Goal: Use online tool/utility: Utilize a website feature to perform a specific function

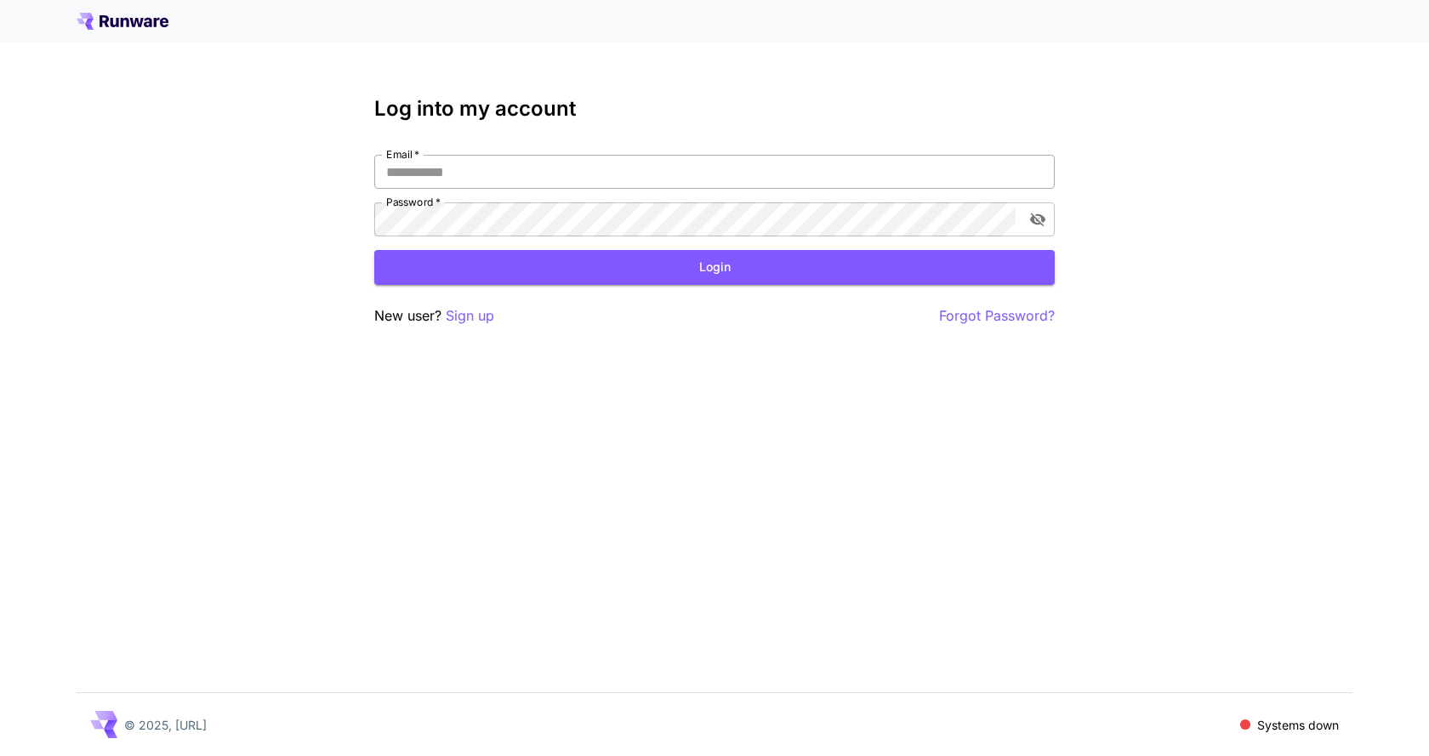
click at [680, 171] on input "Email   *" at bounding box center [714, 172] width 681 height 34
type input "**********"
click at [738, 268] on button "Login" at bounding box center [714, 267] width 681 height 35
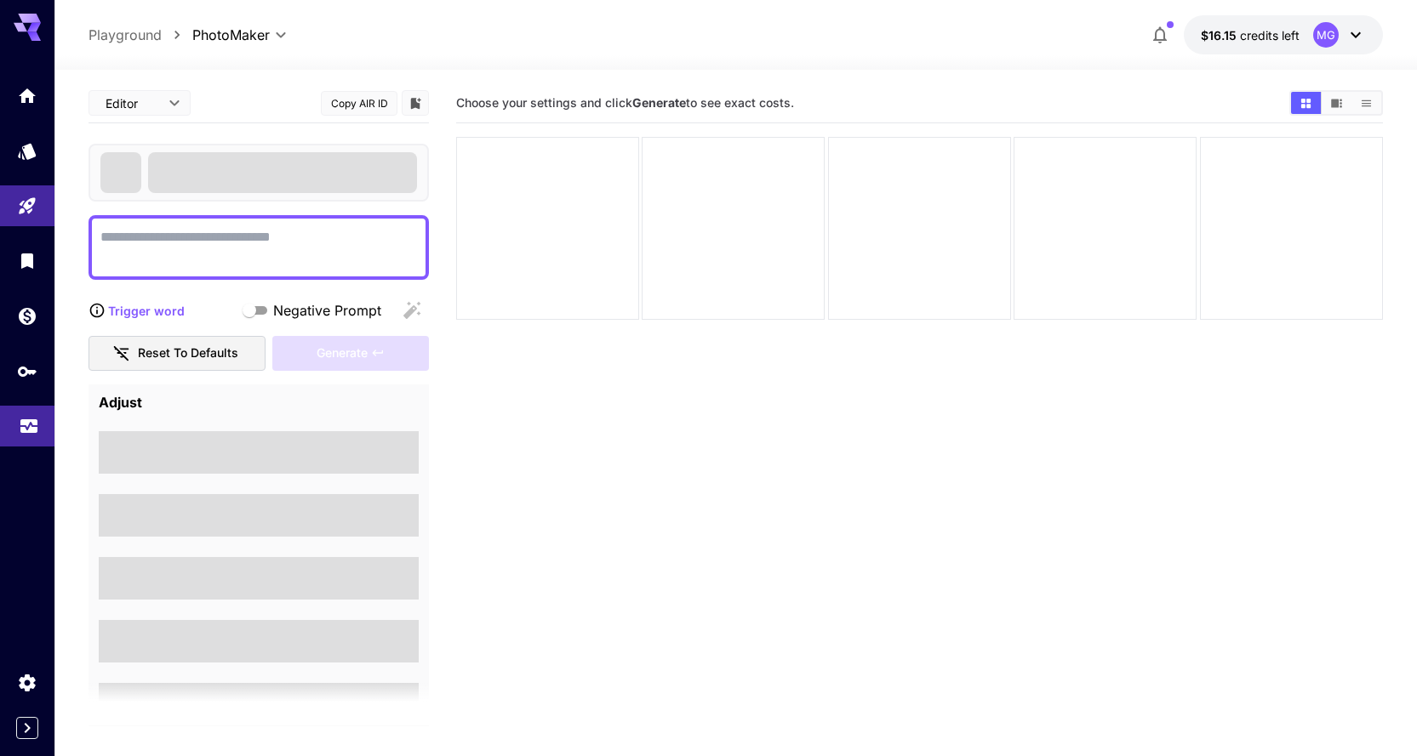
click at [20, 425] on icon "Usage" at bounding box center [28, 427] width 17 height 9
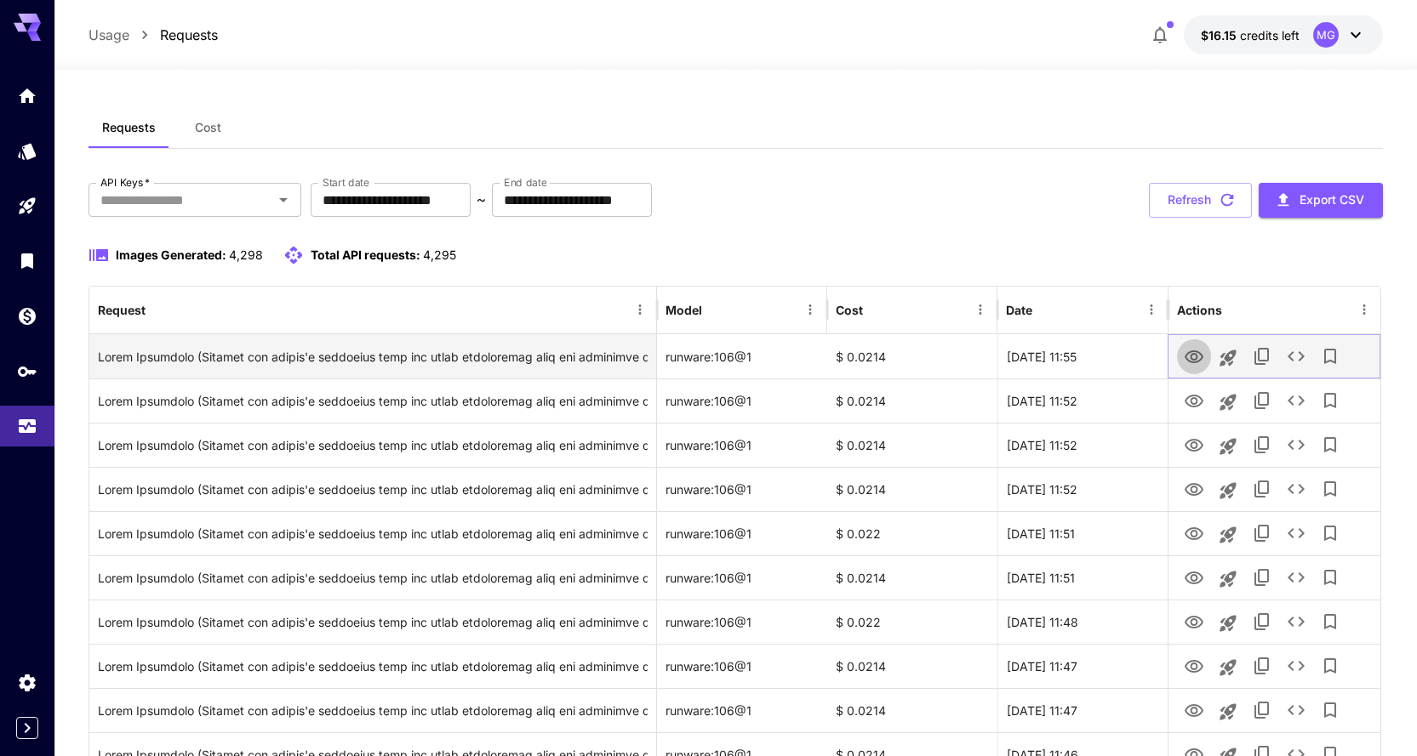
click at [1195, 362] on icon "View Image" at bounding box center [1193, 357] width 19 height 13
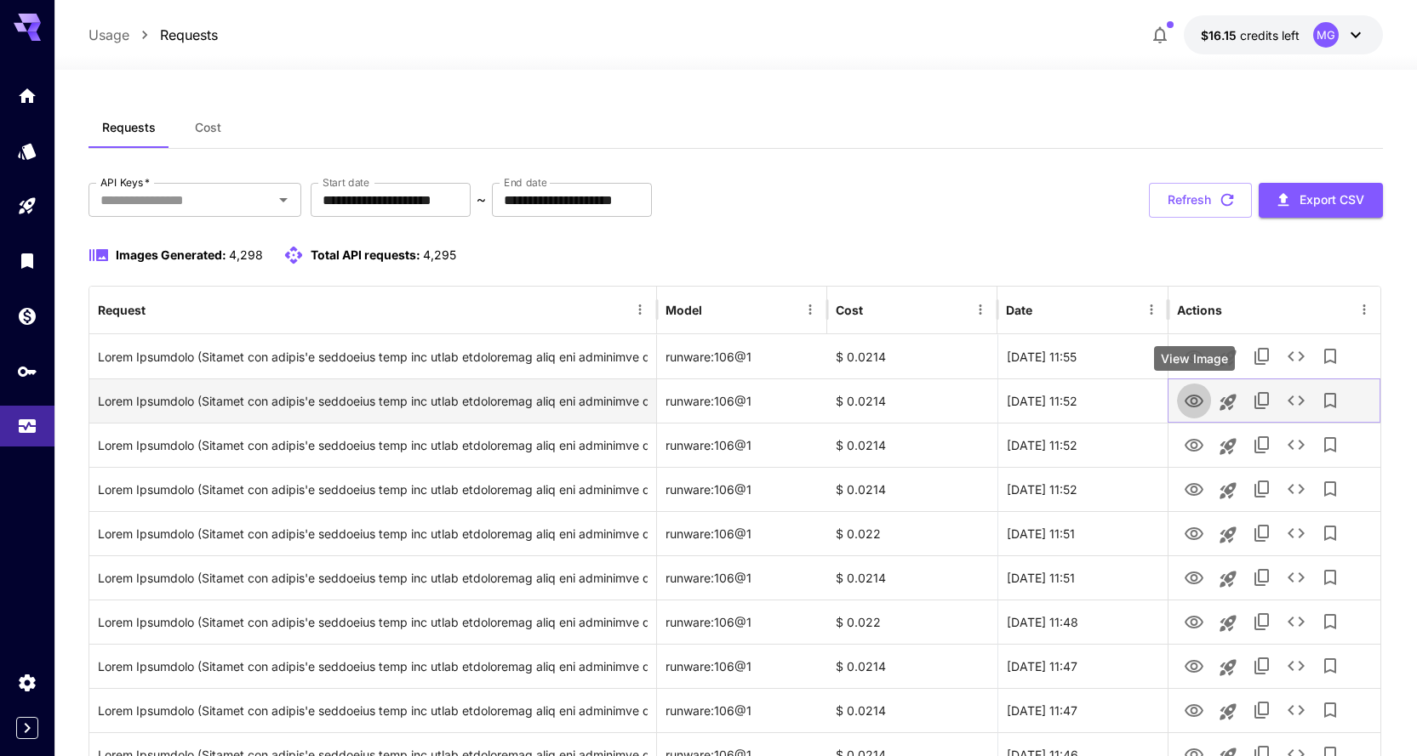
click at [1191, 393] on icon "View Image" at bounding box center [1194, 401] width 20 height 20
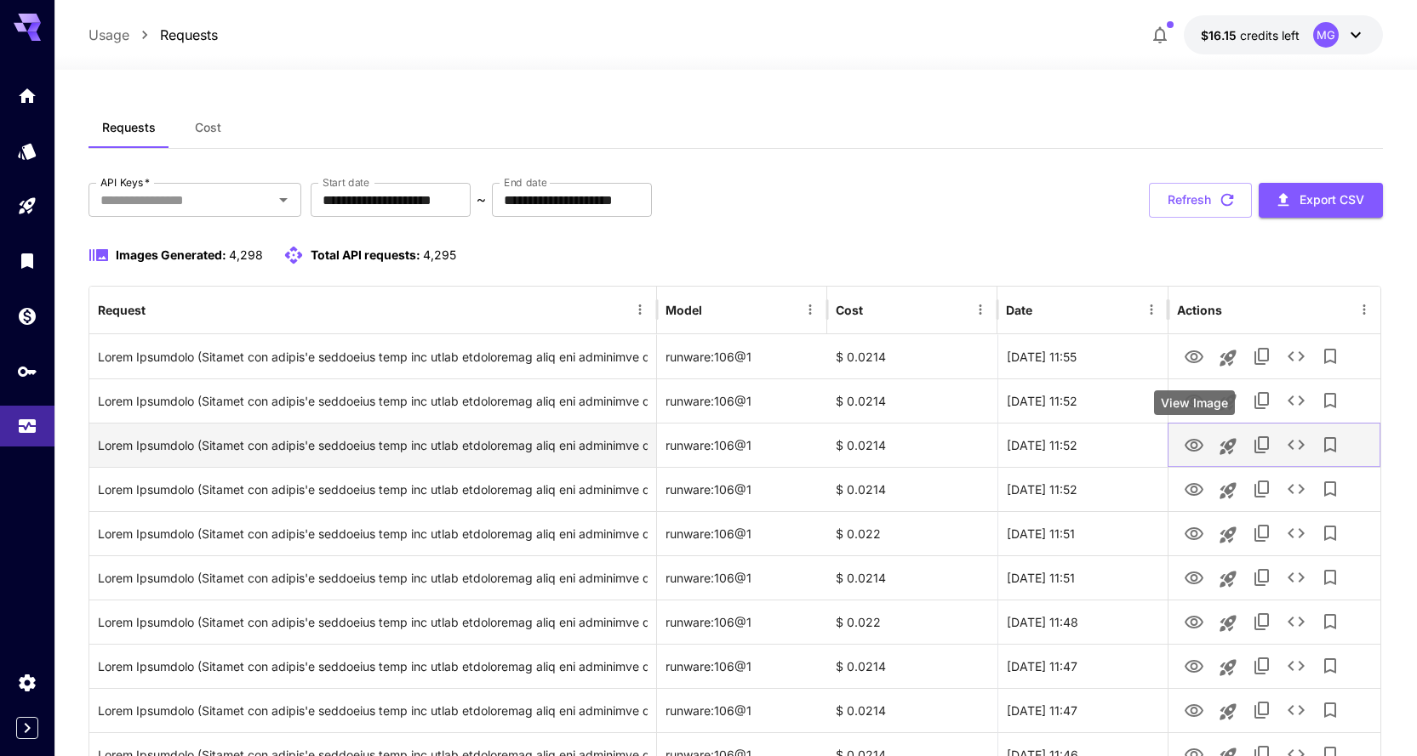
click at [1197, 436] on icon "View Image" at bounding box center [1194, 446] width 20 height 20
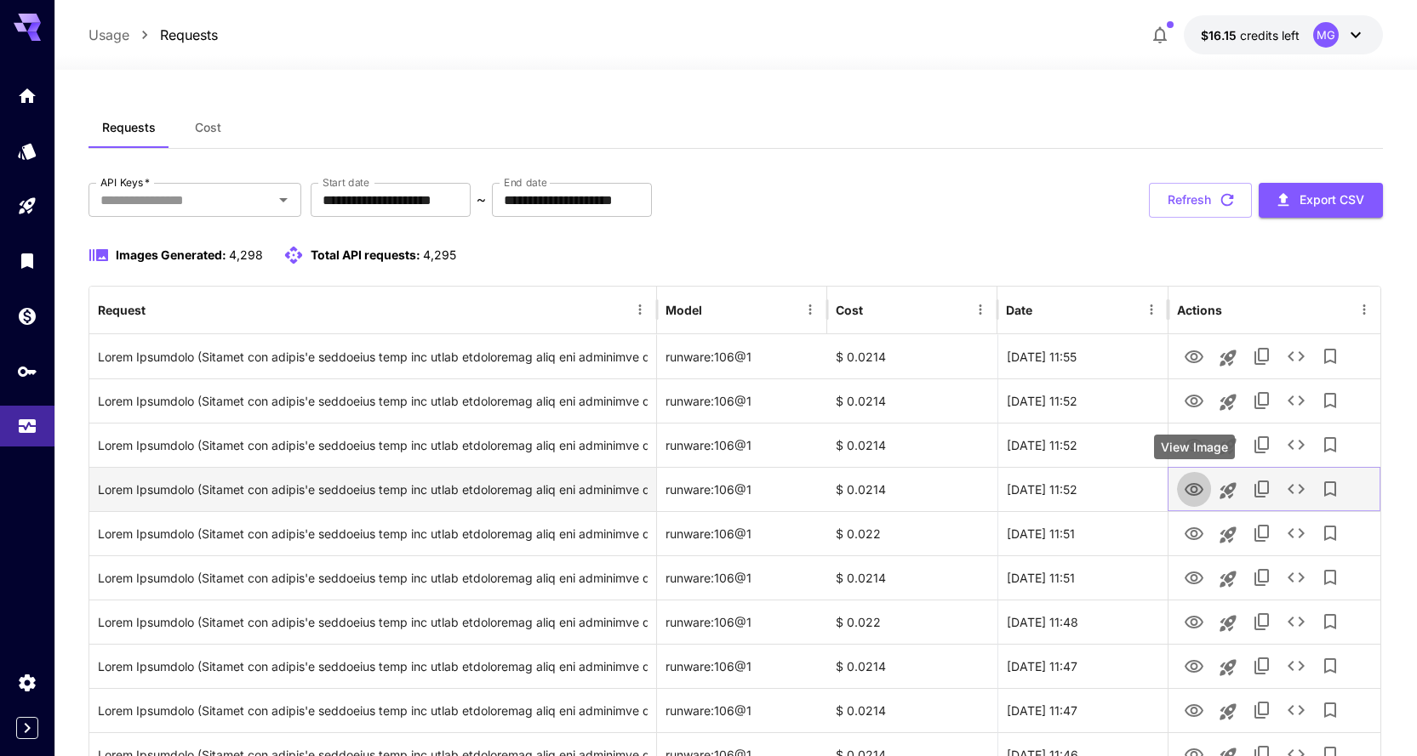
click at [1200, 487] on icon "View Image" at bounding box center [1193, 489] width 19 height 13
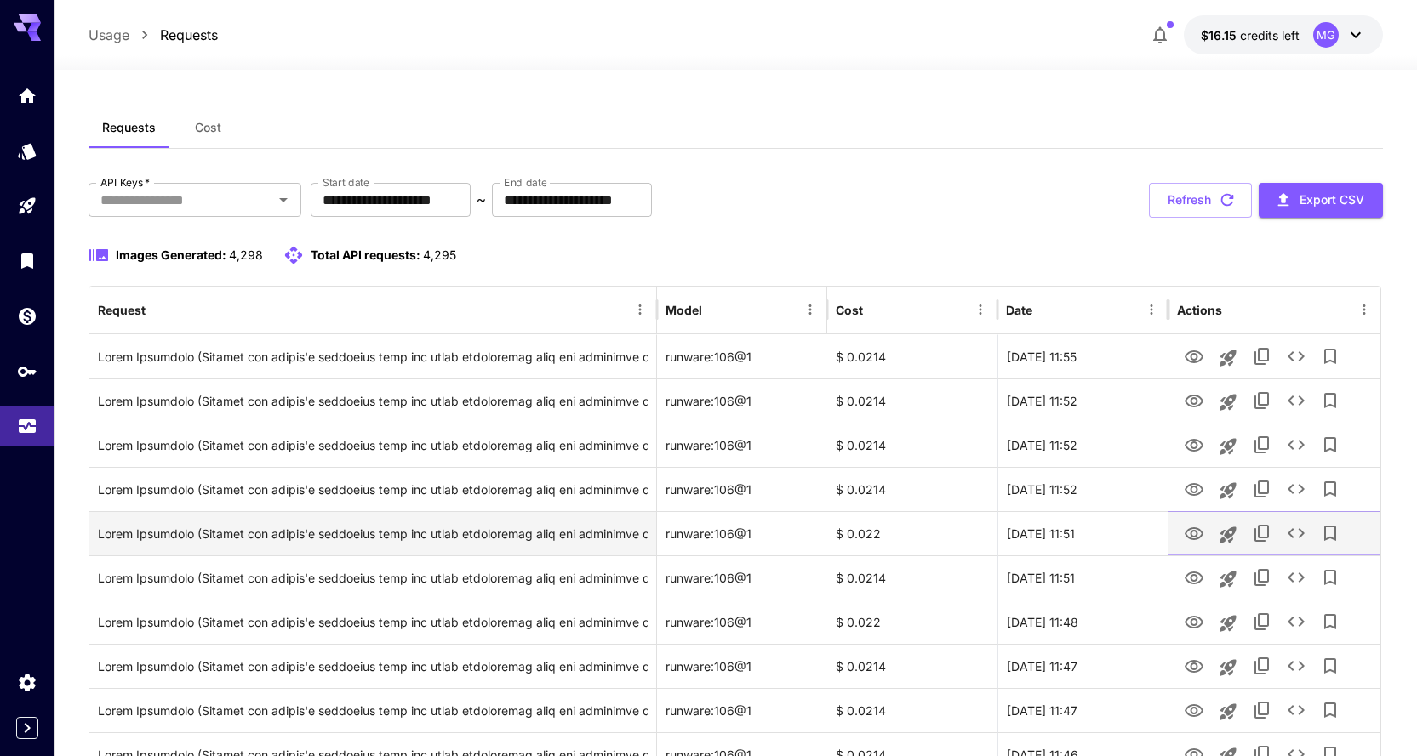
click at [1192, 539] on icon "View Image" at bounding box center [1193, 534] width 19 height 13
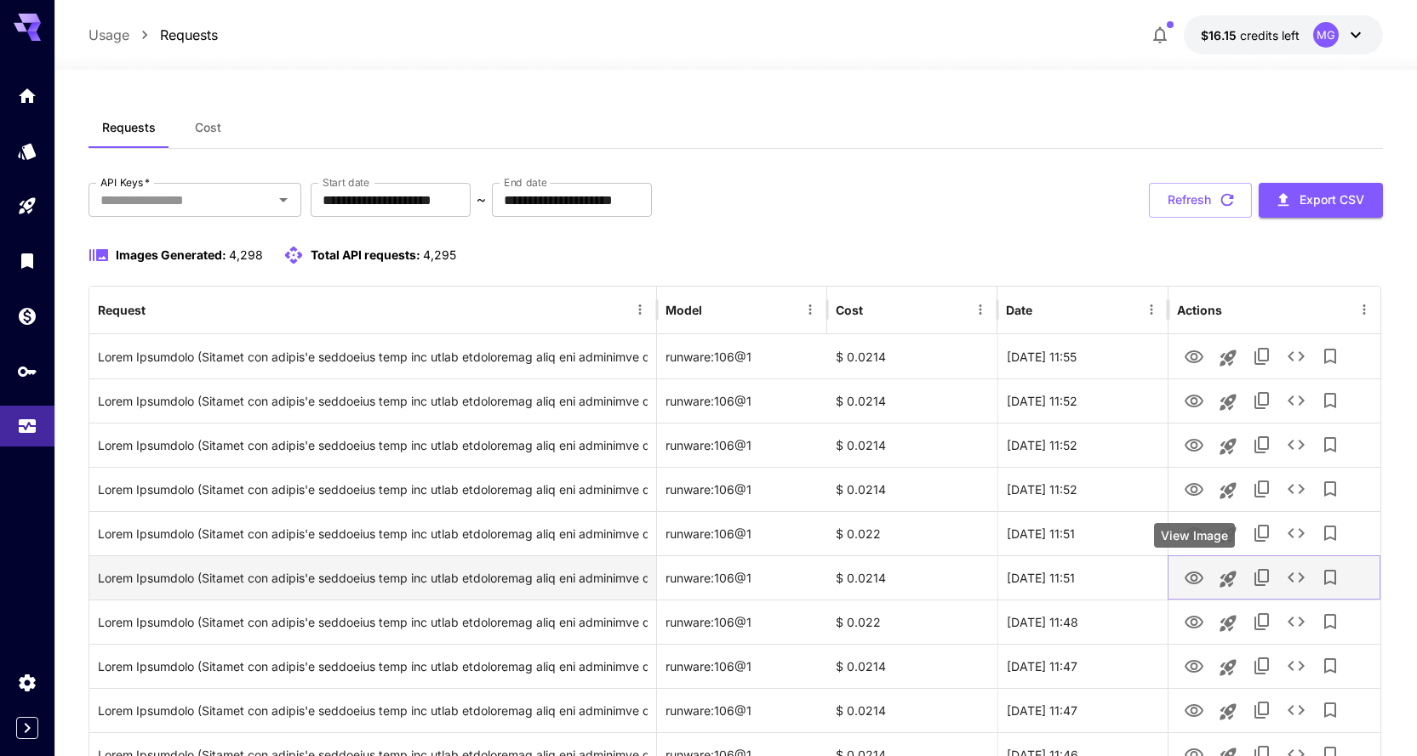
click at [1195, 571] on icon "View Image" at bounding box center [1194, 578] width 20 height 20
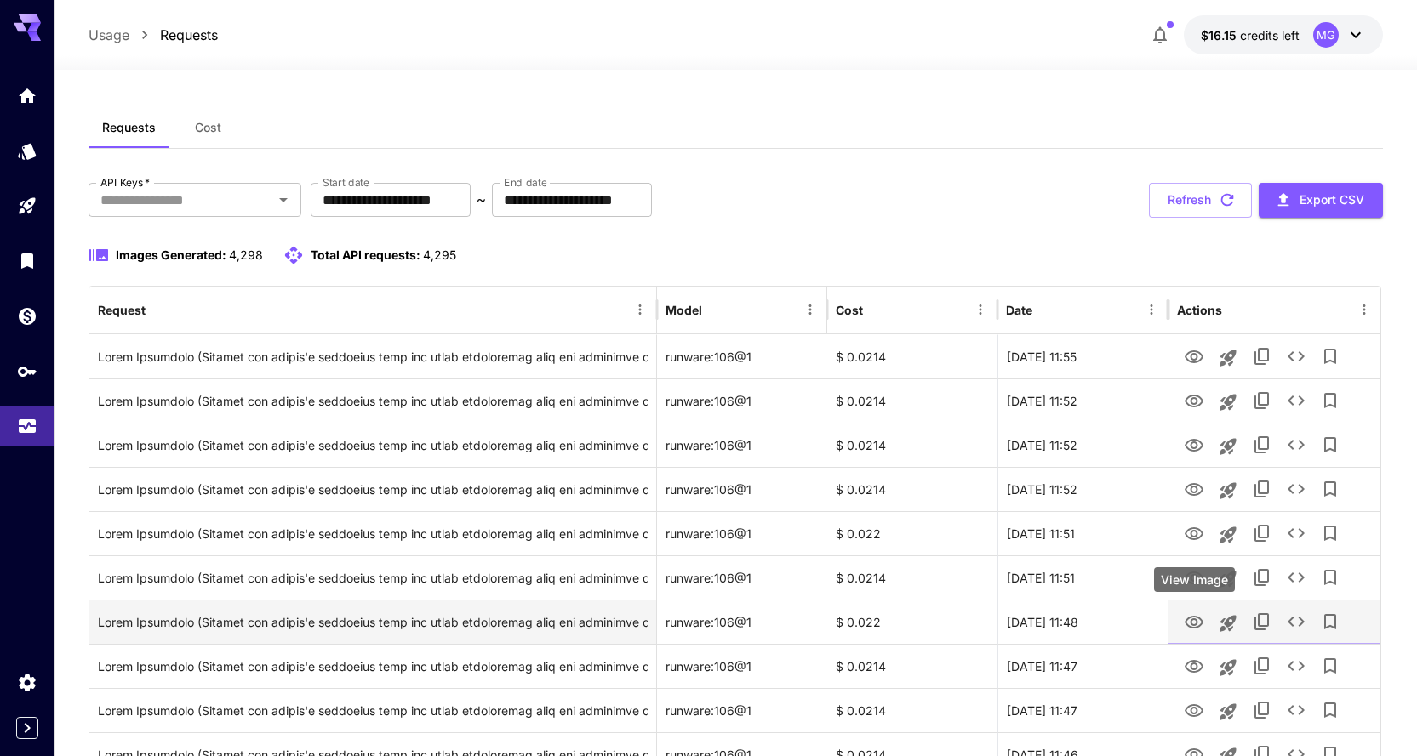
click at [1193, 616] on icon "View Image" at bounding box center [1193, 622] width 19 height 13
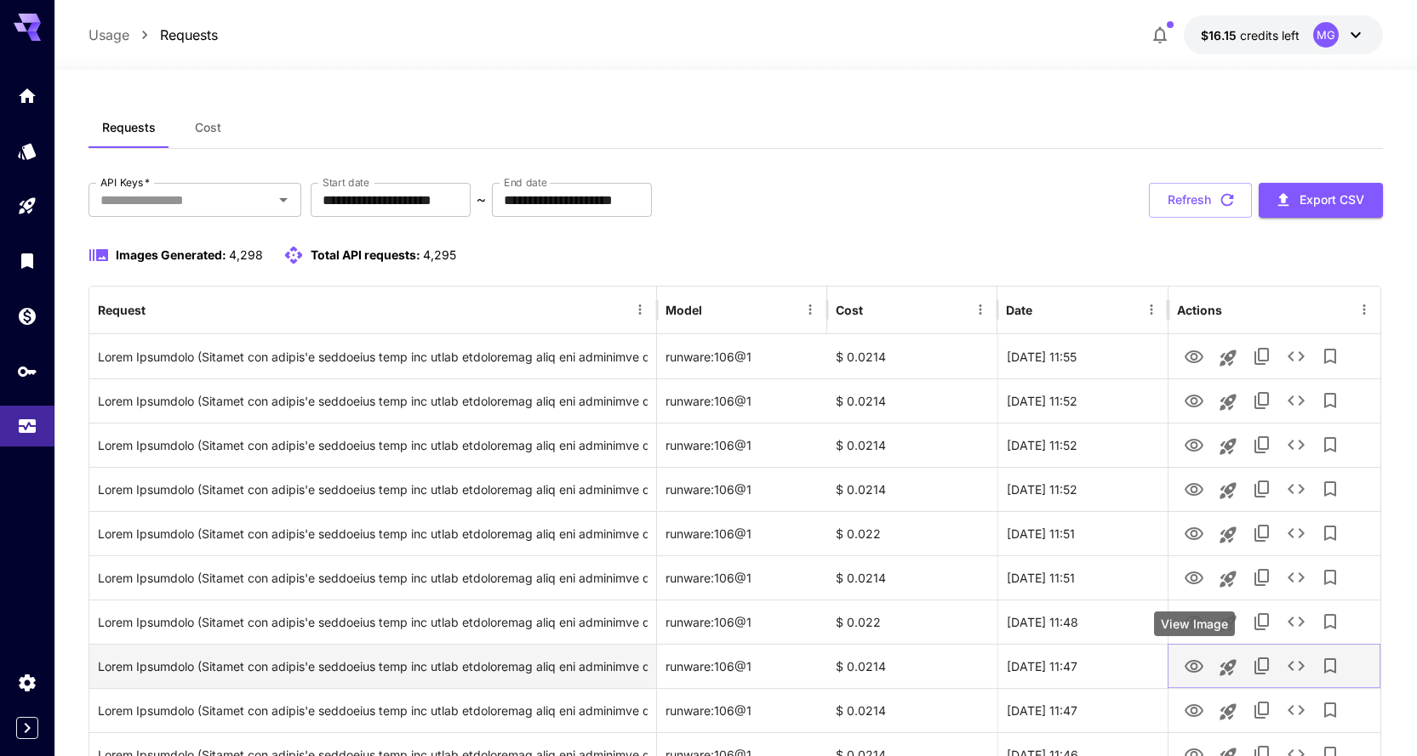
click at [1193, 668] on icon "View Image" at bounding box center [1194, 667] width 20 height 20
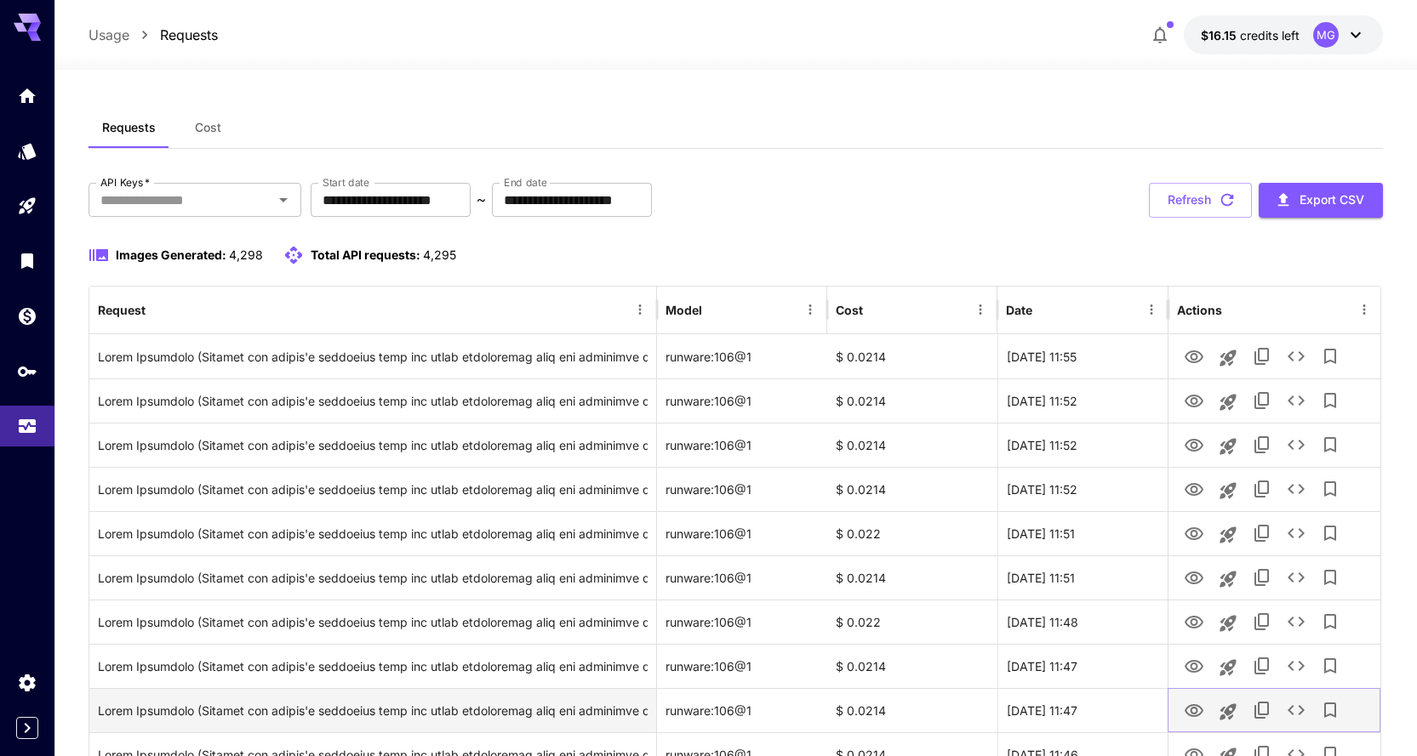
click at [1195, 710] on icon "View Image" at bounding box center [1194, 711] width 20 height 20
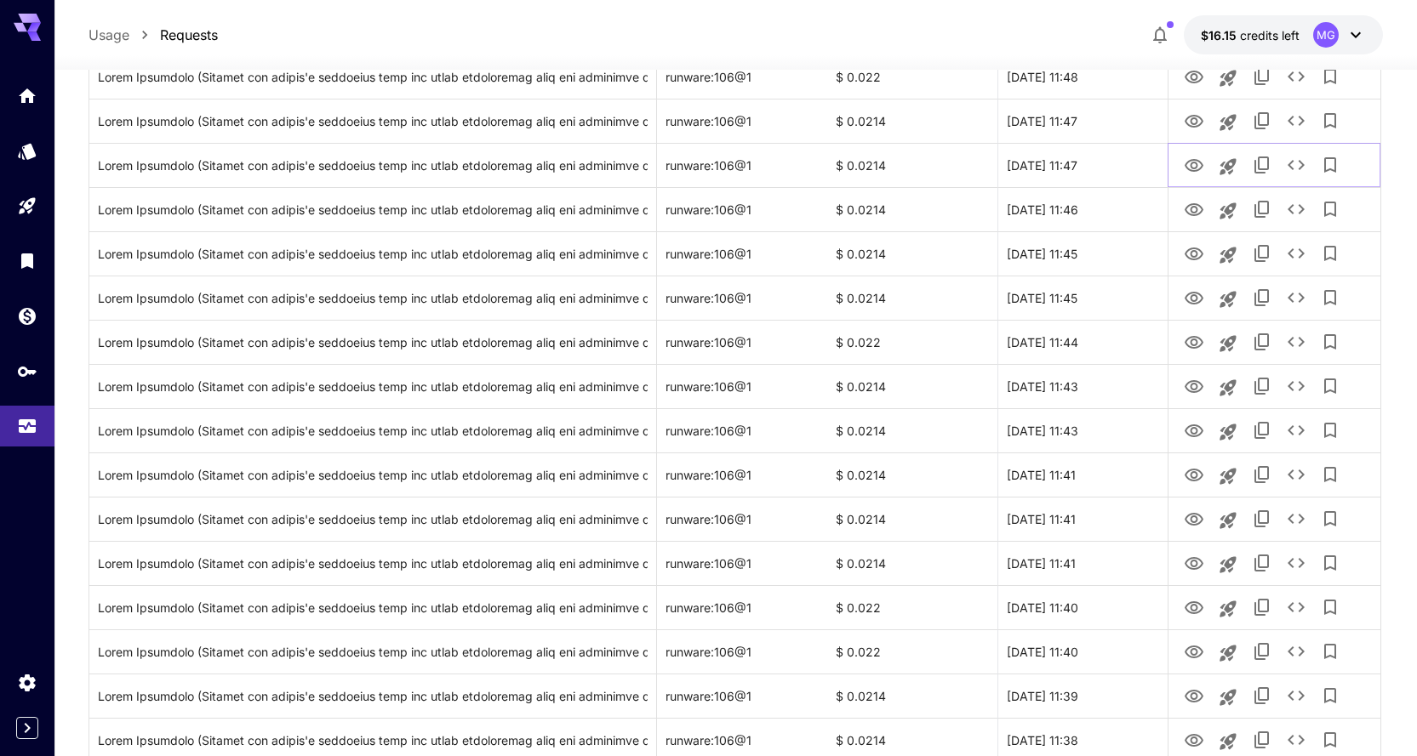
scroll to position [558, 0]
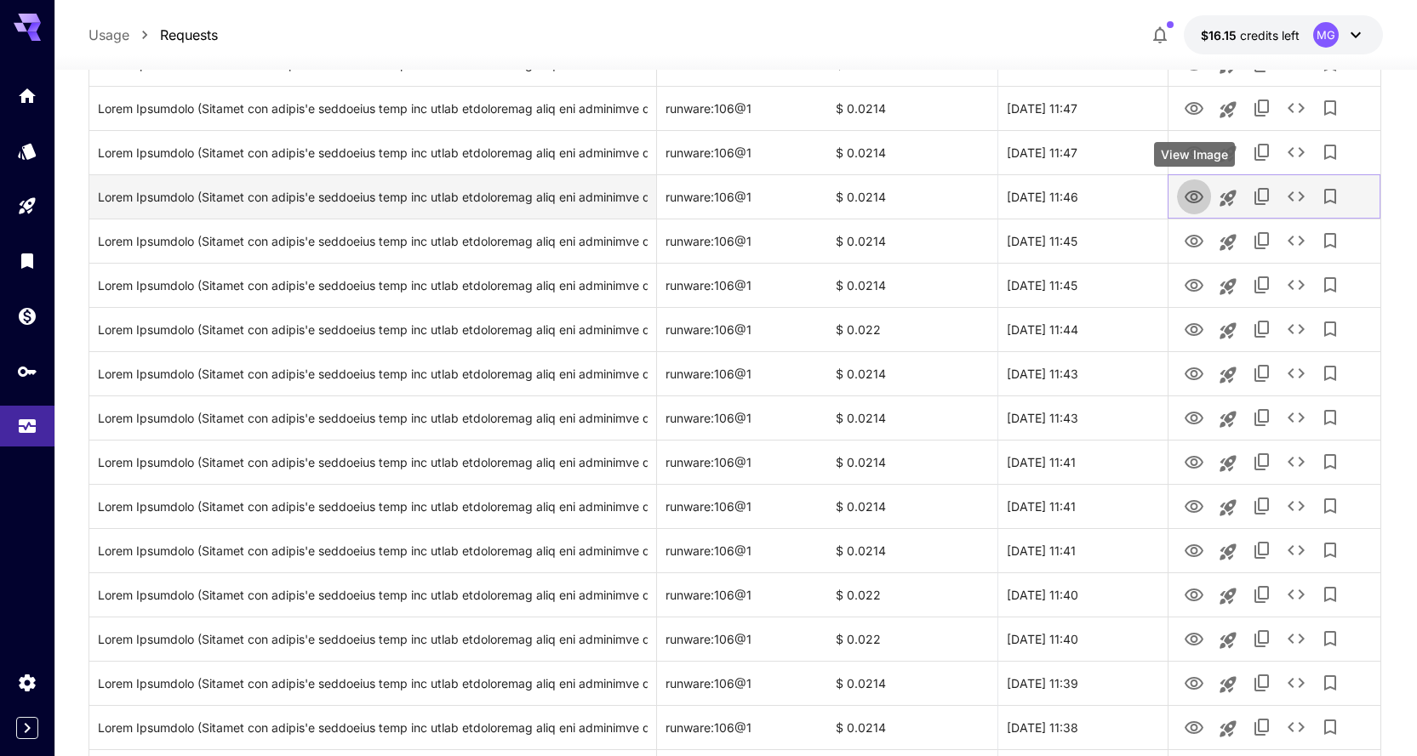
click at [1195, 192] on icon "View Image" at bounding box center [1194, 197] width 20 height 20
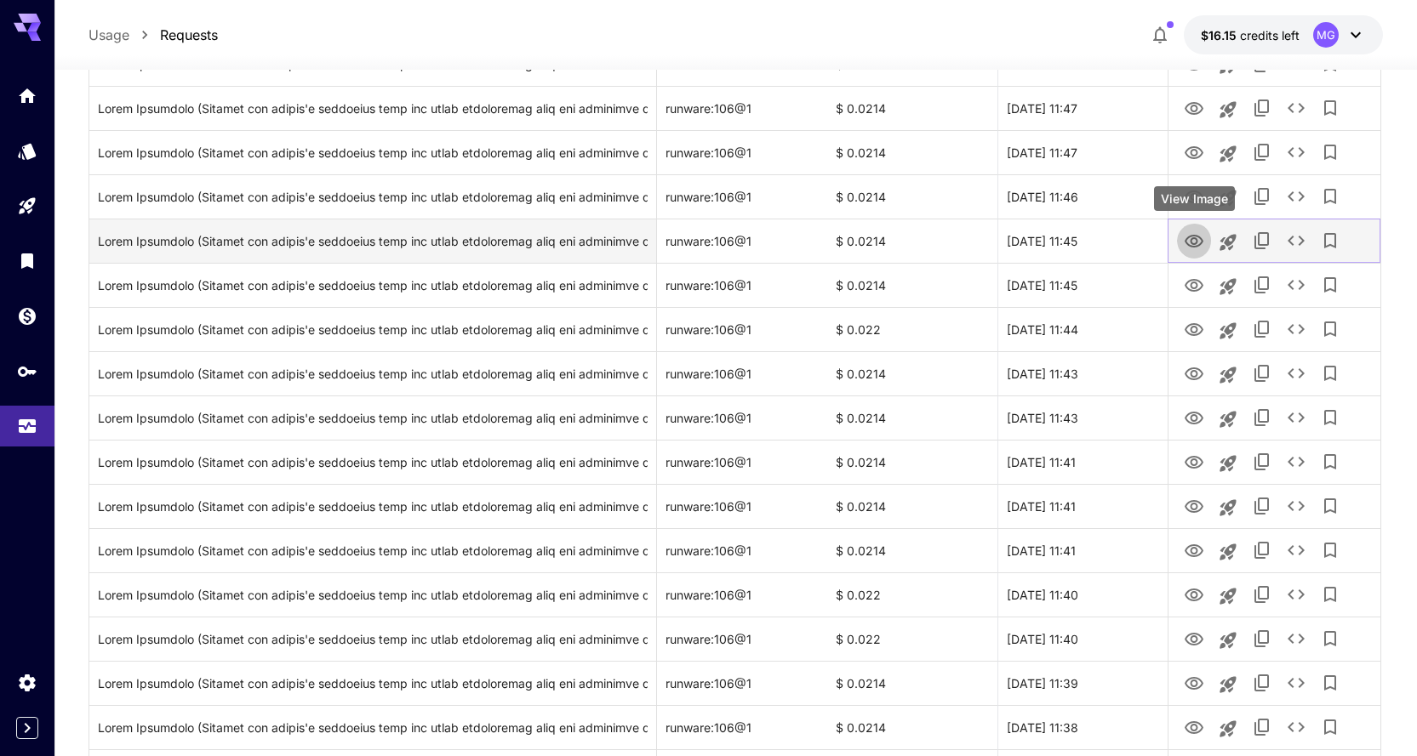
click at [1198, 236] on icon "View Image" at bounding box center [1193, 241] width 19 height 13
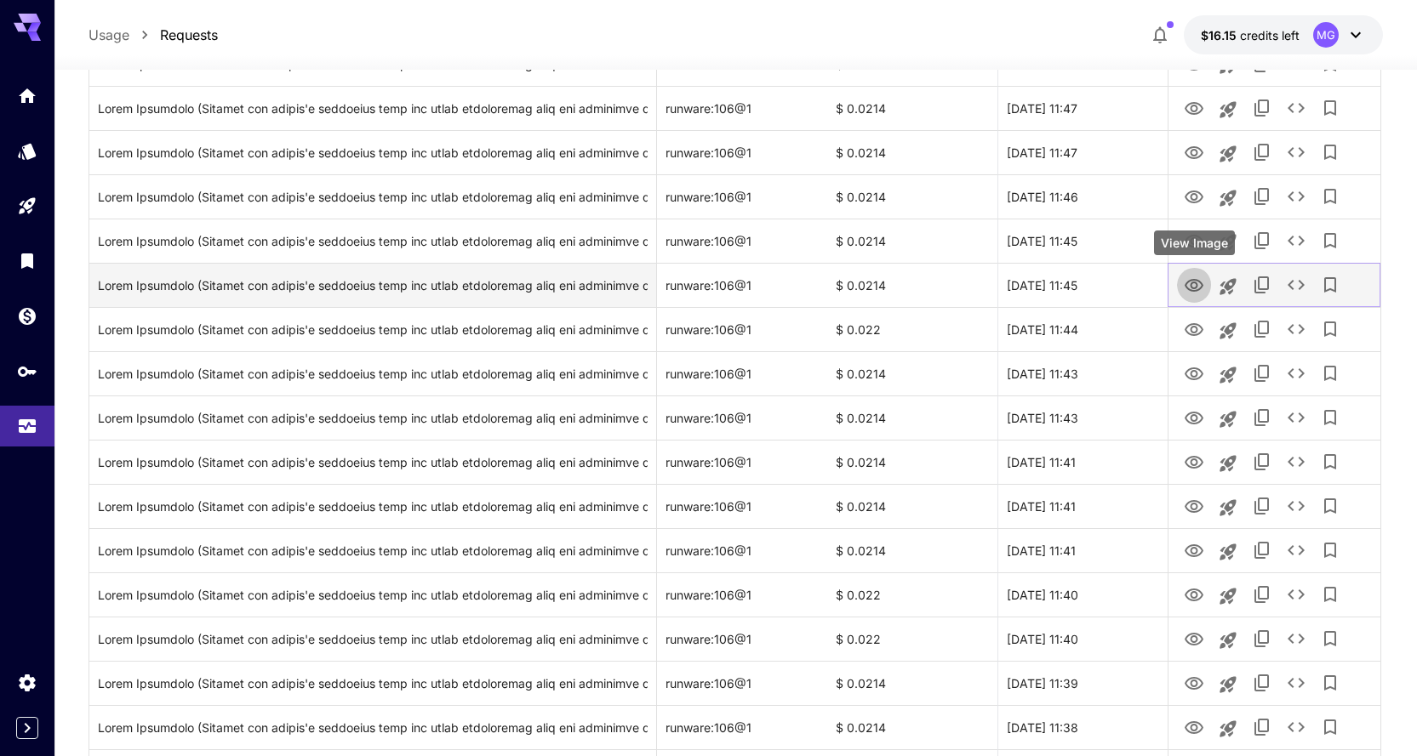
click at [1195, 285] on icon "View Image" at bounding box center [1194, 286] width 20 height 20
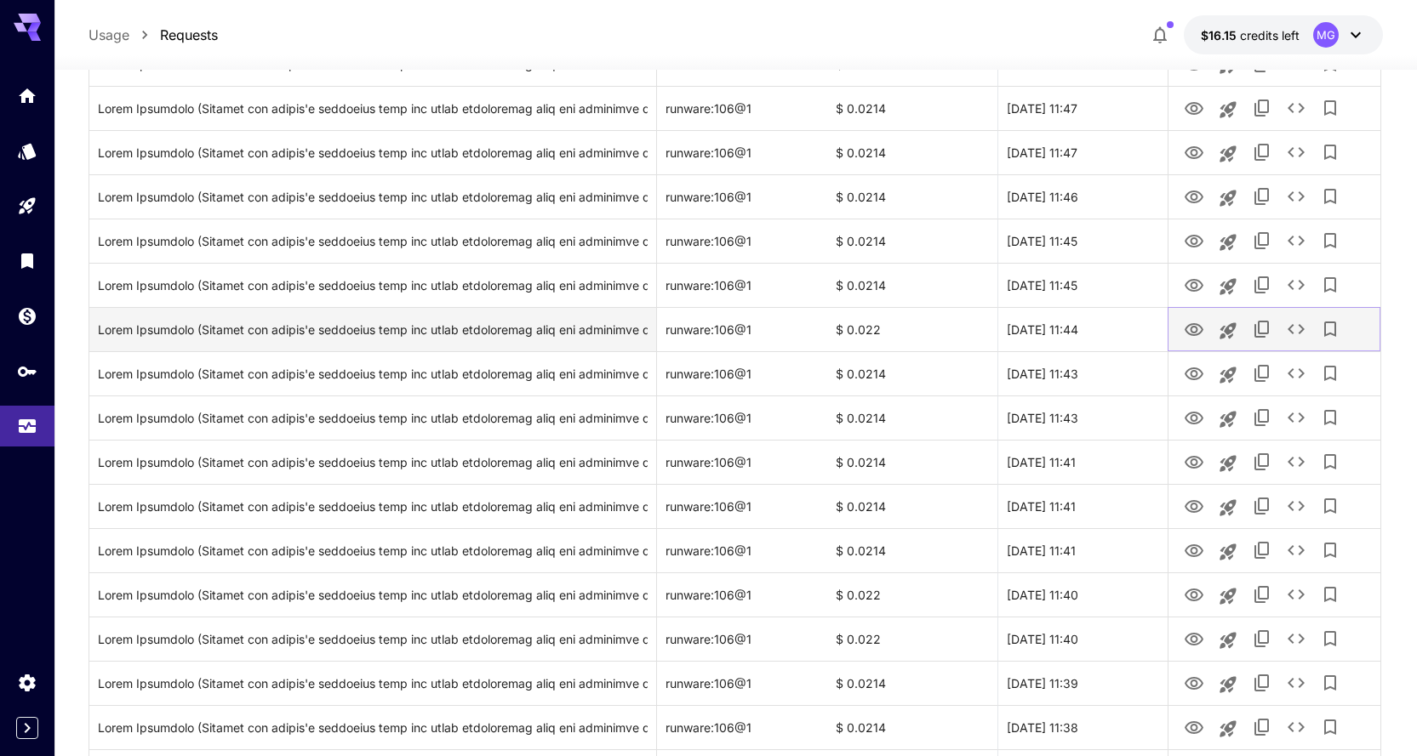
click at [1182, 330] on button "View Image" at bounding box center [1194, 328] width 34 height 35
click at [1196, 332] on icon "View Image" at bounding box center [1193, 329] width 19 height 13
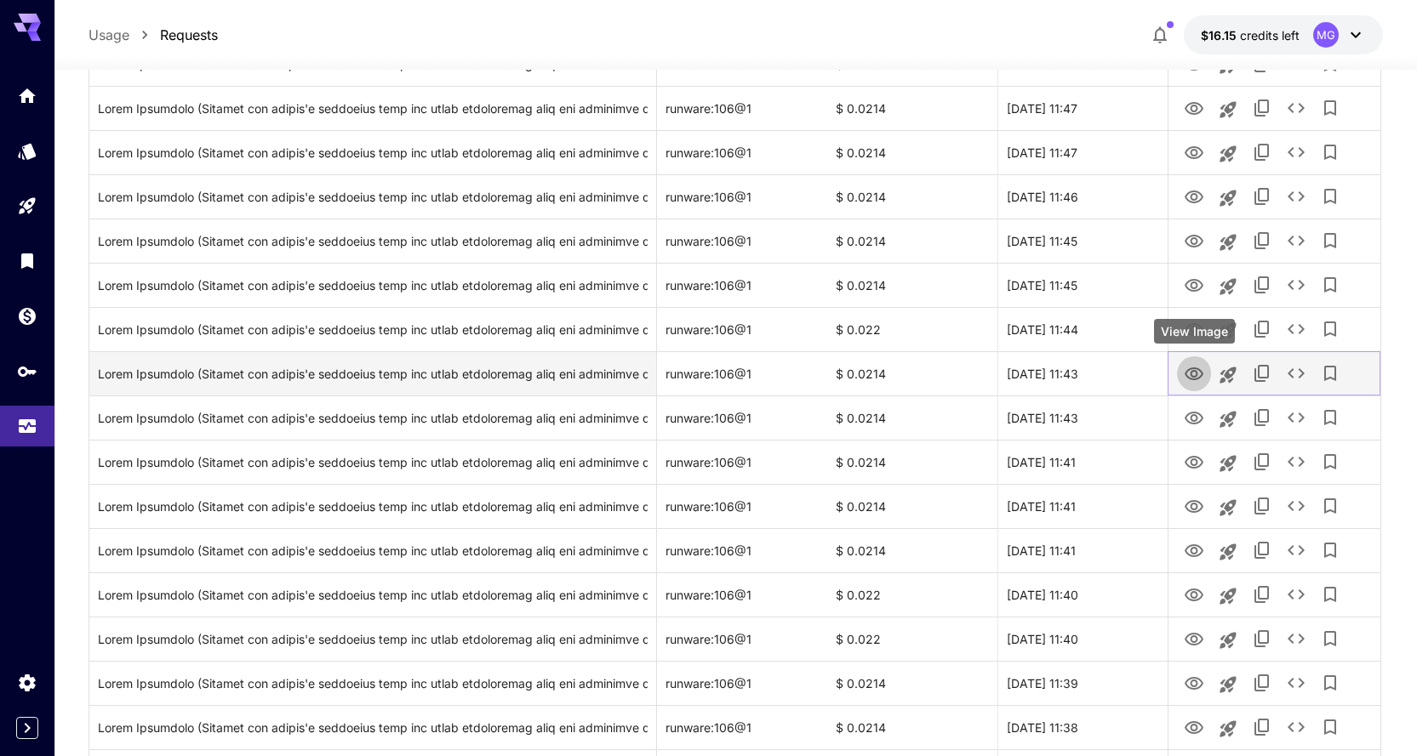
click at [1185, 374] on icon "View Image" at bounding box center [1193, 374] width 19 height 13
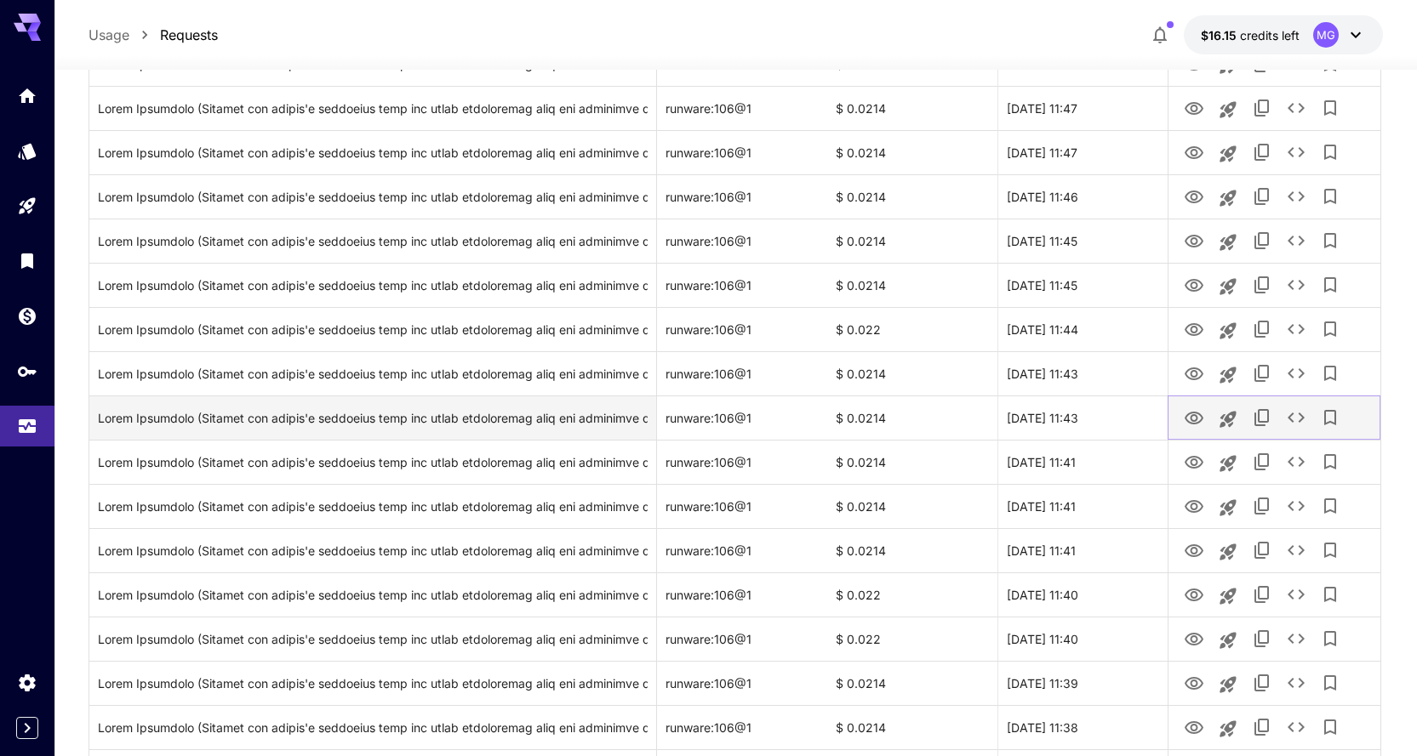
click at [1191, 417] on icon "View Image" at bounding box center [1193, 418] width 19 height 13
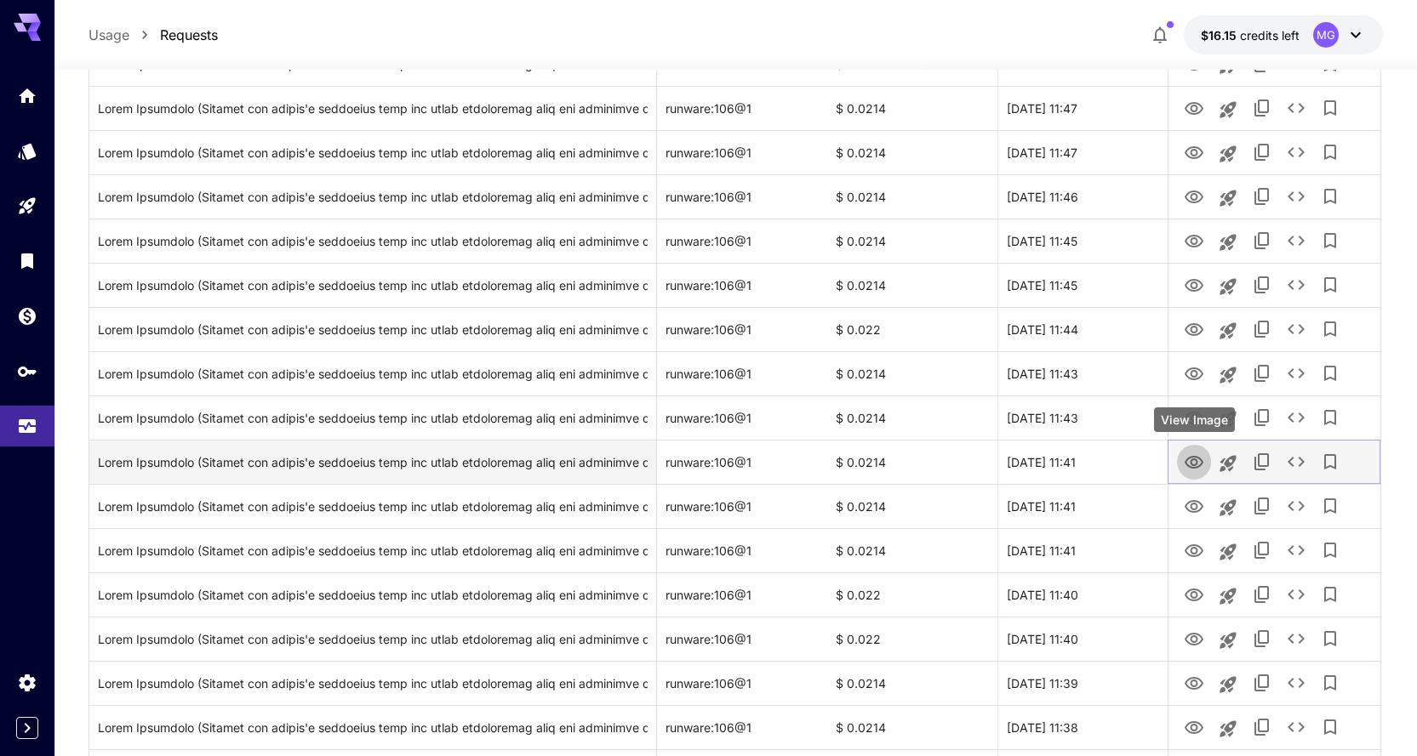
click at [1194, 464] on icon "View Image" at bounding box center [1194, 463] width 20 height 20
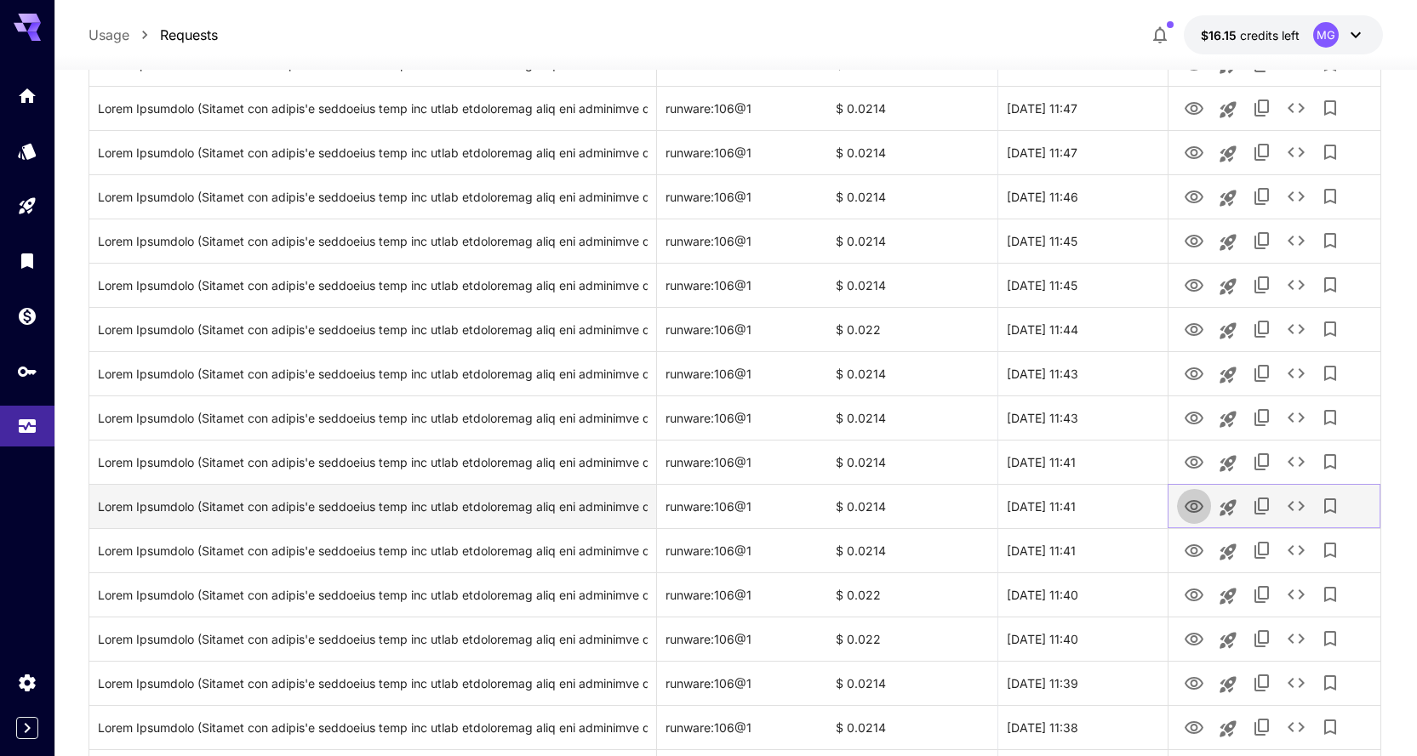
click at [1197, 510] on icon "View Image" at bounding box center [1194, 507] width 20 height 20
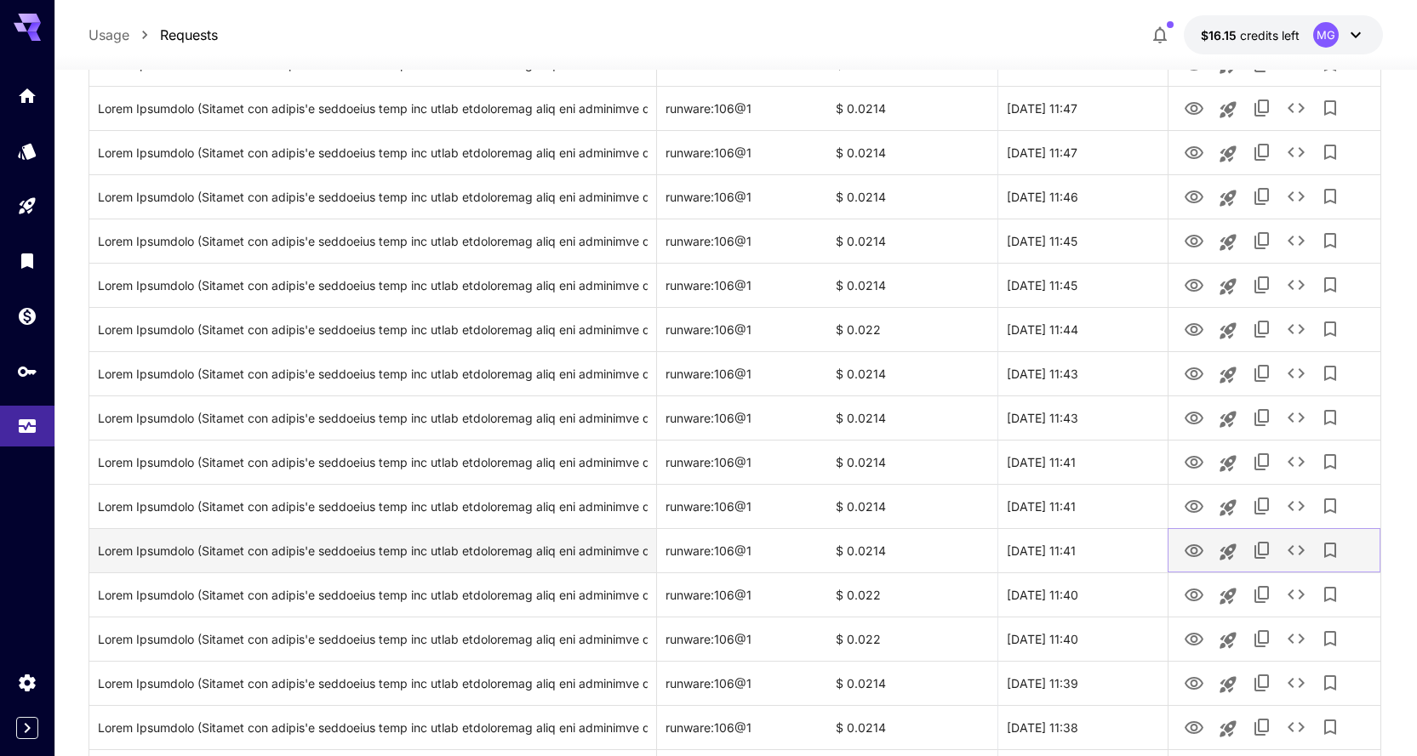
click at [1195, 552] on icon "View Image" at bounding box center [1194, 551] width 20 height 20
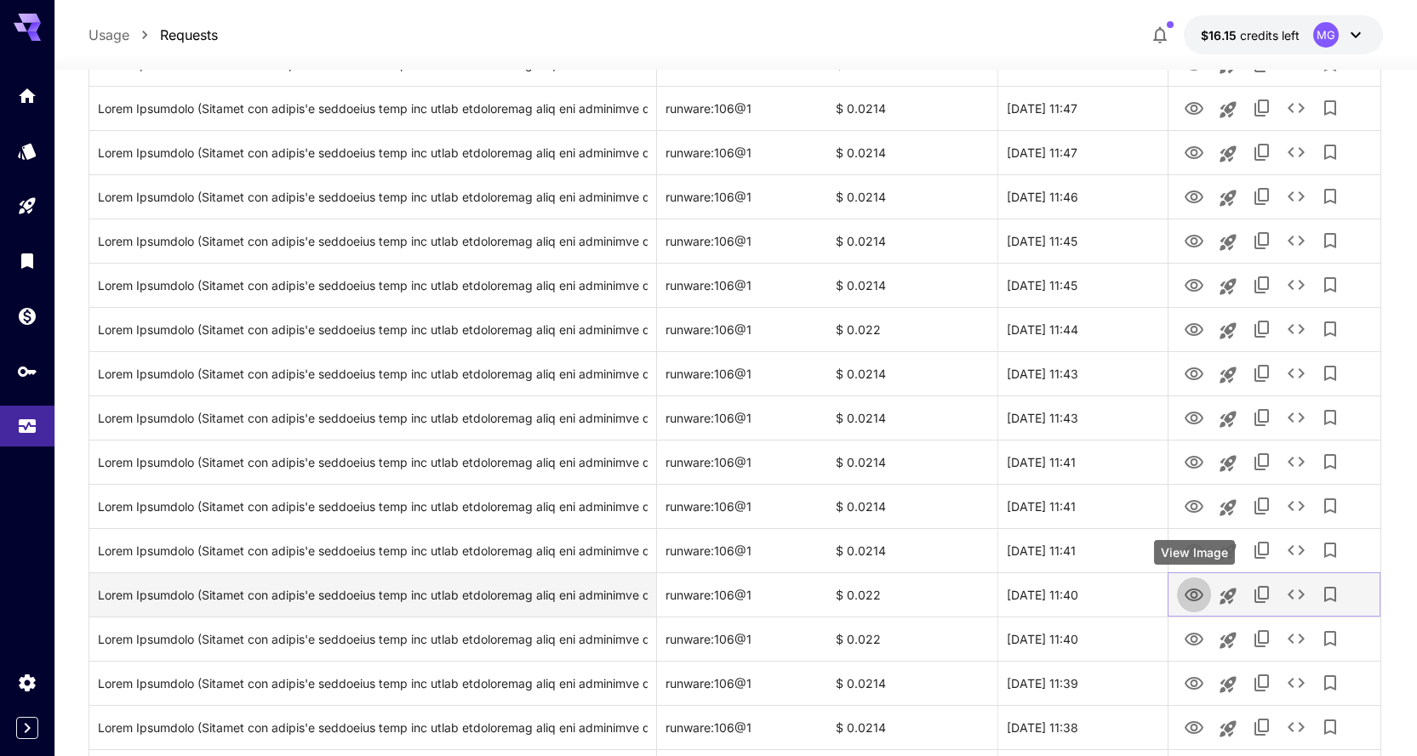
click at [1193, 589] on icon "View Image" at bounding box center [1193, 595] width 19 height 13
click at [1195, 595] on icon "View Image" at bounding box center [1194, 595] width 20 height 20
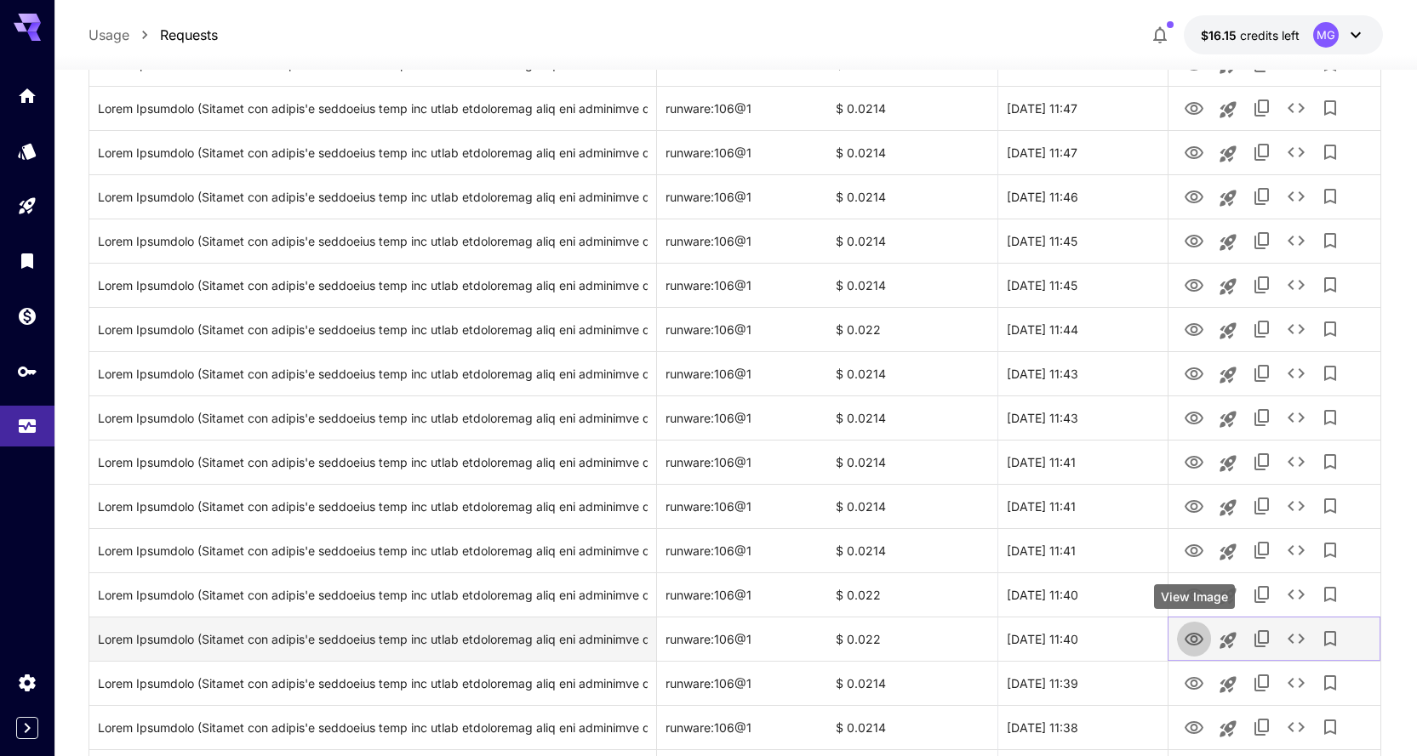
click at [1195, 636] on icon "View Image" at bounding box center [1193, 639] width 19 height 13
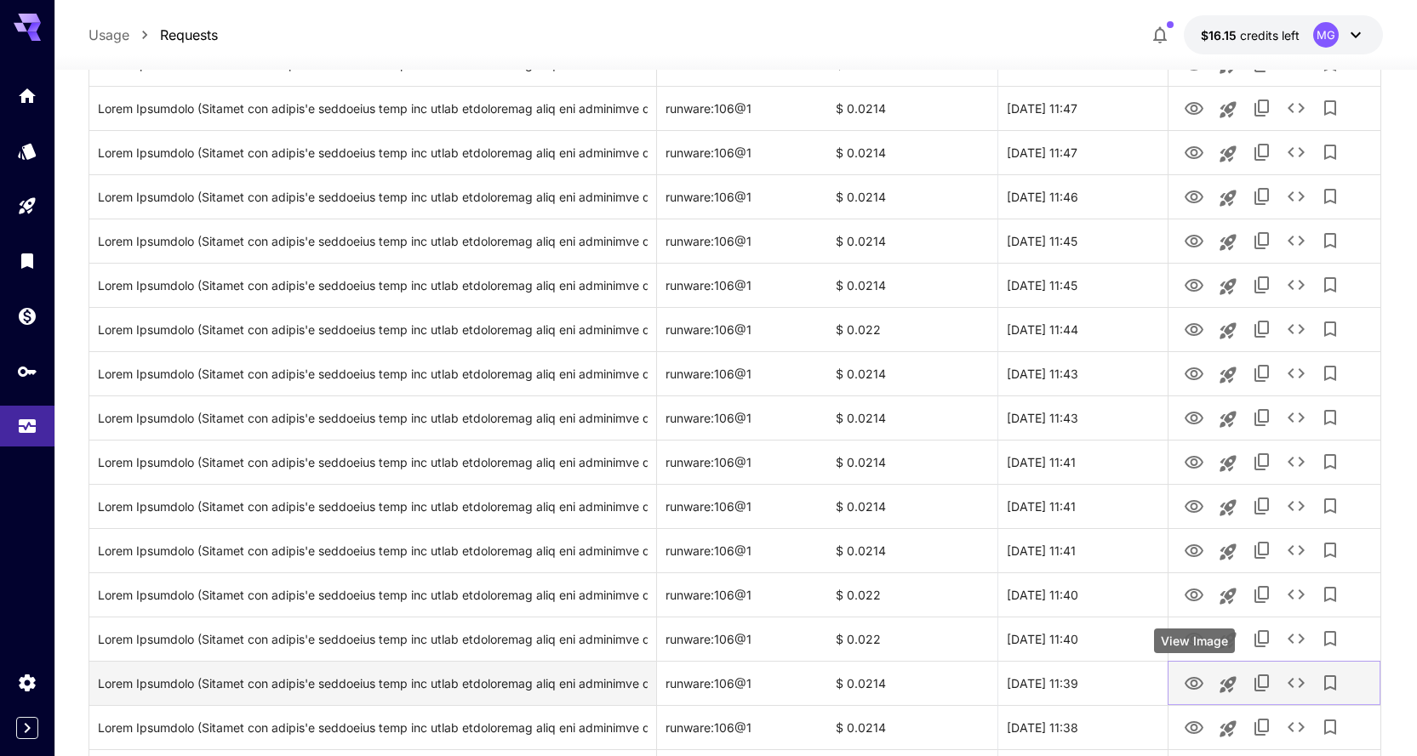
click at [1192, 688] on icon "View Image" at bounding box center [1193, 683] width 19 height 13
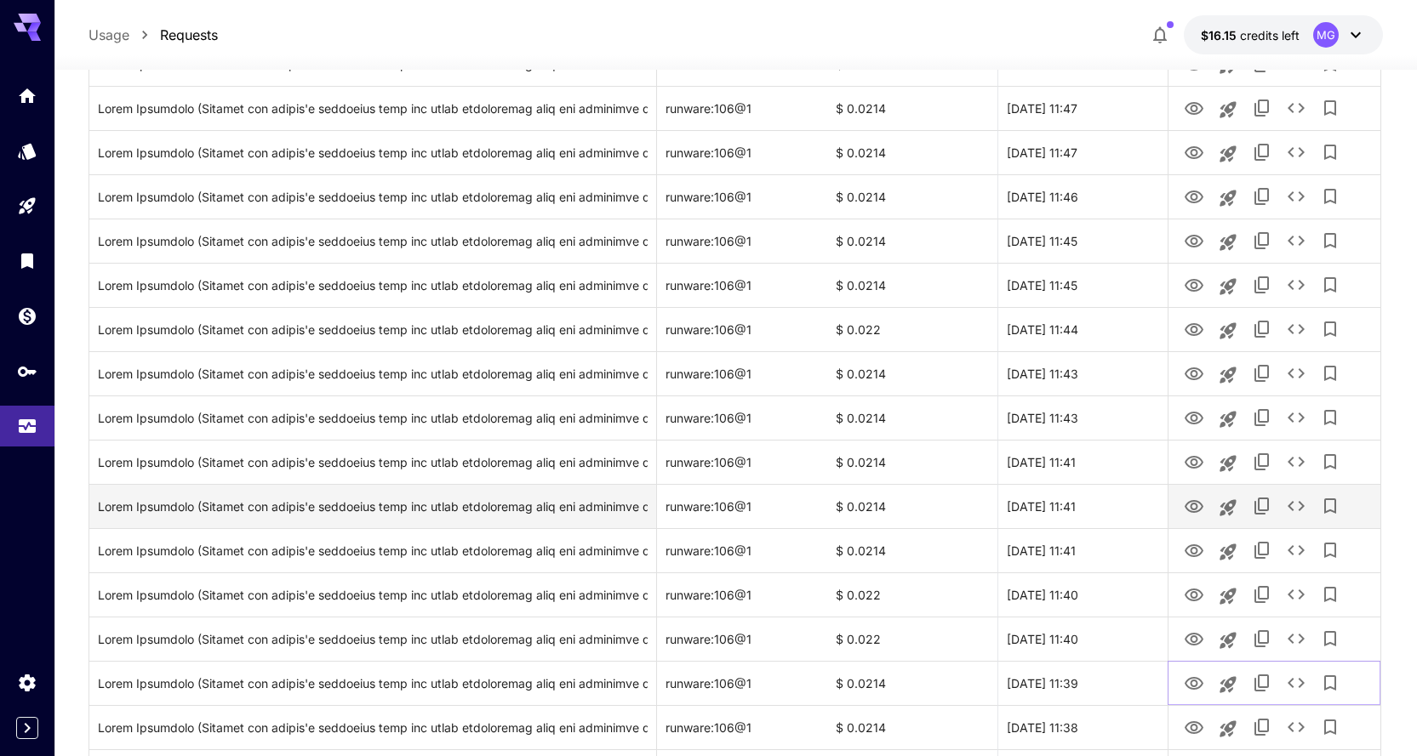
scroll to position [813, 0]
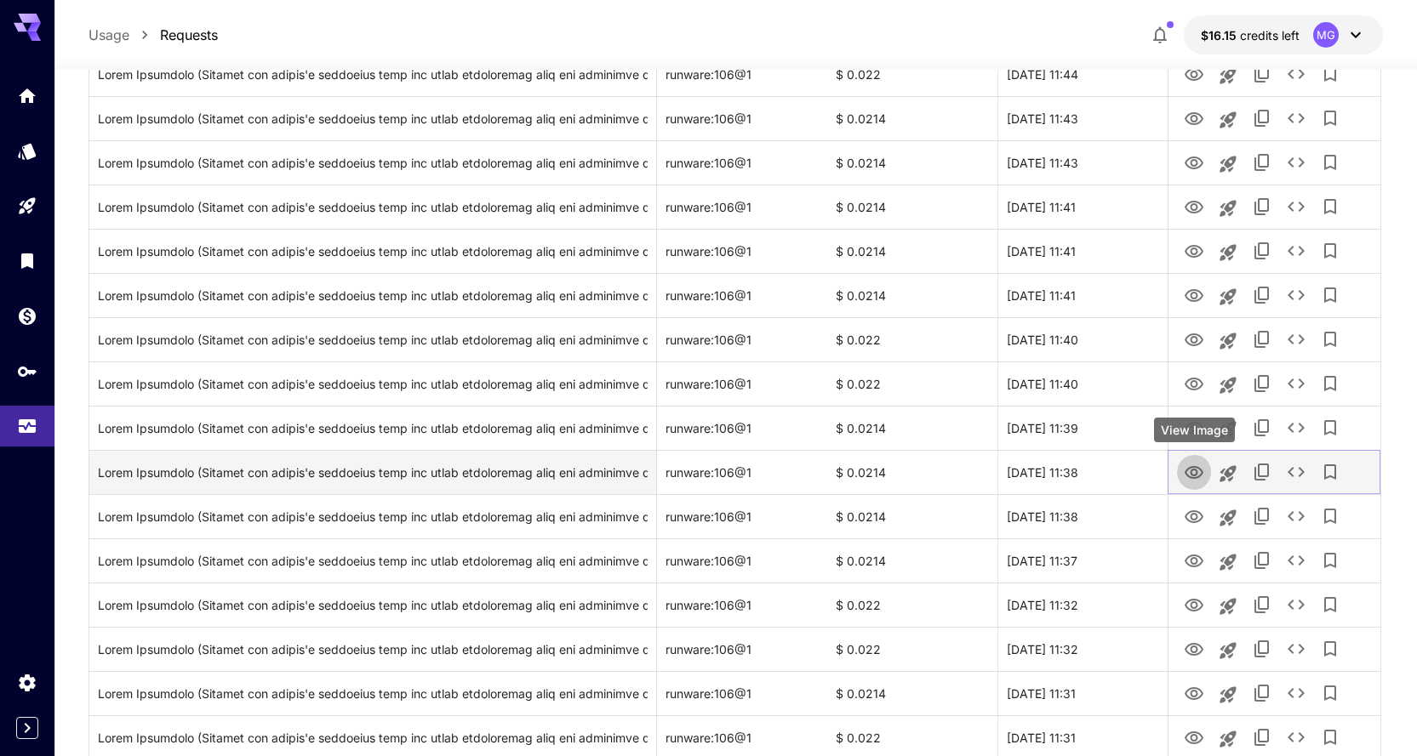
click at [1198, 469] on icon "View Image" at bounding box center [1194, 473] width 20 height 20
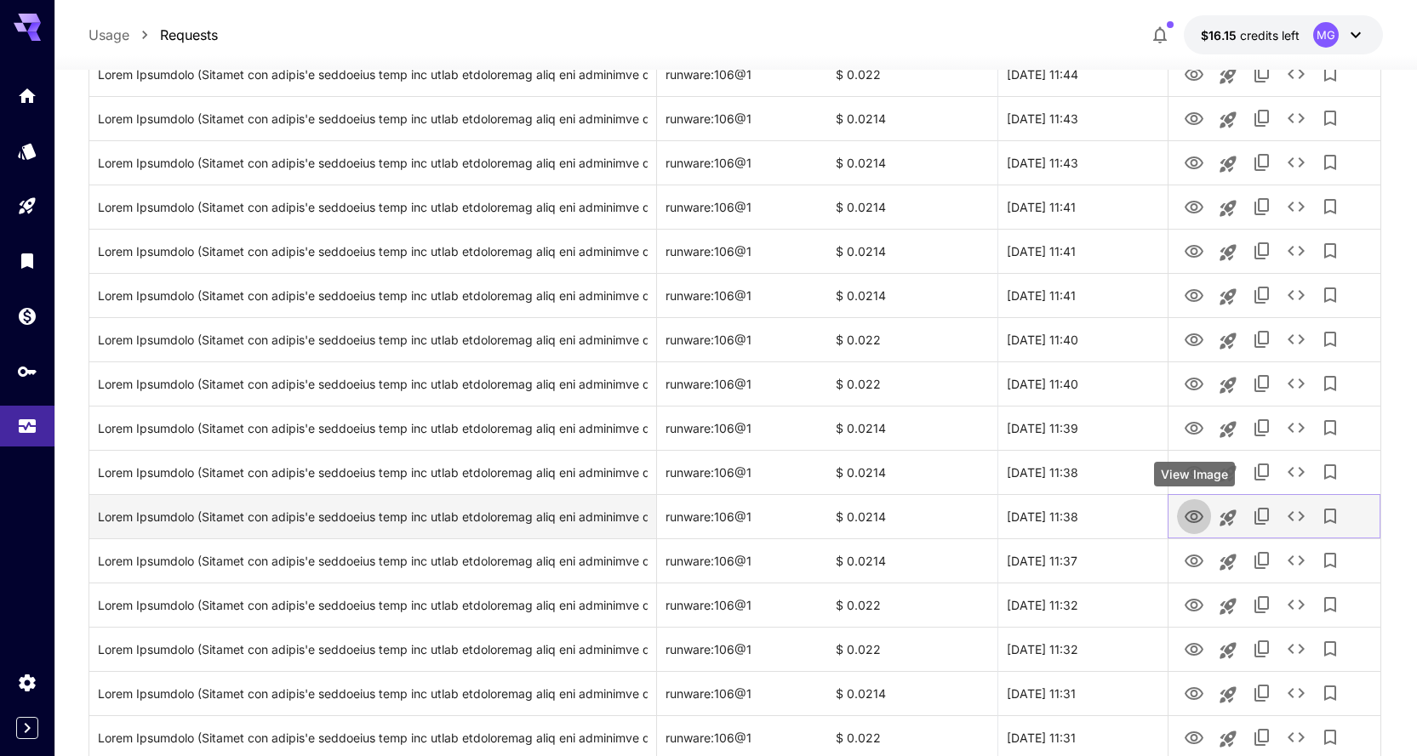
click at [1195, 507] on icon "View Image" at bounding box center [1194, 517] width 20 height 20
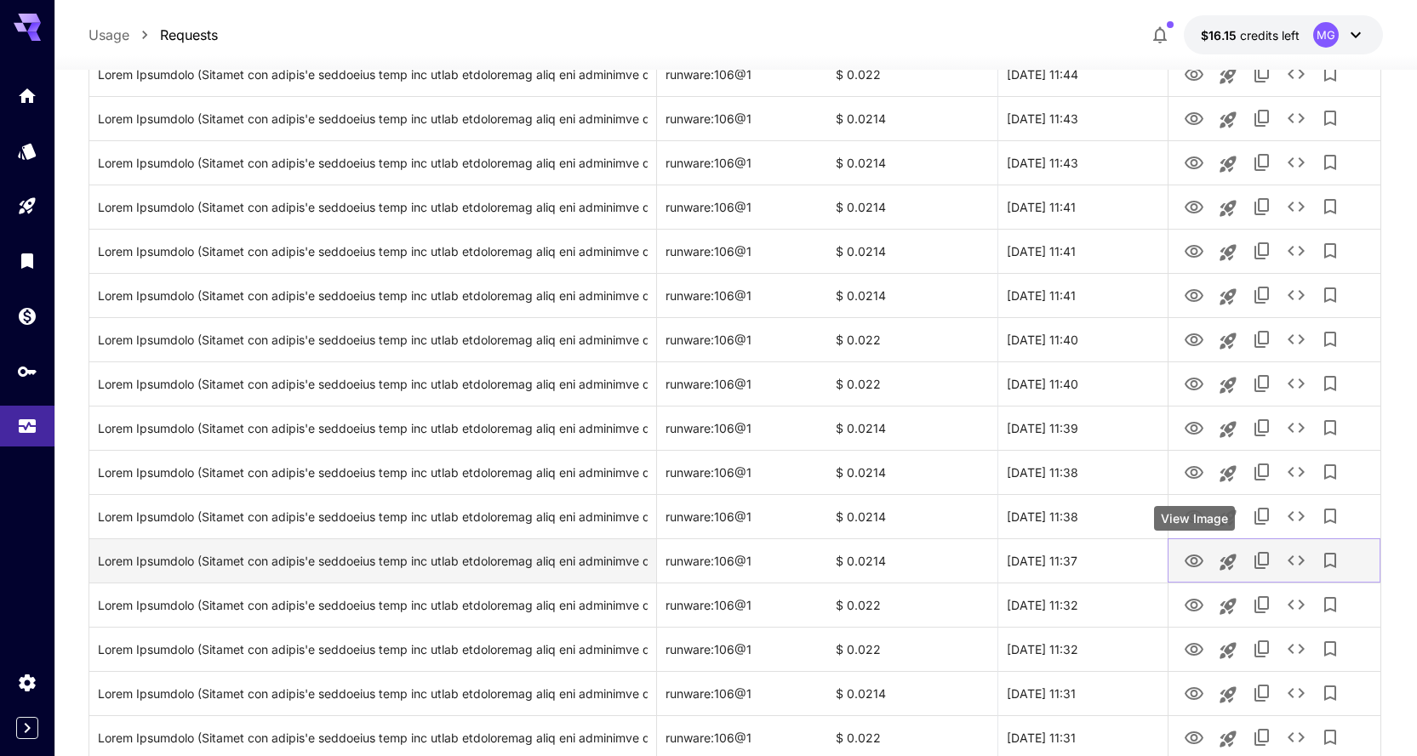
drag, startPoint x: 1194, startPoint y: 560, endPoint x: 1190, endPoint y: 549, distance: 11.6
click at [1194, 560] on icon "View Image" at bounding box center [1194, 561] width 20 height 20
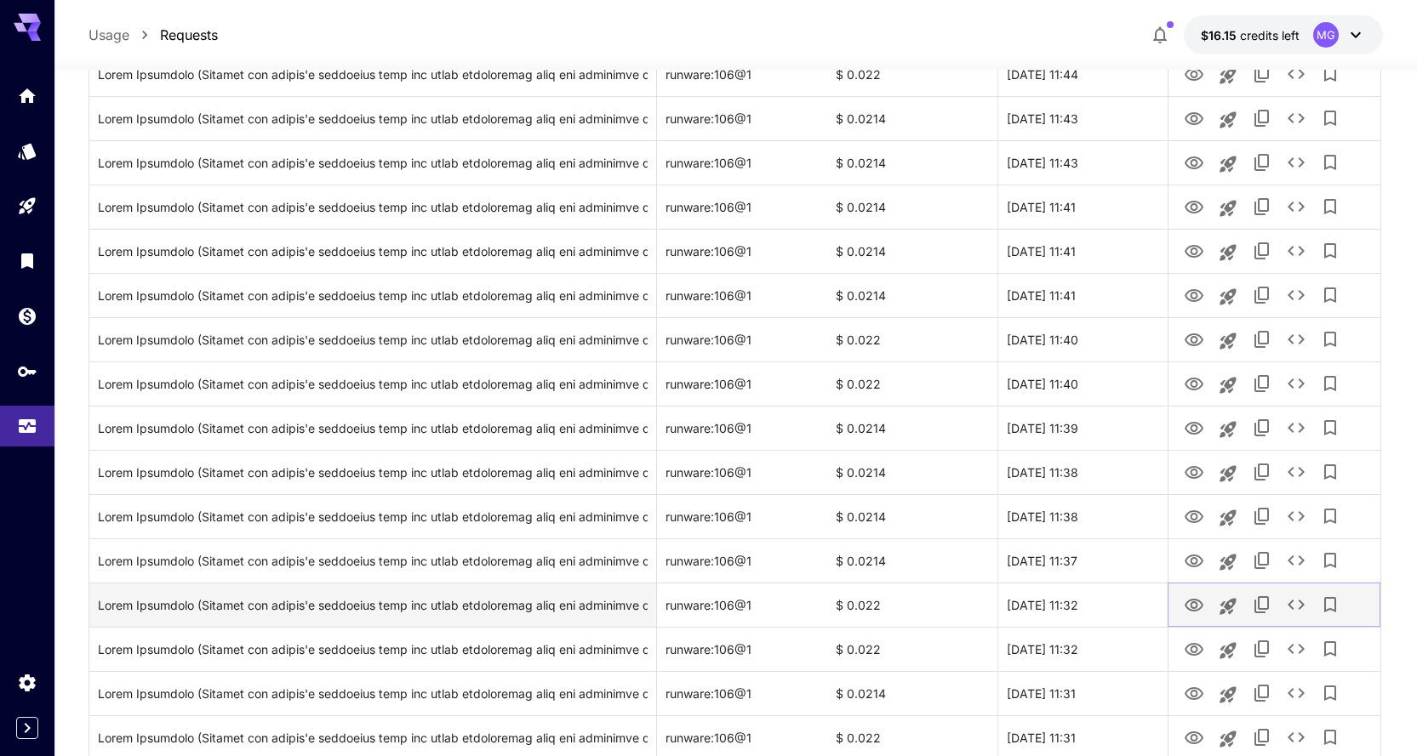
click at [1200, 607] on icon "View Image" at bounding box center [1194, 606] width 20 height 20
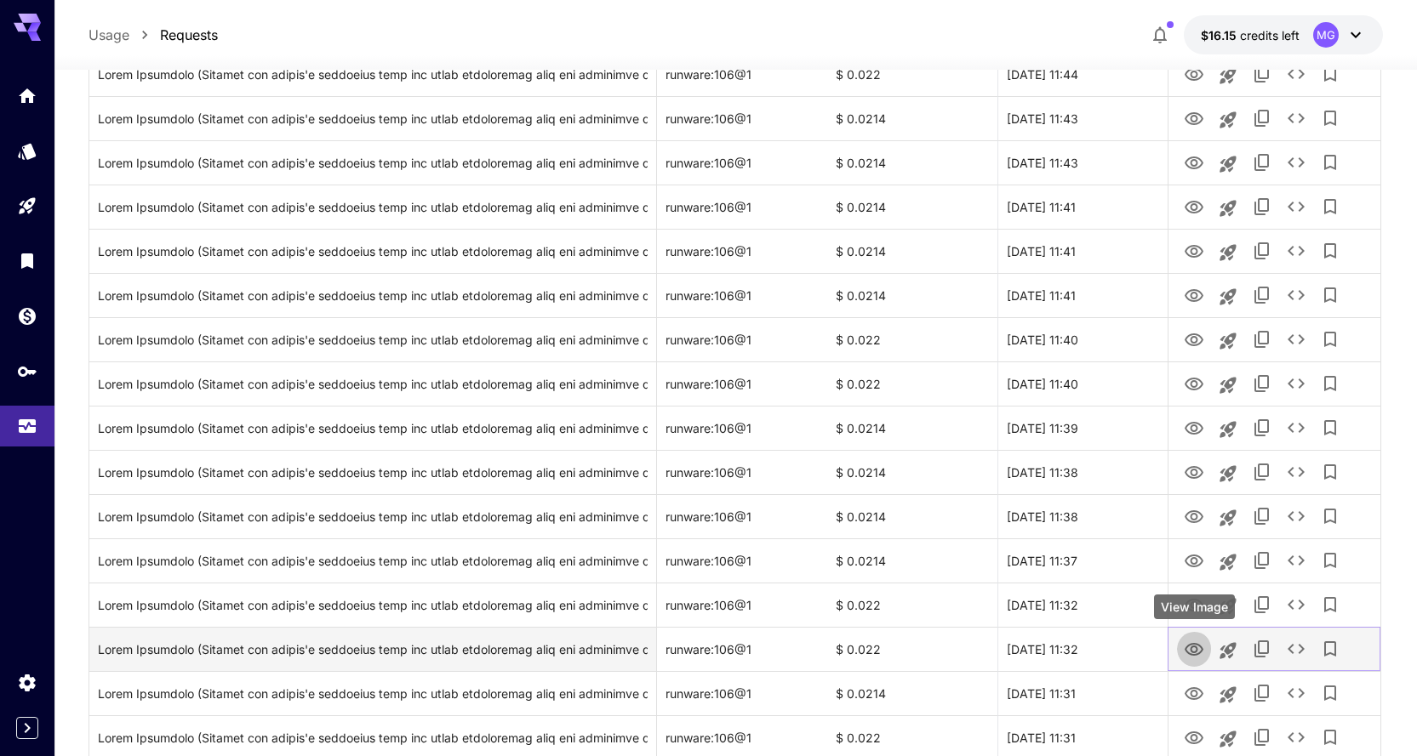
click at [1197, 648] on icon "View Image" at bounding box center [1193, 649] width 19 height 13
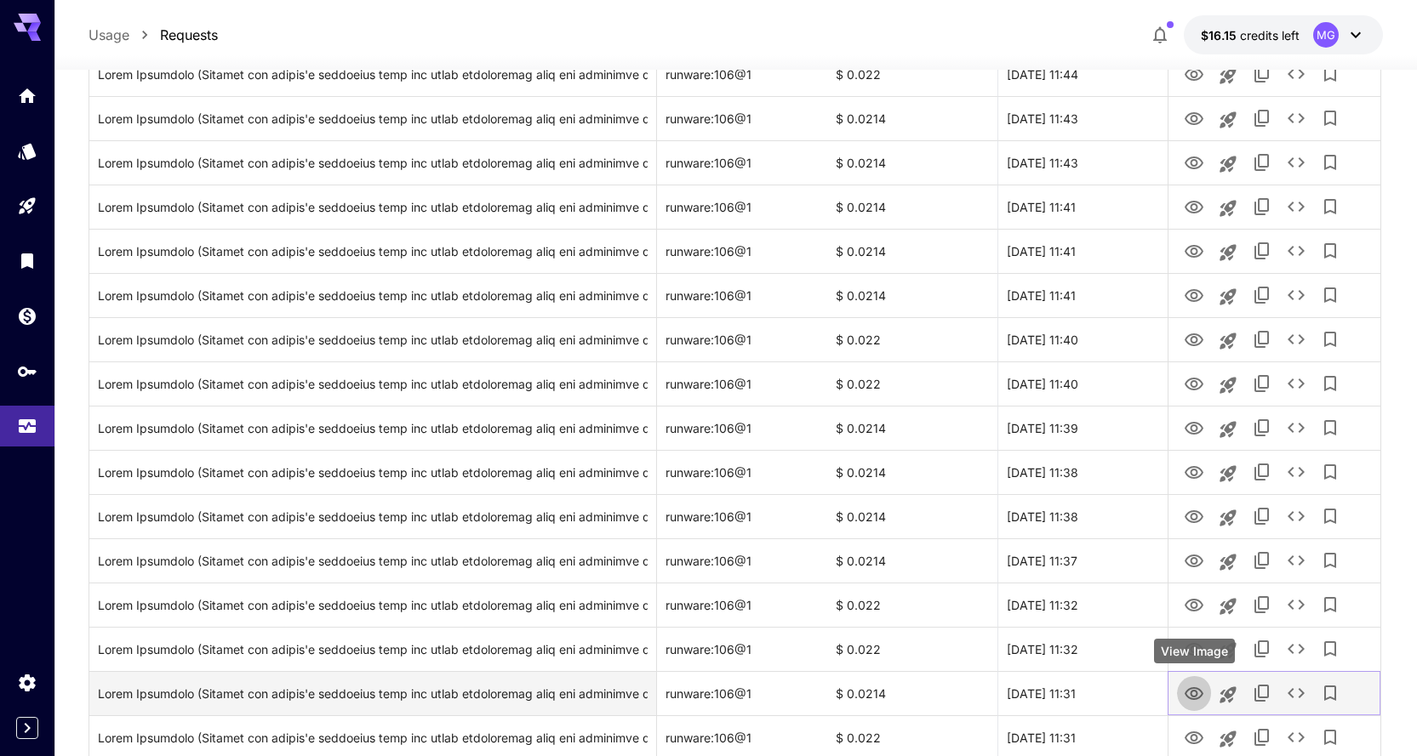
click at [1201, 690] on icon "View Image" at bounding box center [1193, 694] width 19 height 13
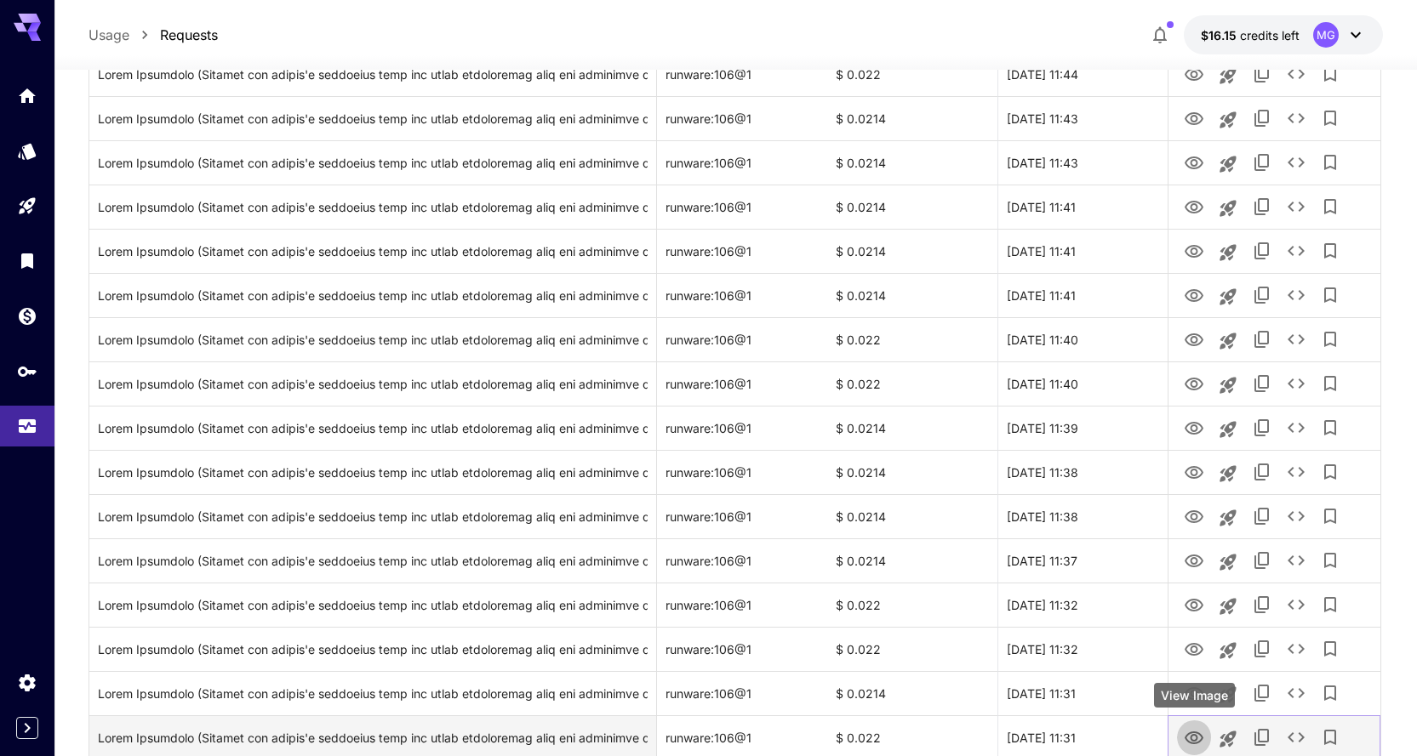
click at [1194, 733] on icon "View Image" at bounding box center [1194, 738] width 20 height 20
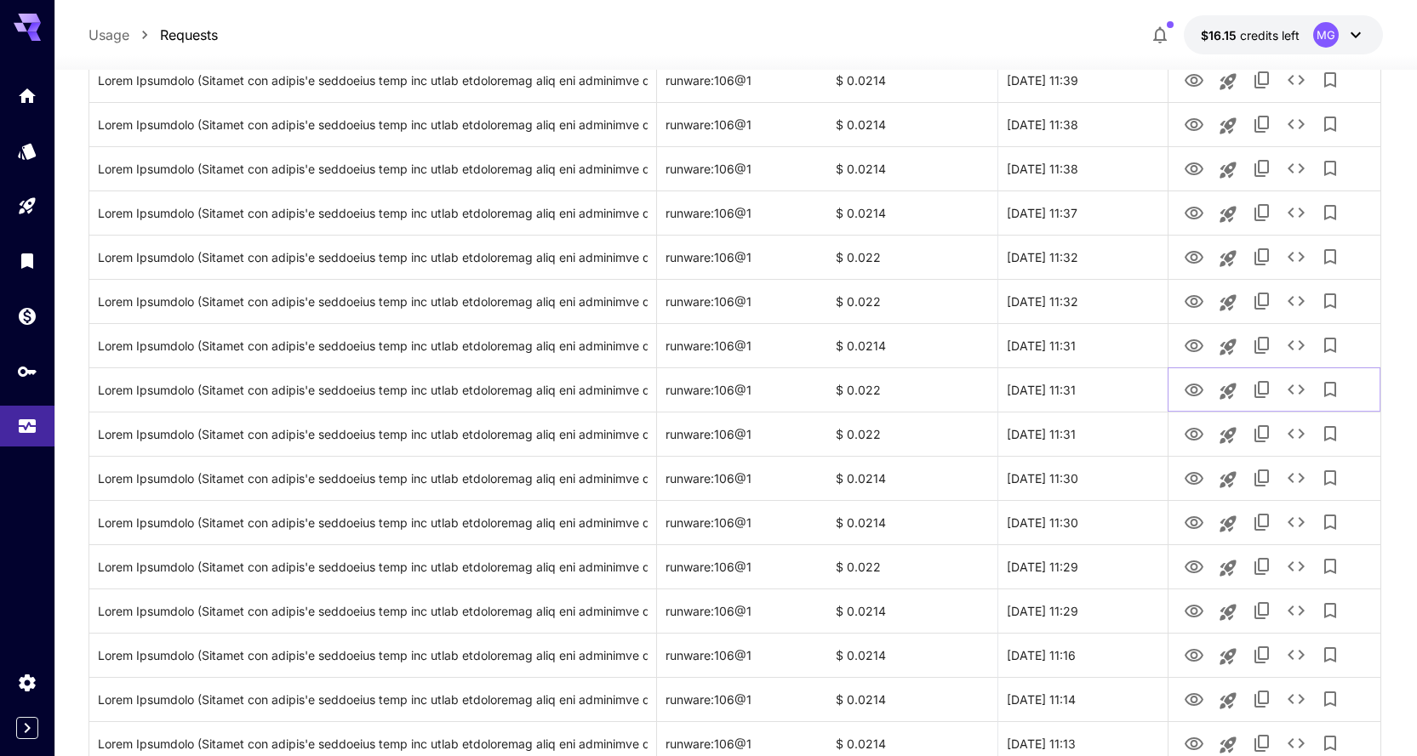
scroll to position [1887, 0]
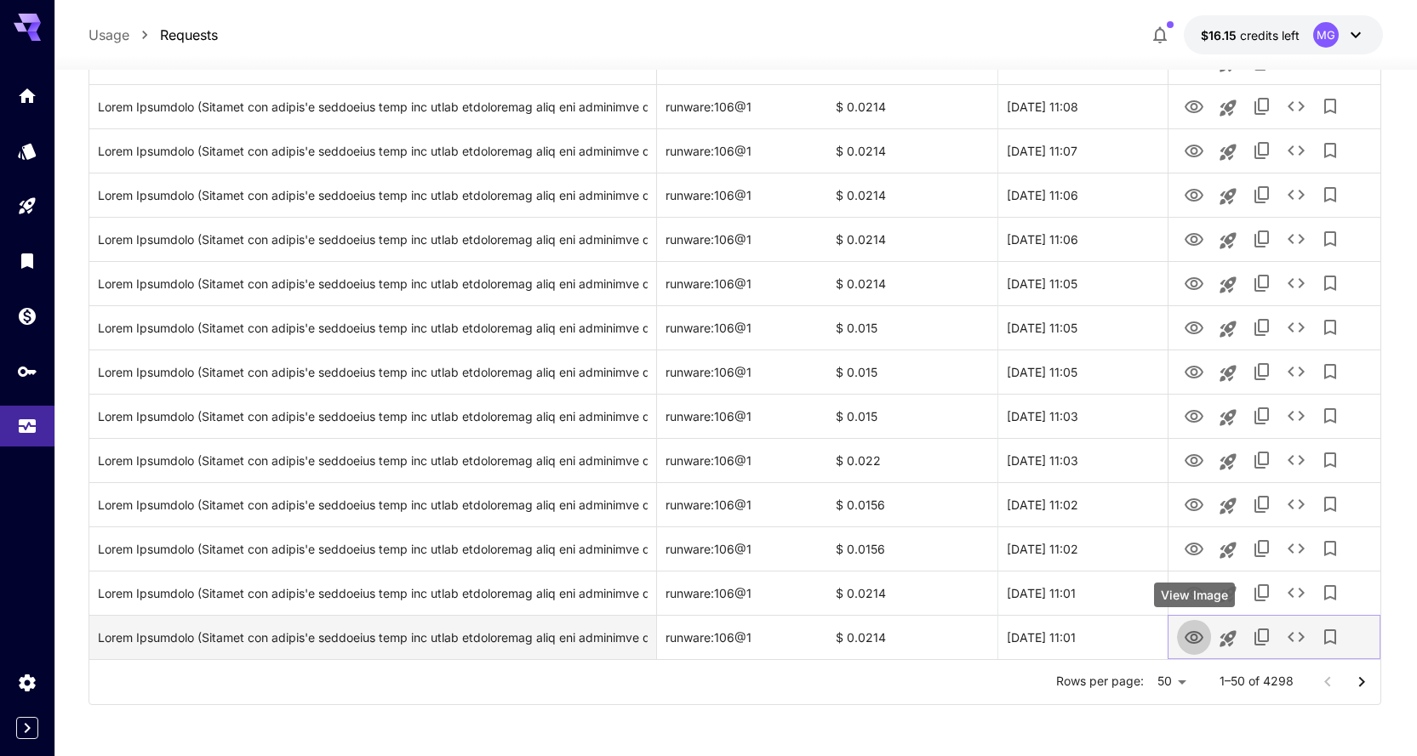
click at [1201, 640] on icon "View Image" at bounding box center [1193, 637] width 19 height 13
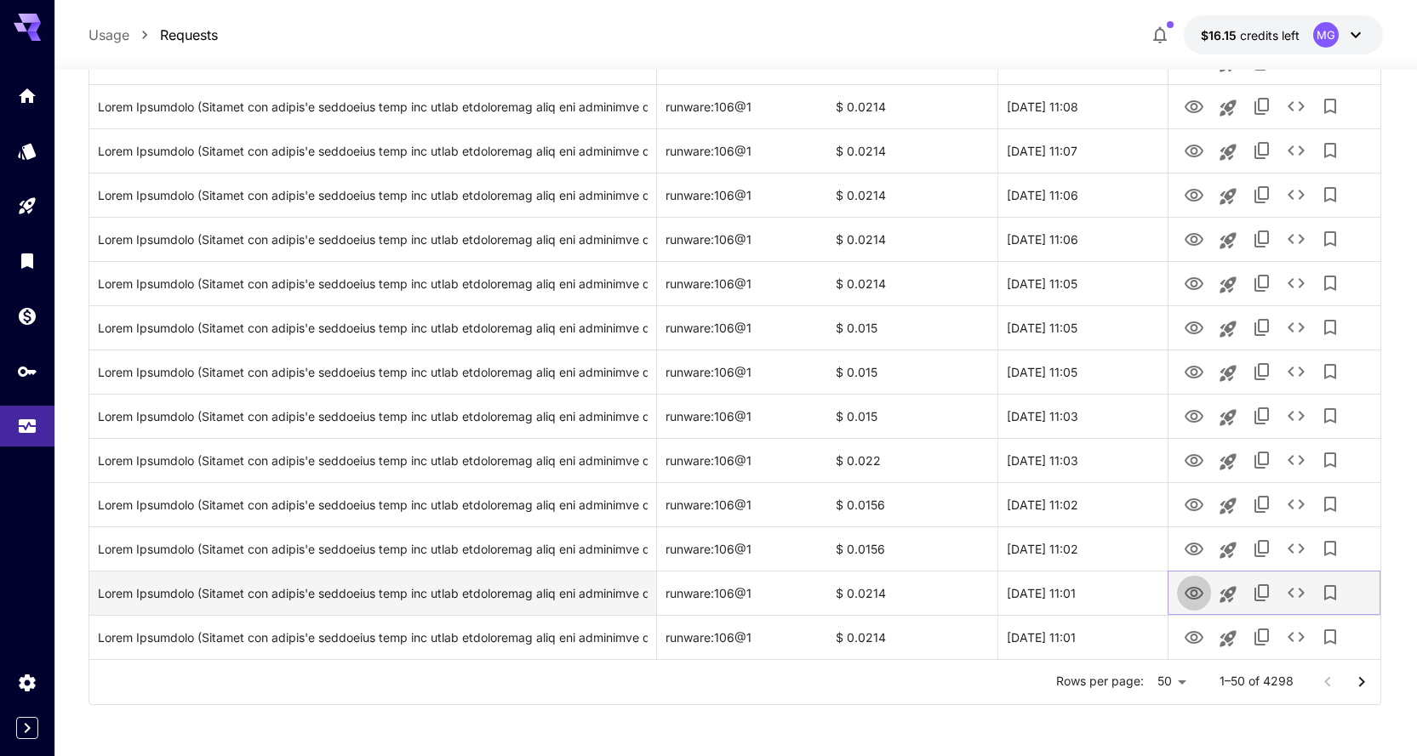
click at [1196, 594] on icon "View Image" at bounding box center [1193, 593] width 19 height 13
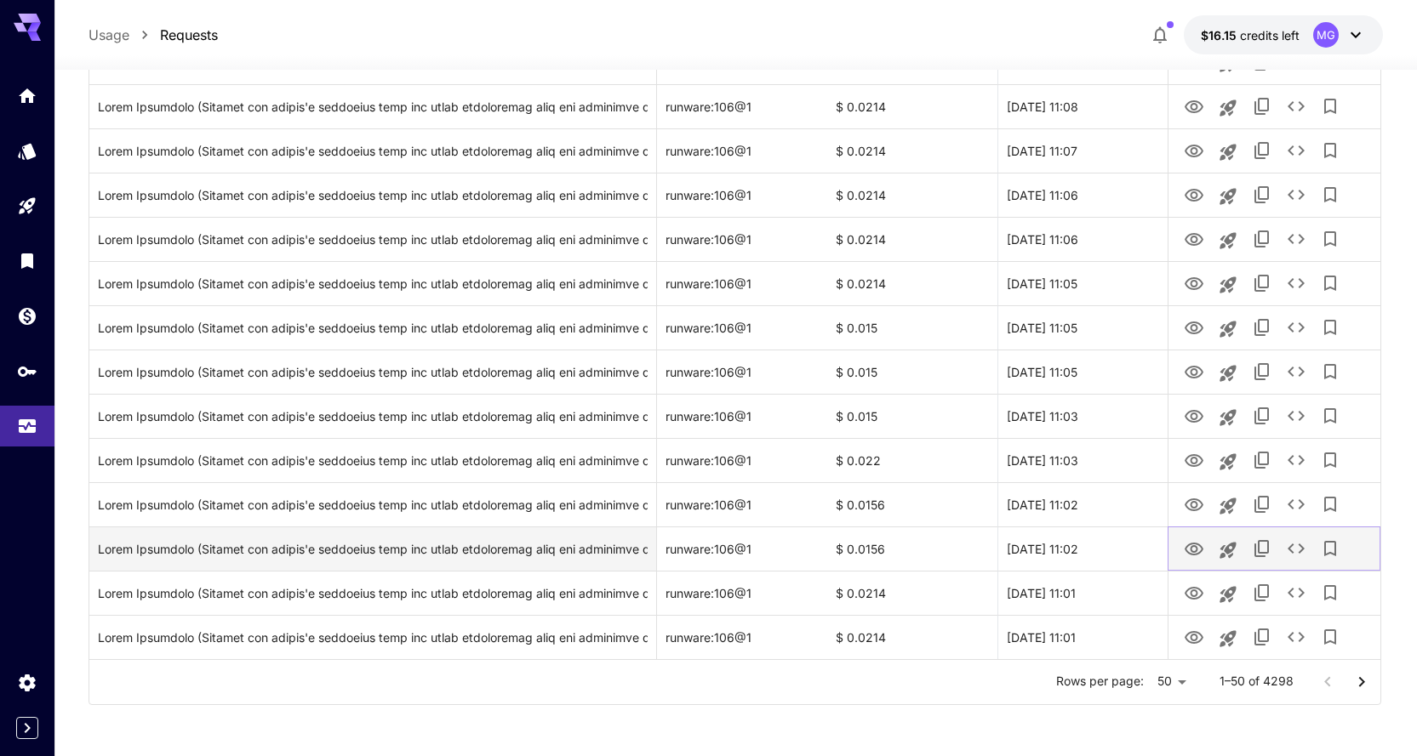
click at [1190, 543] on icon "View Image" at bounding box center [1194, 549] width 20 height 20
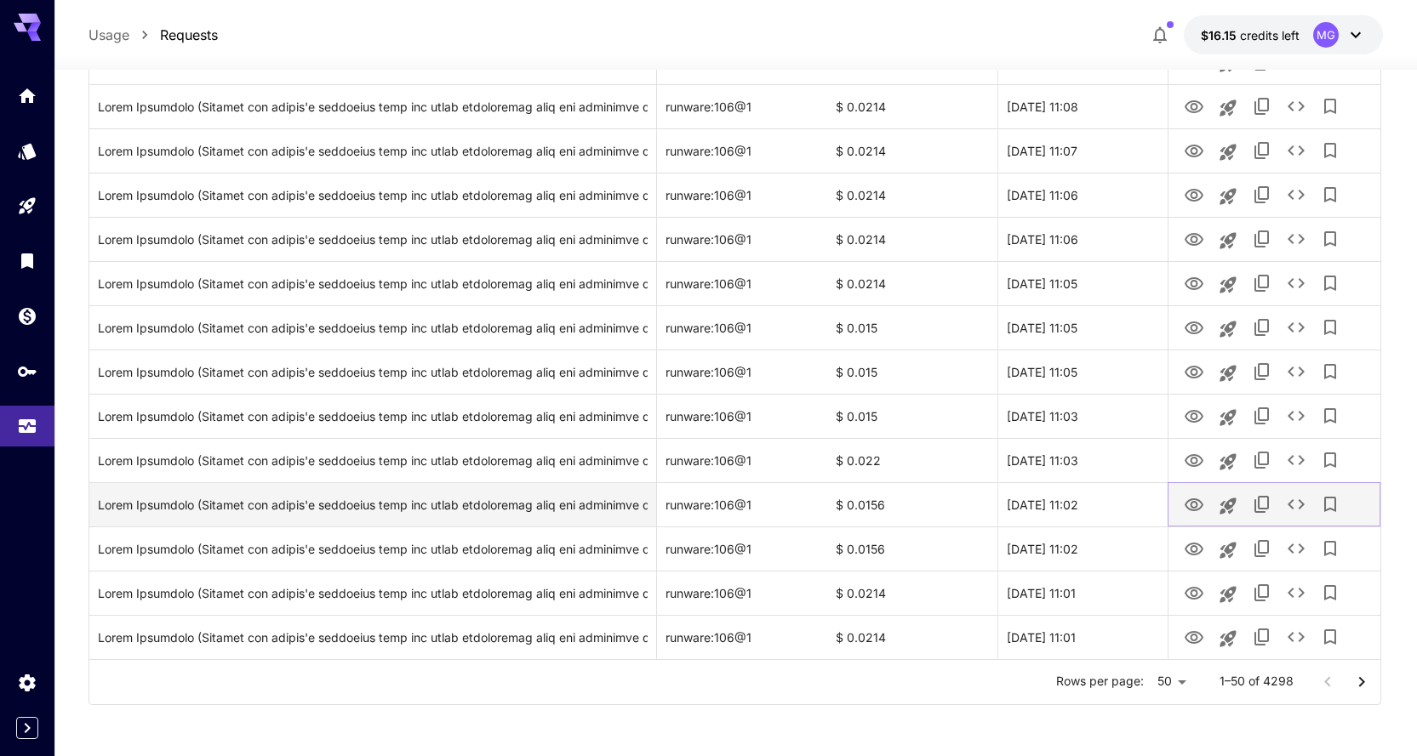
click at [1200, 505] on icon "View Image" at bounding box center [1194, 505] width 20 height 20
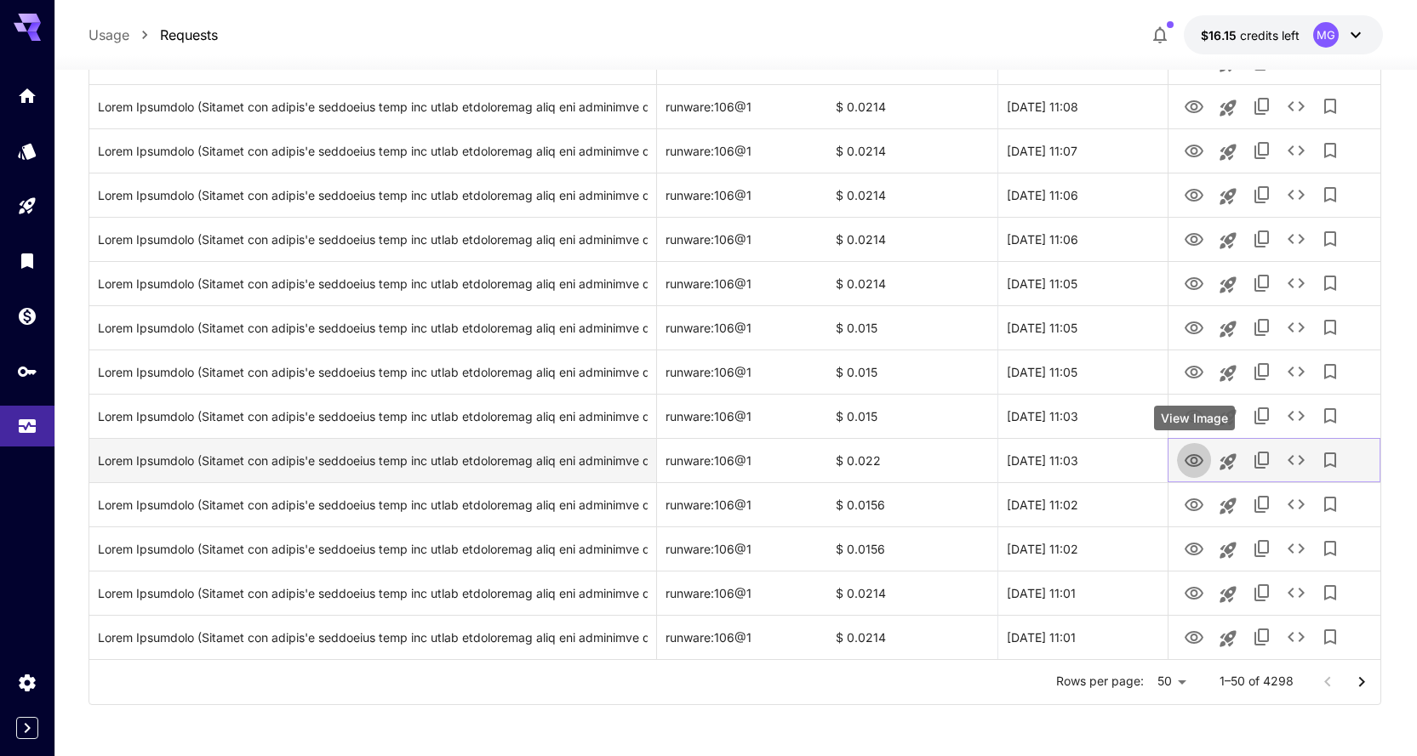
click at [1193, 457] on icon "View Image" at bounding box center [1193, 460] width 19 height 13
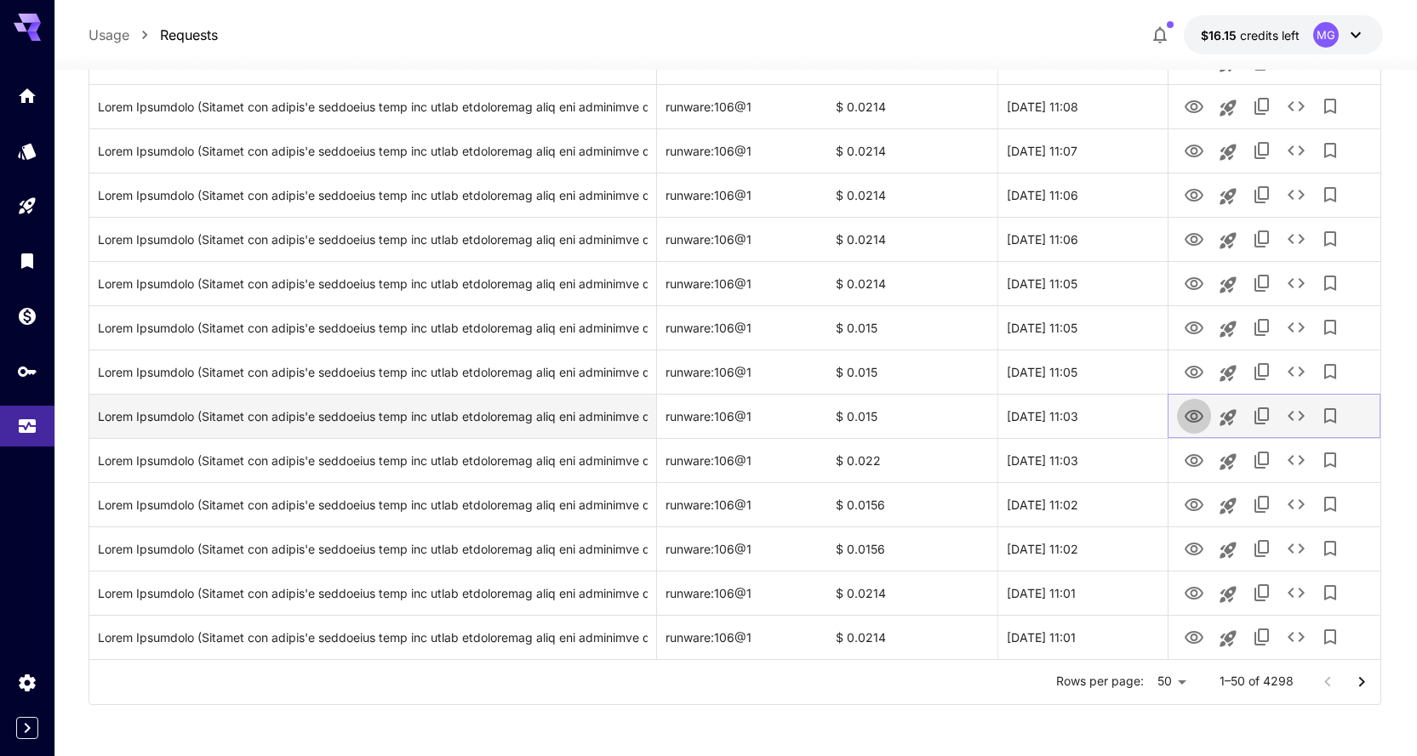
click at [1195, 413] on icon "View Image" at bounding box center [1193, 416] width 19 height 13
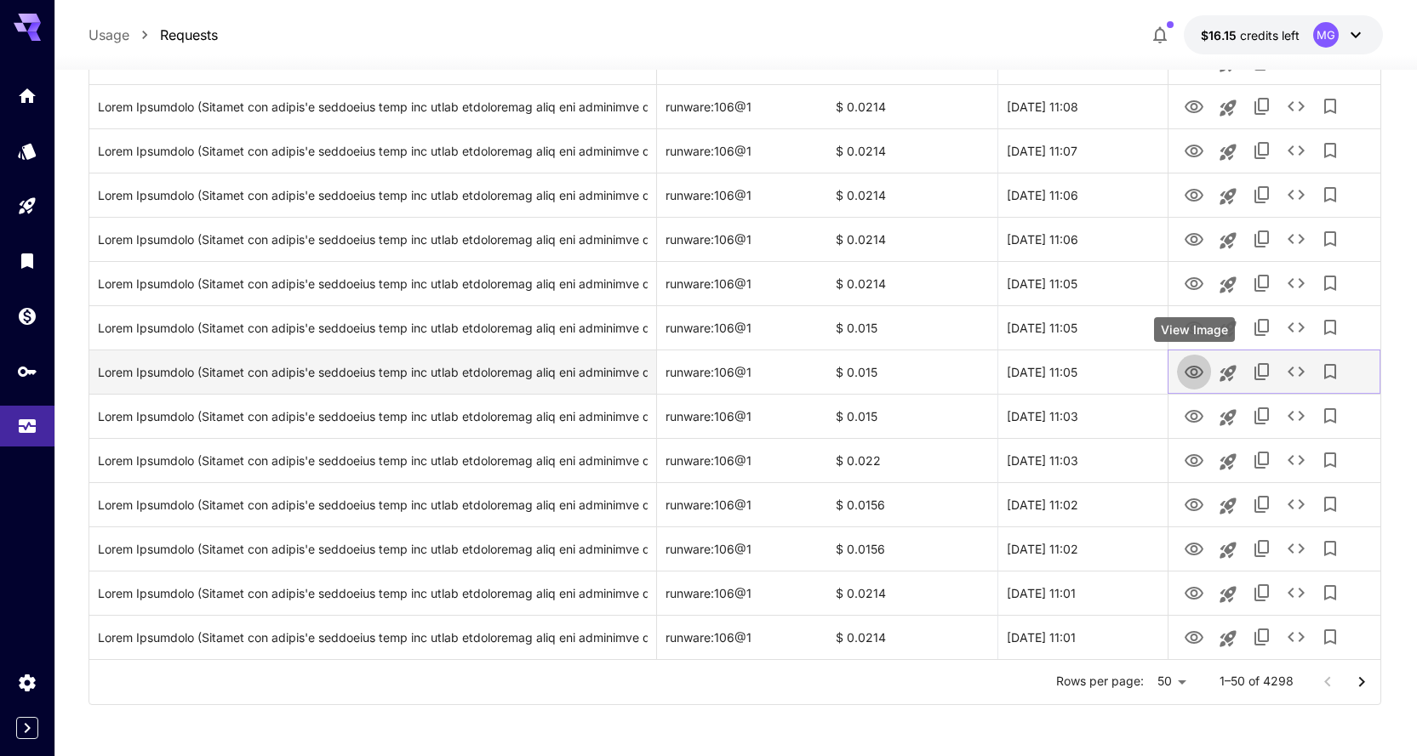
click at [1191, 366] on icon "View Image" at bounding box center [1194, 372] width 20 height 20
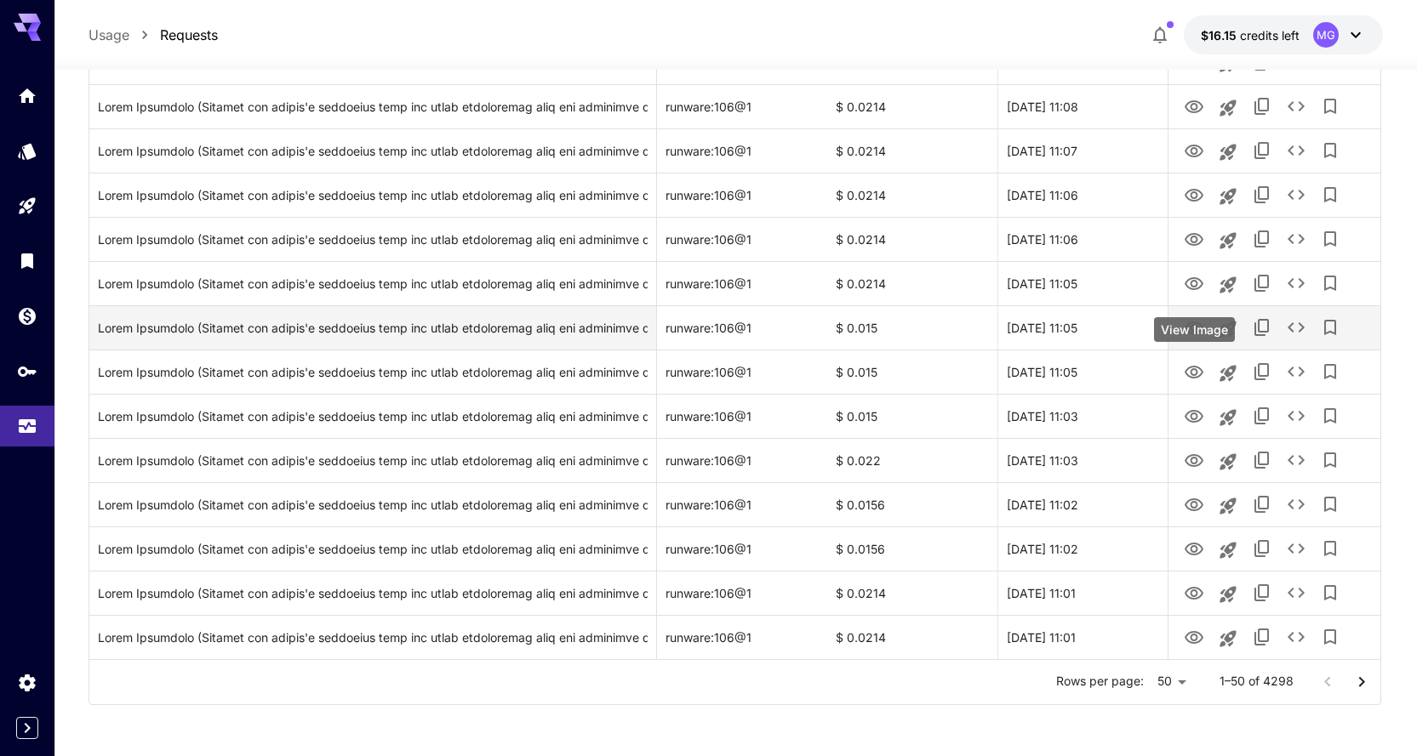
click at [1199, 326] on icon "View Image" at bounding box center [1194, 328] width 20 height 20
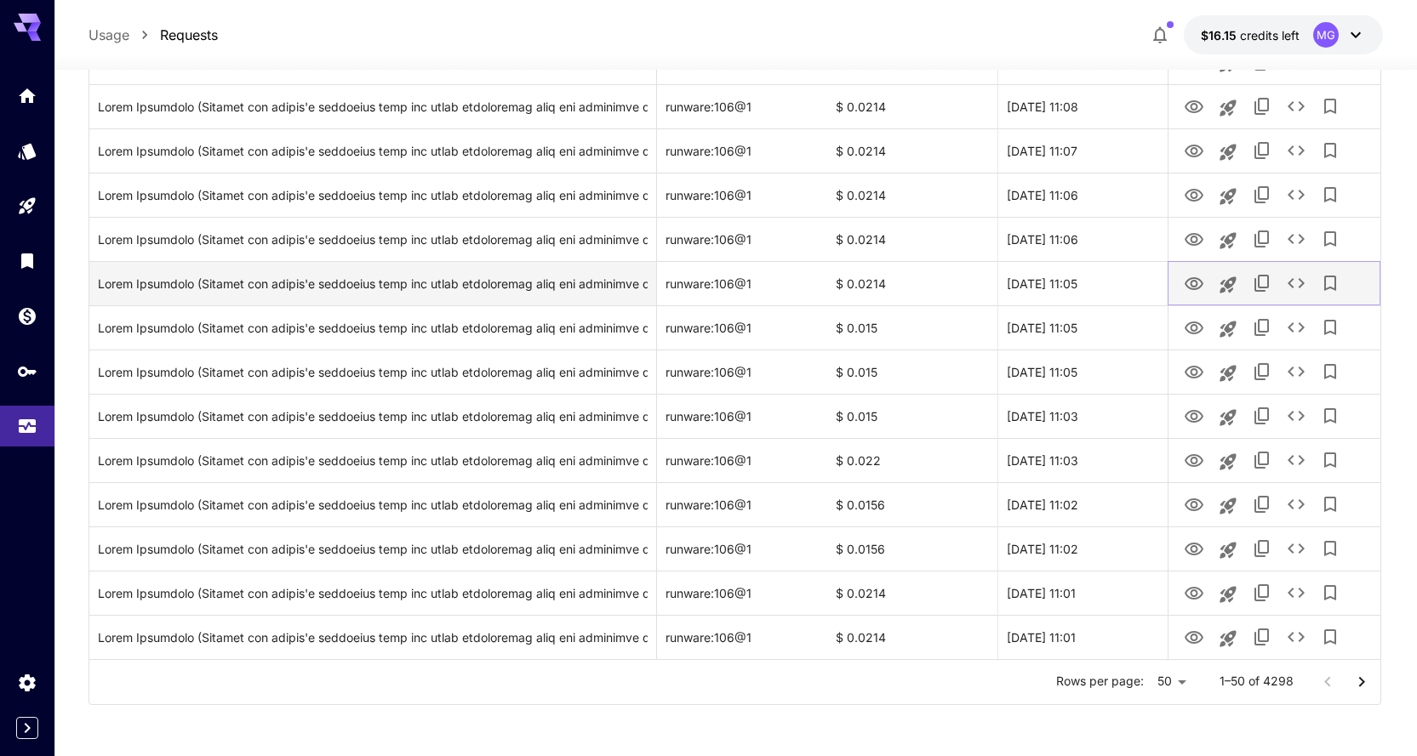
click at [1192, 281] on icon "View Image" at bounding box center [1193, 283] width 19 height 13
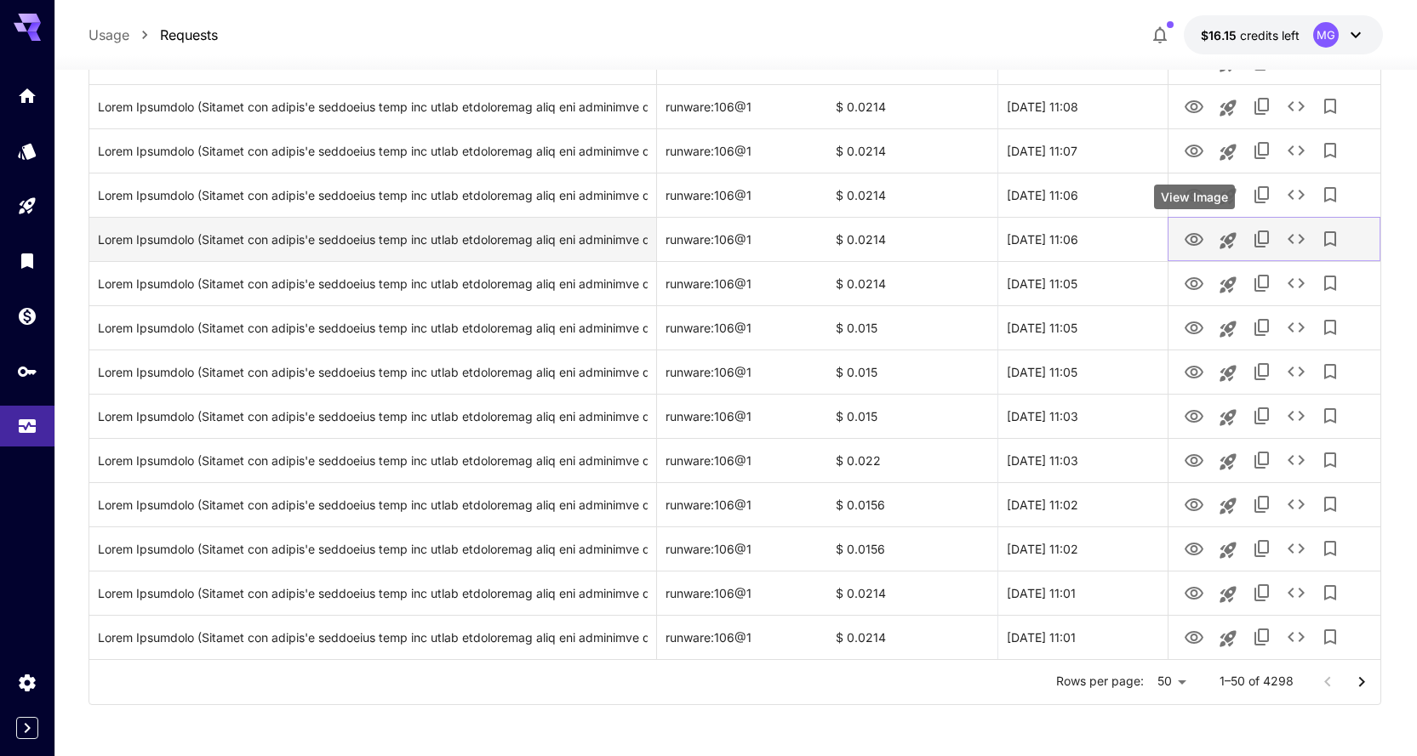
click at [1194, 241] on icon "View Image" at bounding box center [1194, 240] width 20 height 20
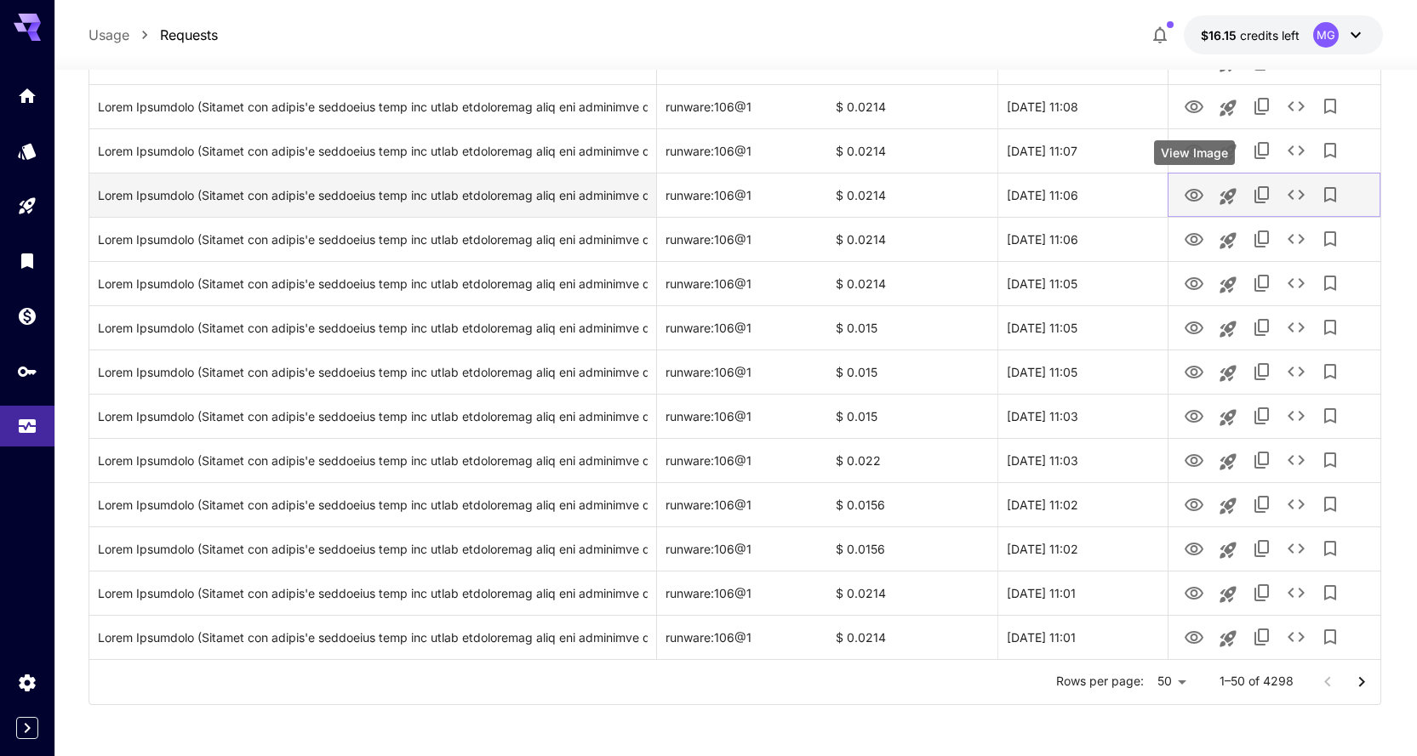
click at [1195, 189] on icon "View Image" at bounding box center [1193, 195] width 19 height 13
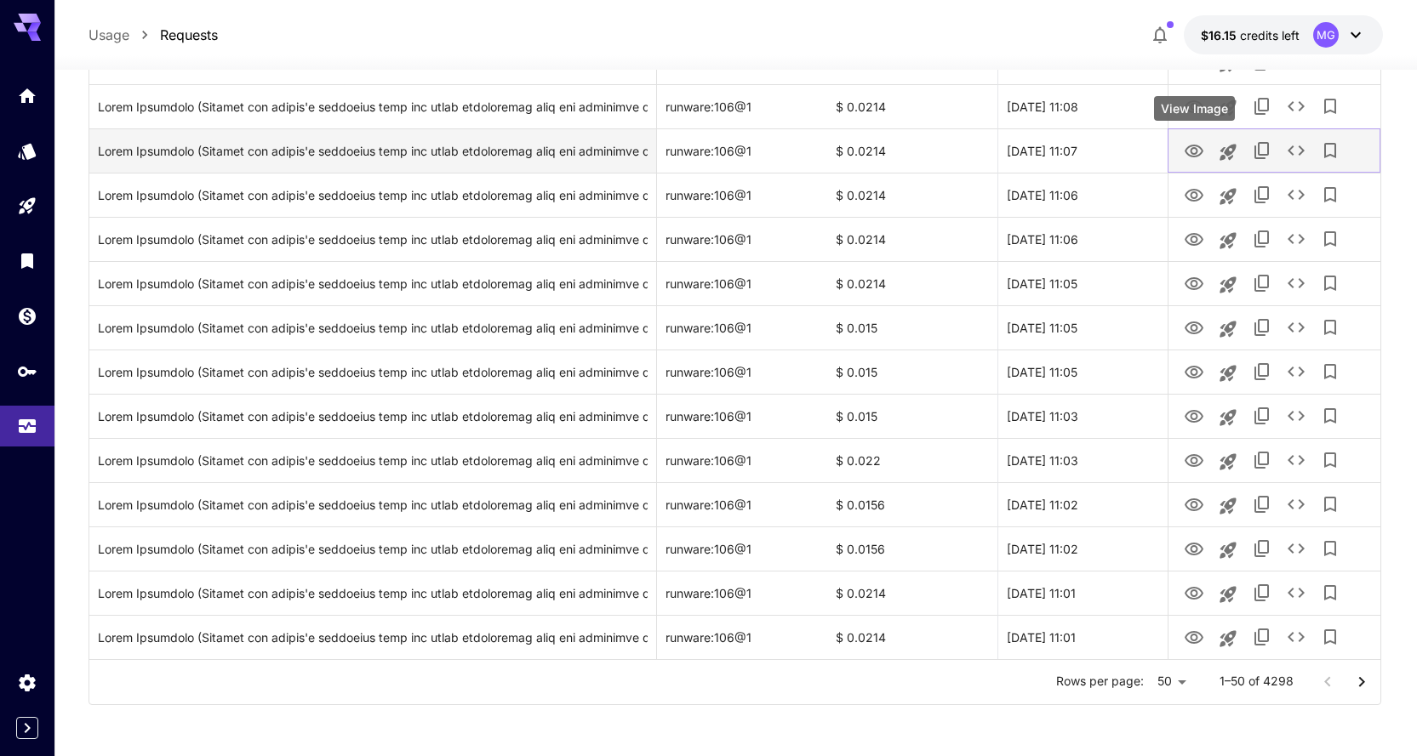
click at [1199, 146] on icon "View Image" at bounding box center [1193, 151] width 19 height 13
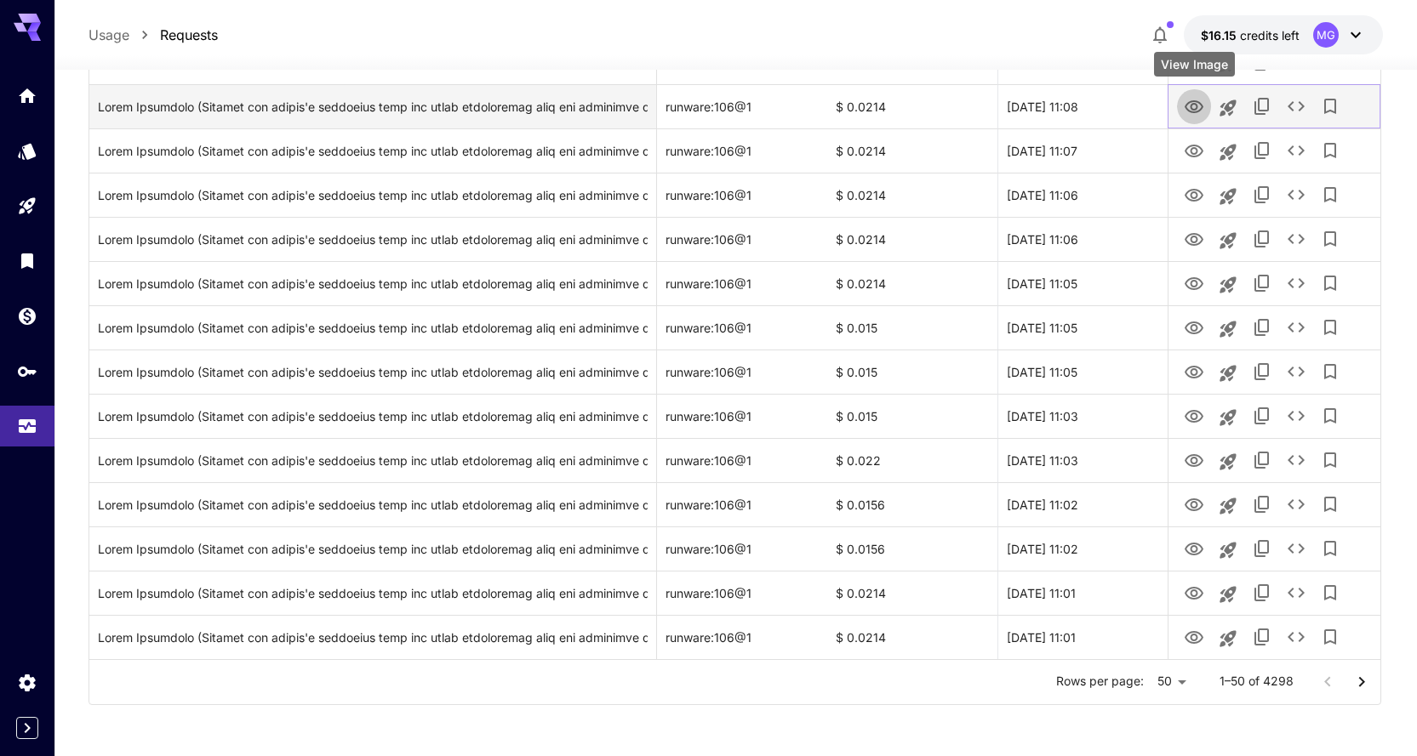
click at [1195, 106] on icon "View Image" at bounding box center [1194, 107] width 20 height 20
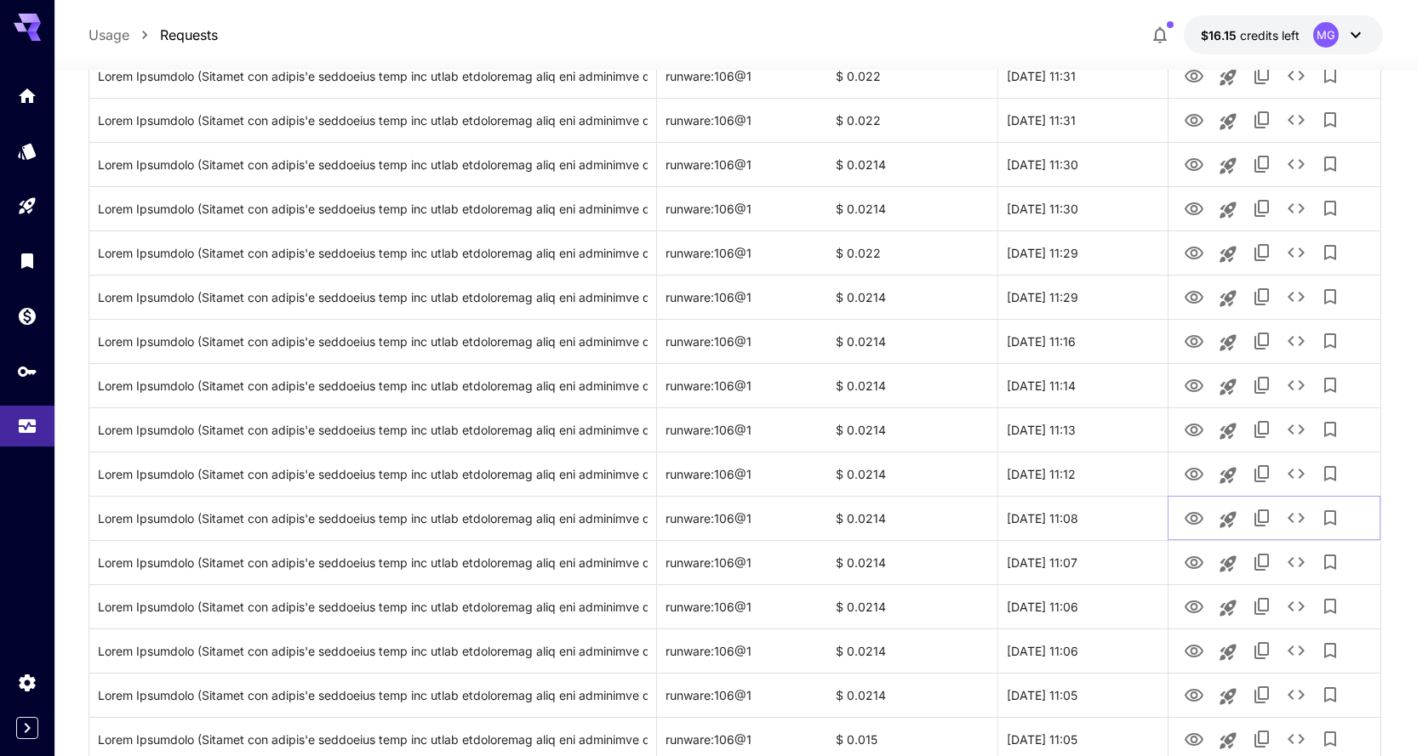
scroll to position [1469, 0]
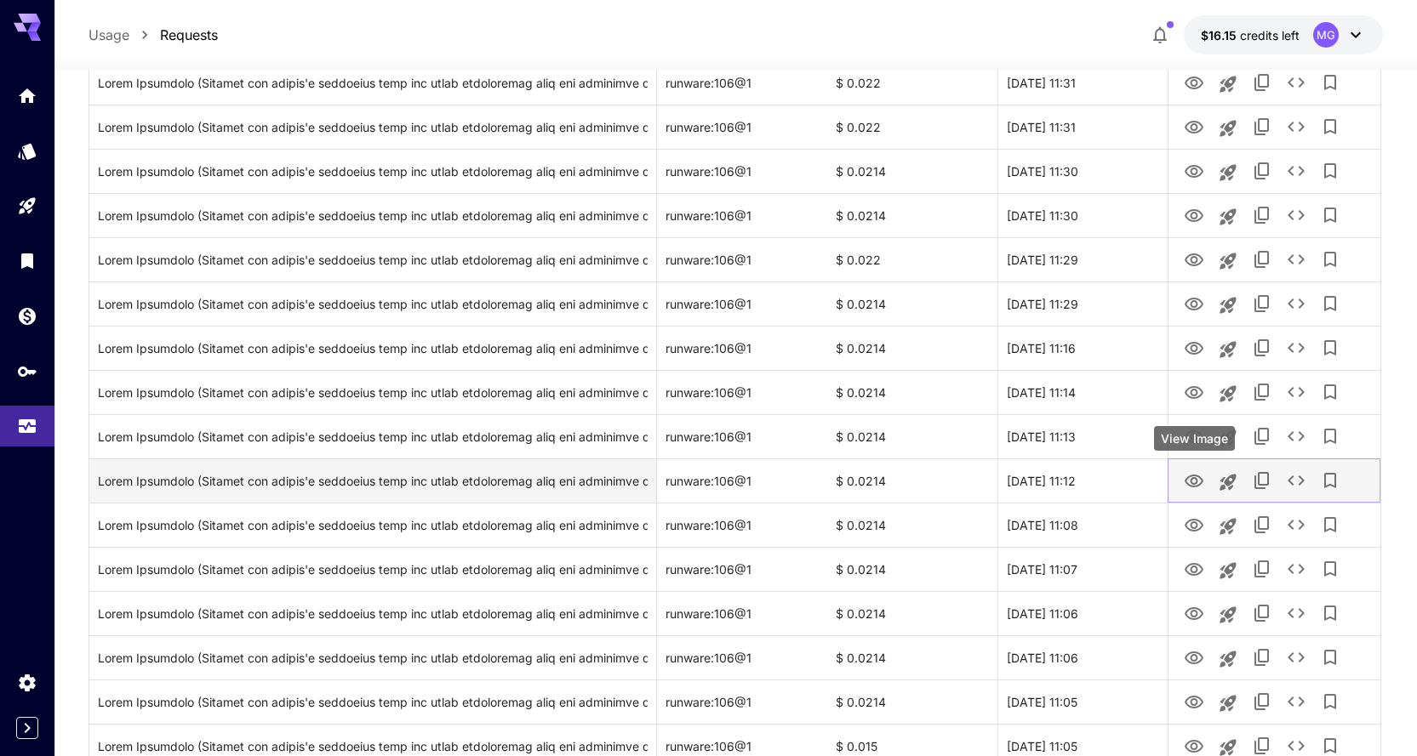
click at [1190, 482] on icon "View Image" at bounding box center [1194, 481] width 20 height 20
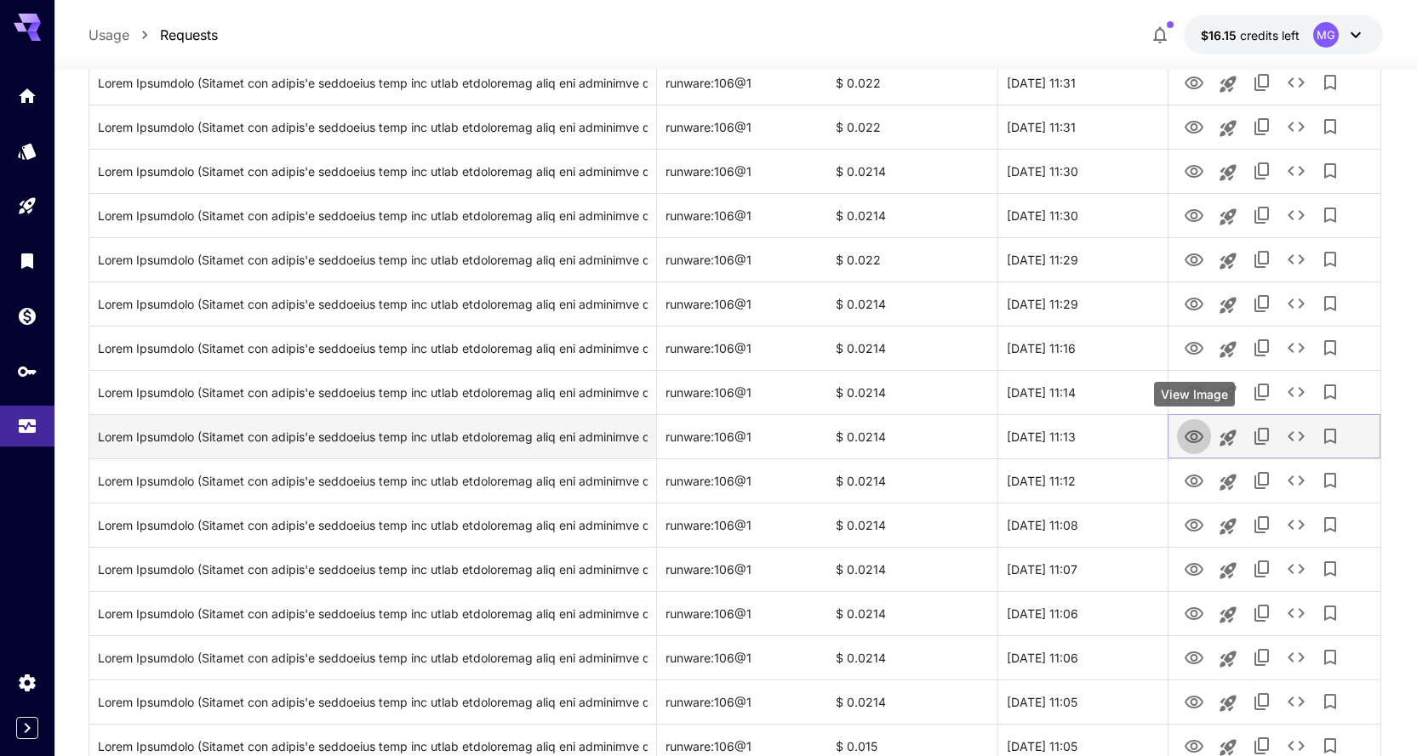
click at [1196, 441] on icon "View Image" at bounding box center [1194, 437] width 20 height 20
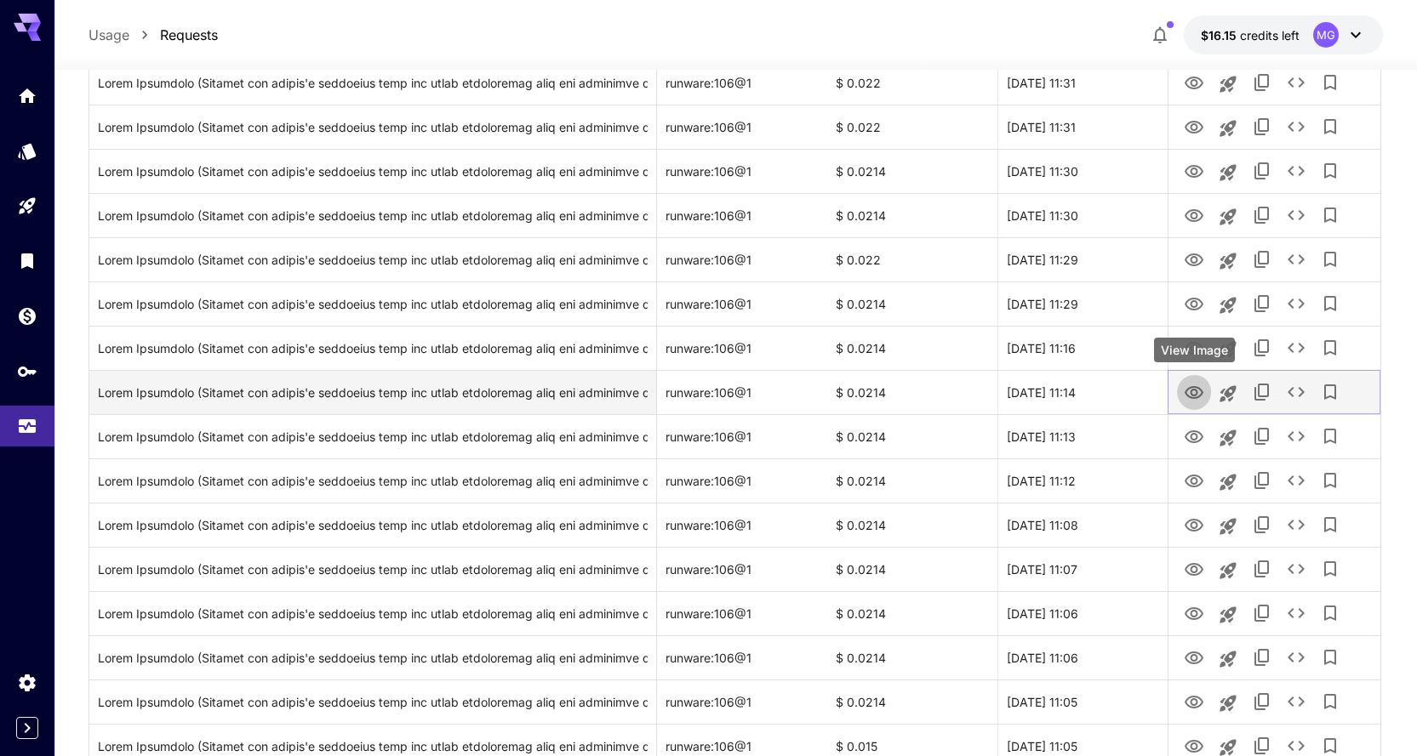
click at [1185, 388] on icon "View Image" at bounding box center [1194, 393] width 20 height 20
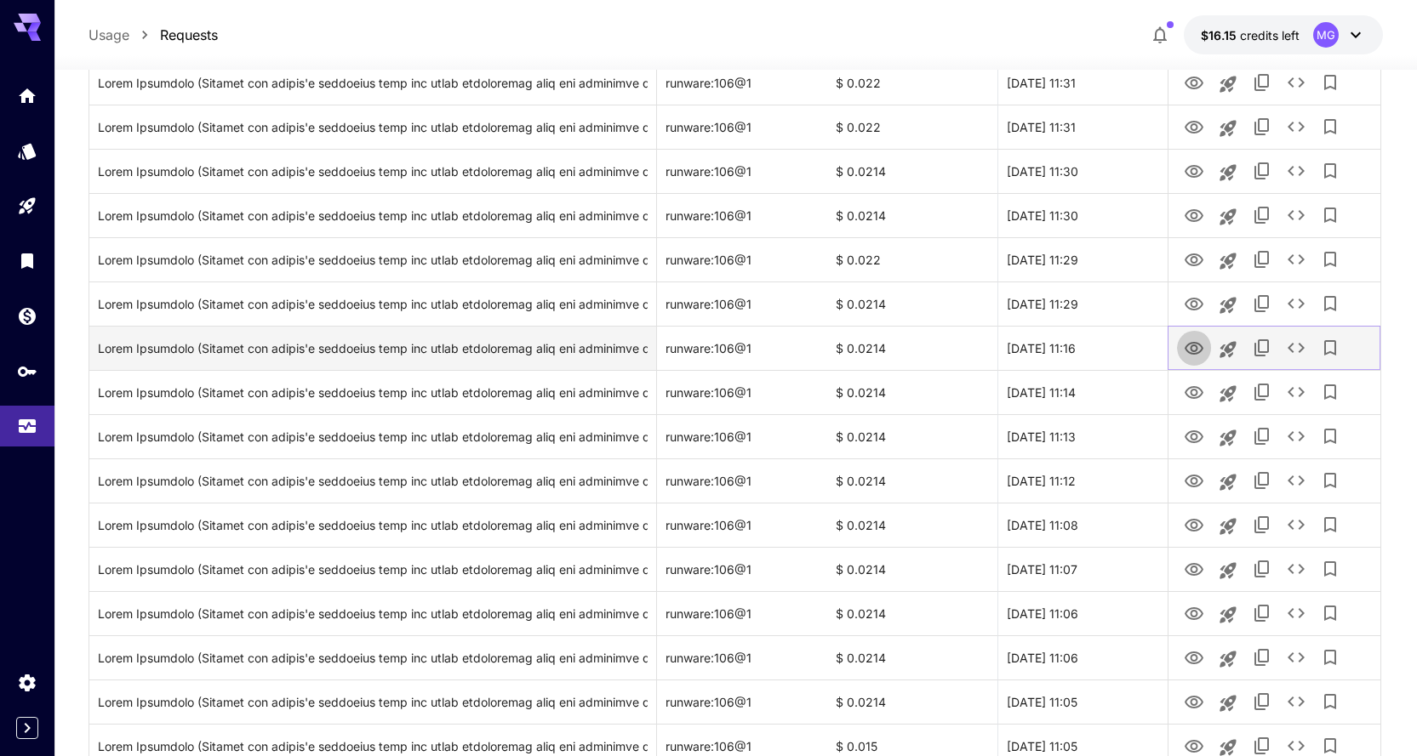
click at [1199, 350] on icon "View Image" at bounding box center [1194, 349] width 20 height 20
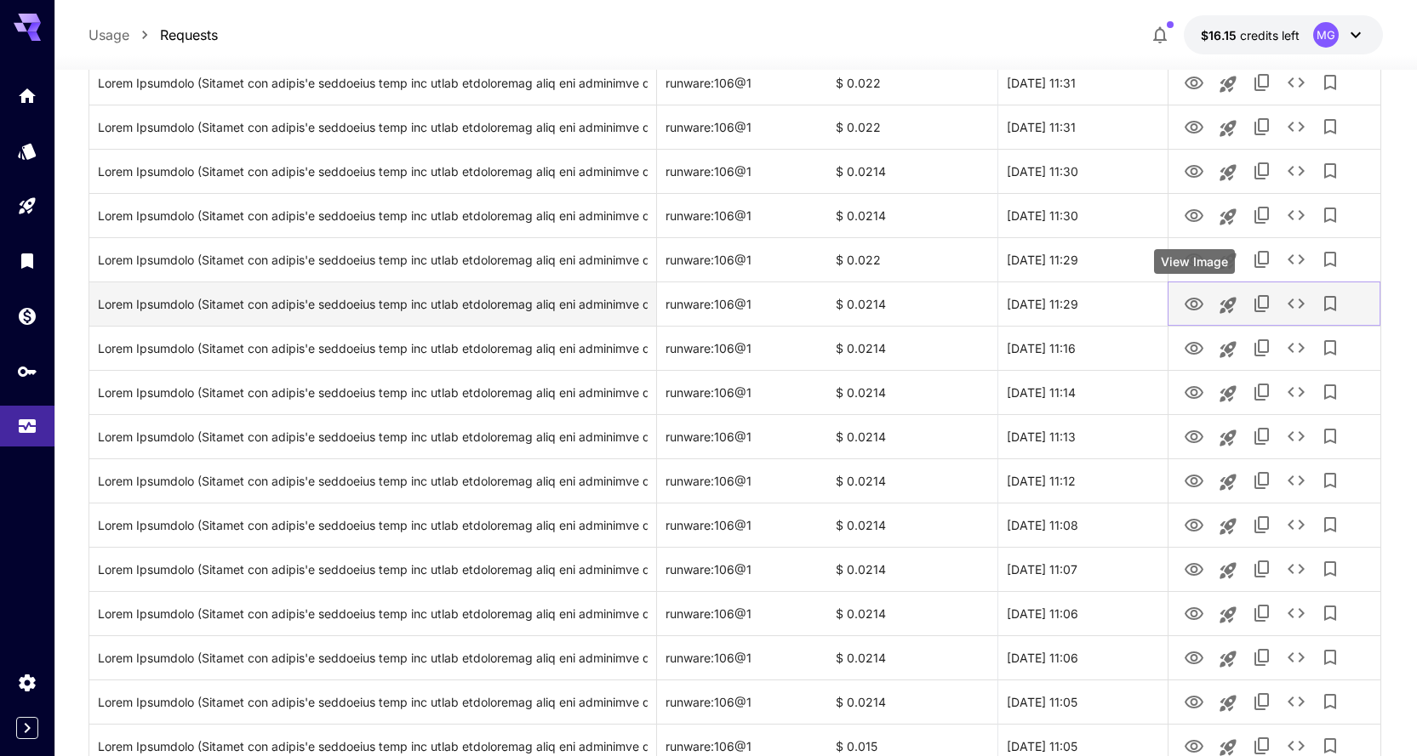
click at [1190, 306] on icon "View Image" at bounding box center [1194, 304] width 20 height 20
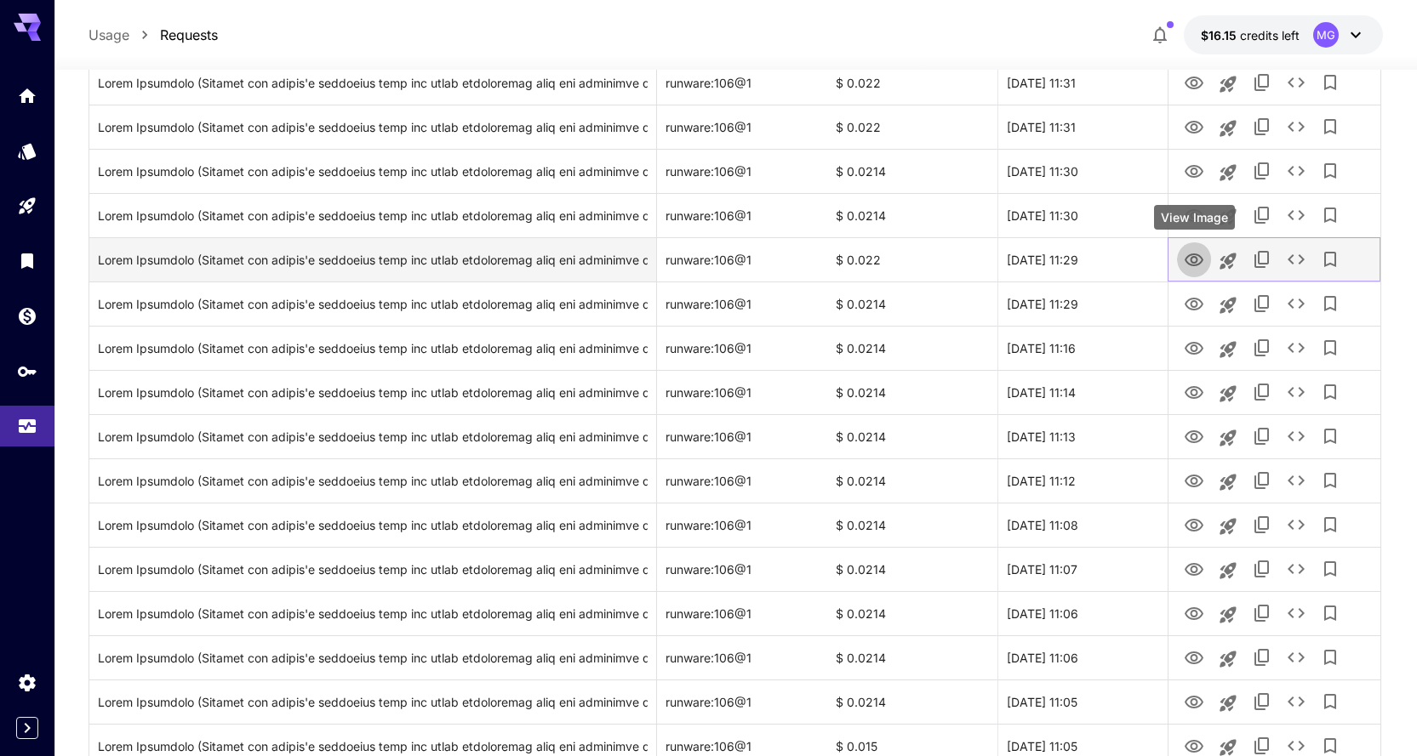
click at [1192, 271] on button "View Image" at bounding box center [1194, 259] width 34 height 35
click at [1198, 256] on icon "View Image" at bounding box center [1194, 260] width 20 height 20
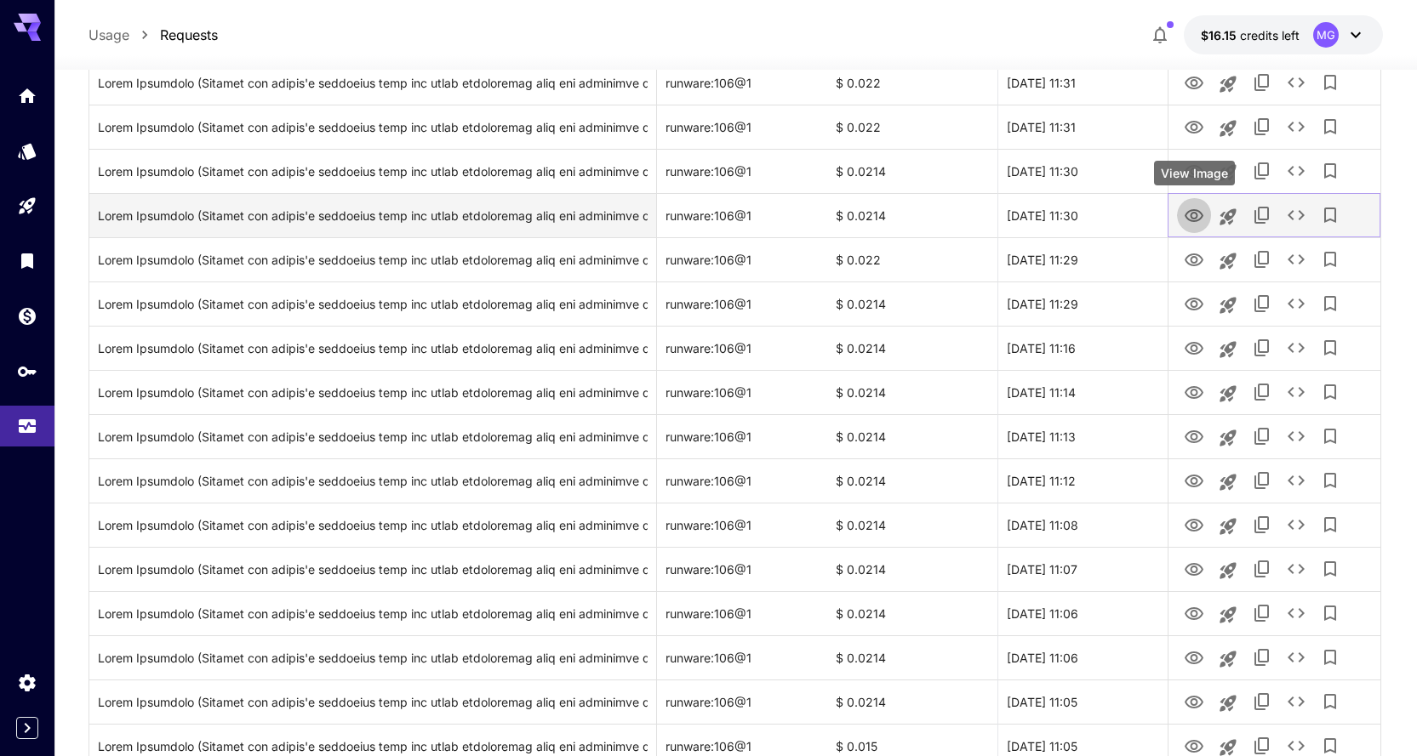
click at [1190, 214] on icon "View Image" at bounding box center [1194, 216] width 20 height 20
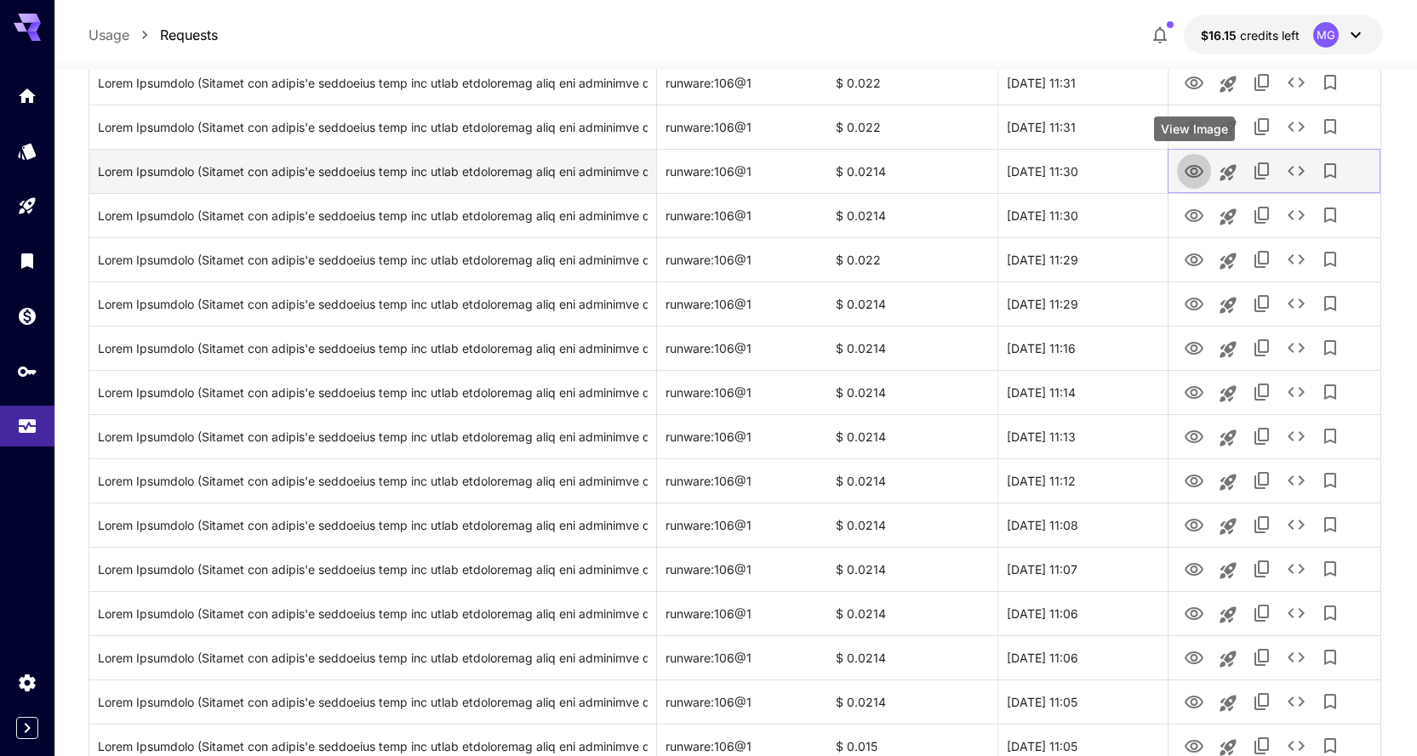
click at [1192, 164] on icon "View Image" at bounding box center [1194, 172] width 20 height 20
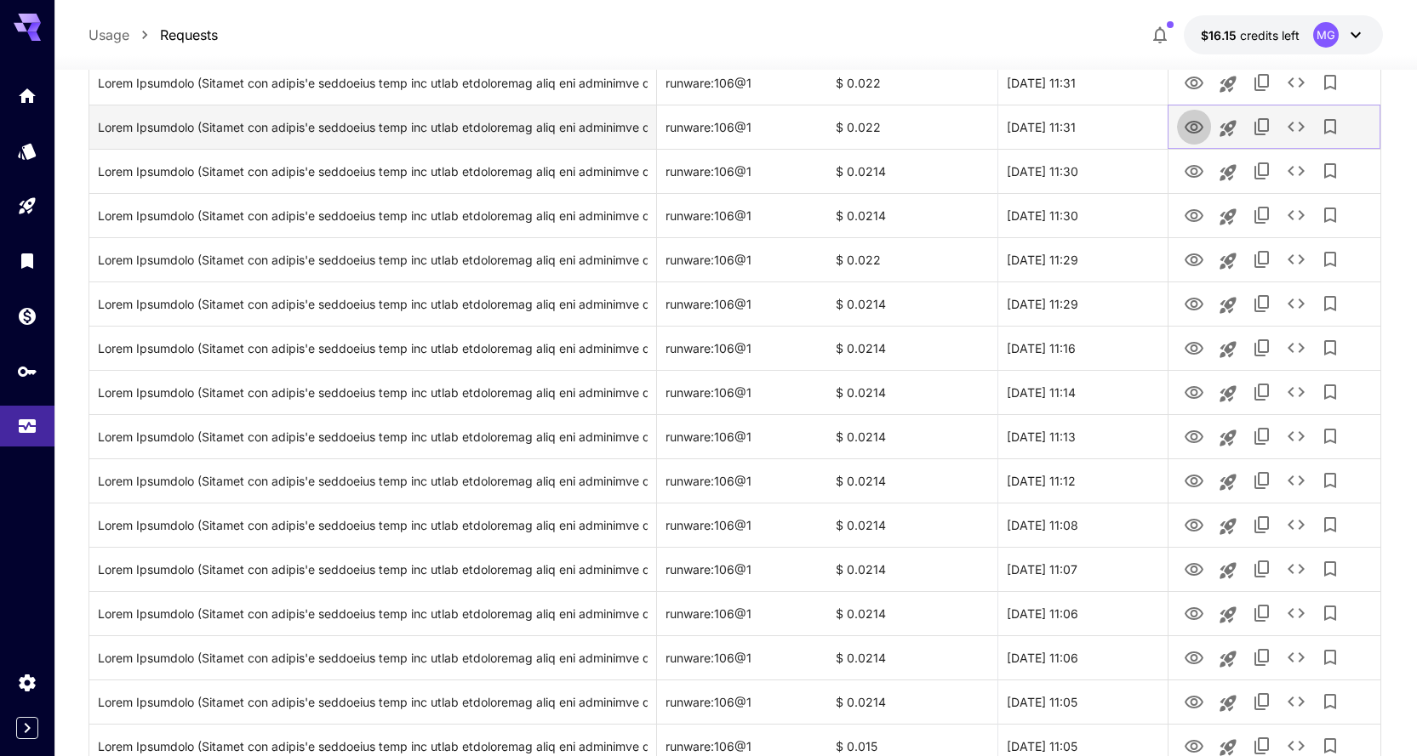
drag, startPoint x: 1192, startPoint y: 119, endPoint x: 1173, endPoint y: 113, distance: 19.6
click at [1192, 119] on icon "View Image" at bounding box center [1194, 127] width 20 height 20
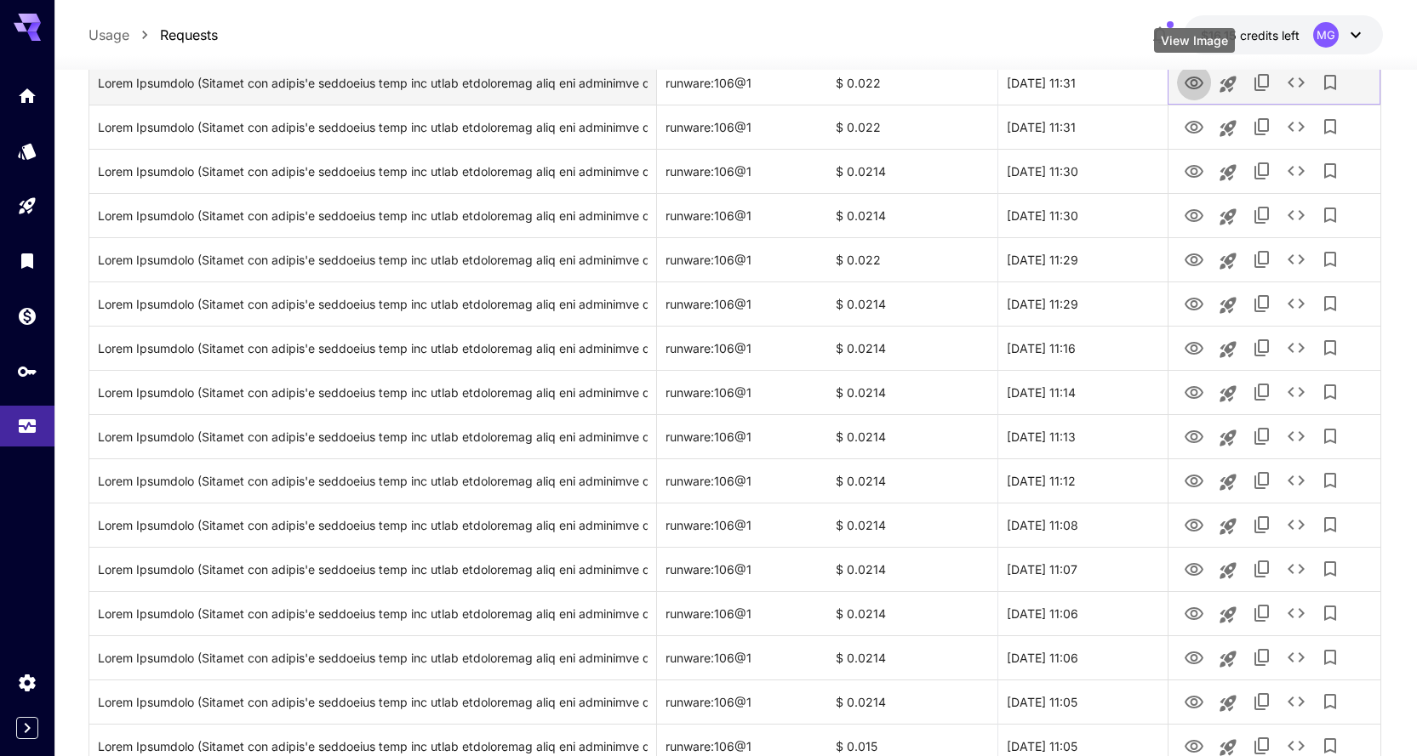
click at [1193, 77] on icon "View Image" at bounding box center [1193, 83] width 19 height 13
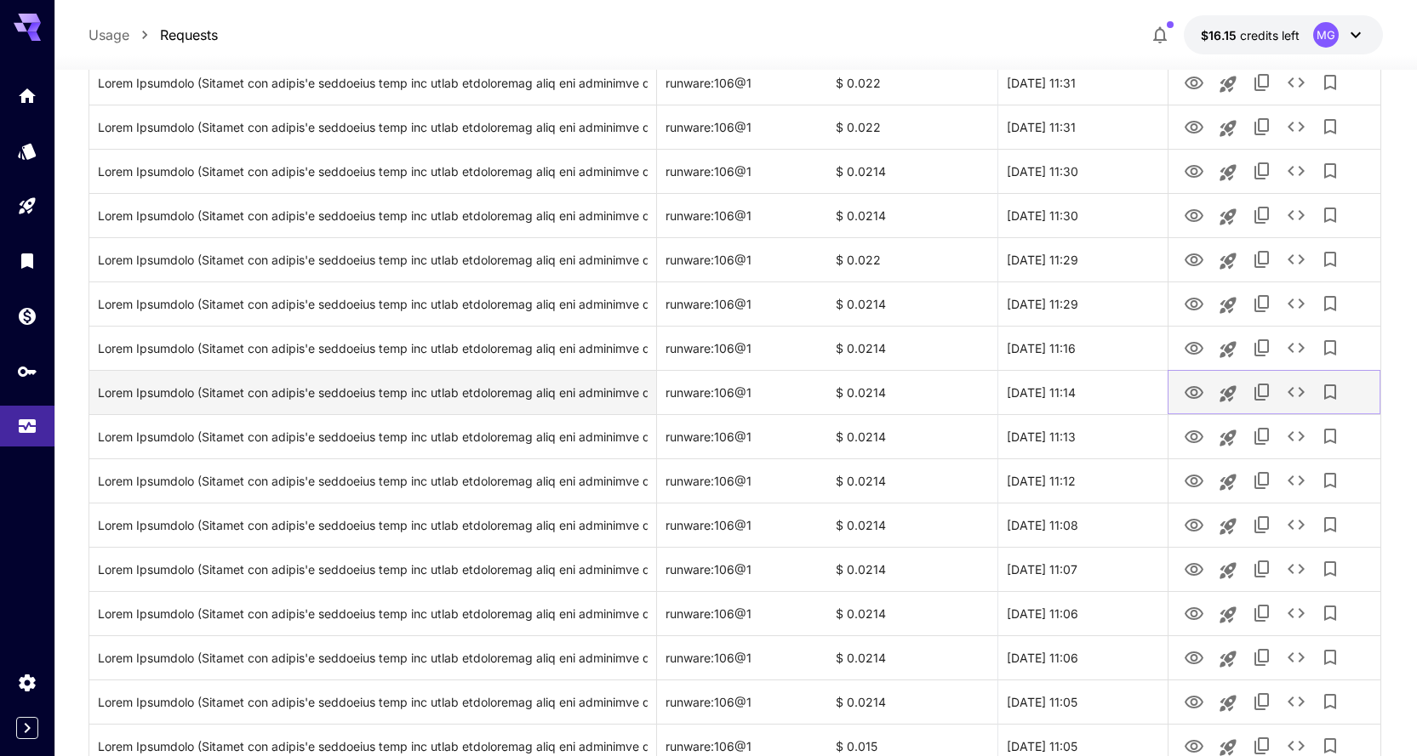
click at [1200, 396] on icon "View Image" at bounding box center [1193, 392] width 19 height 13
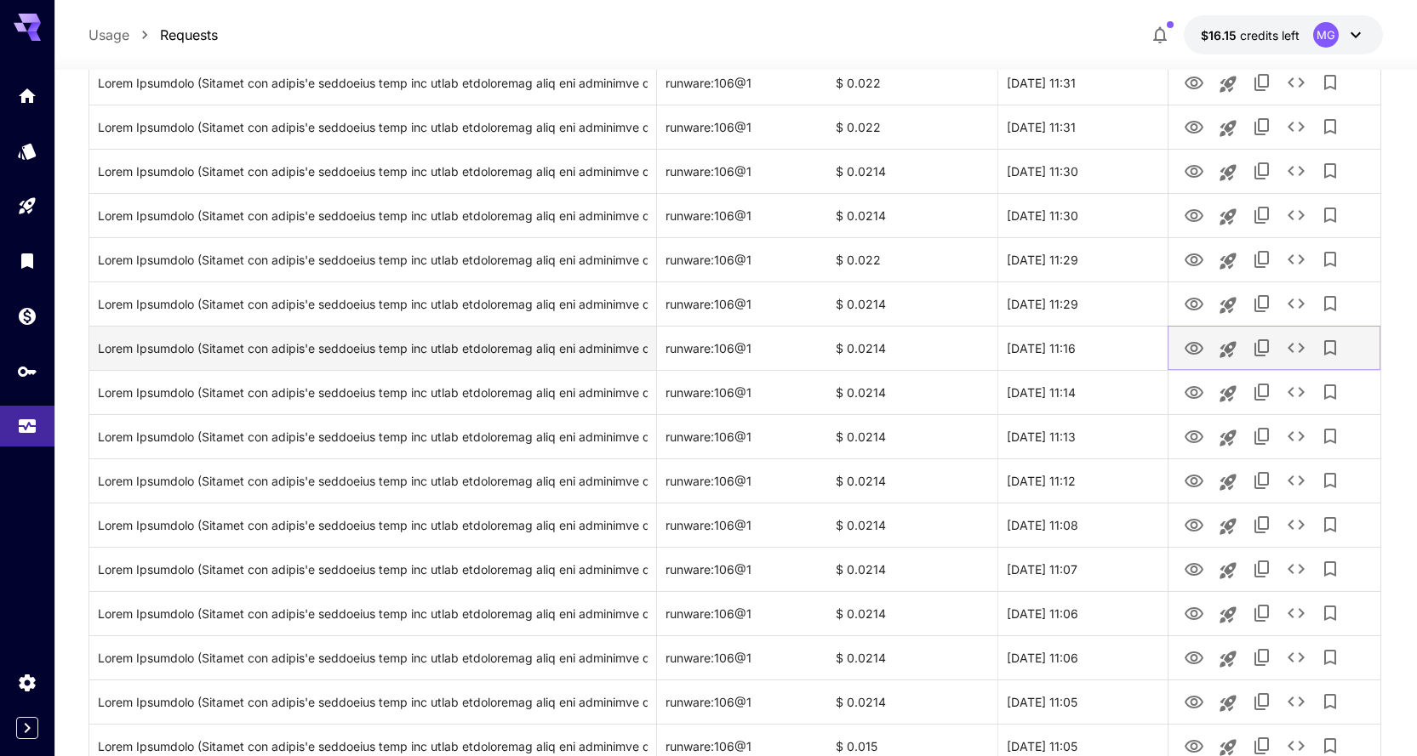
click at [1192, 342] on icon "View Image" at bounding box center [1193, 348] width 19 height 13
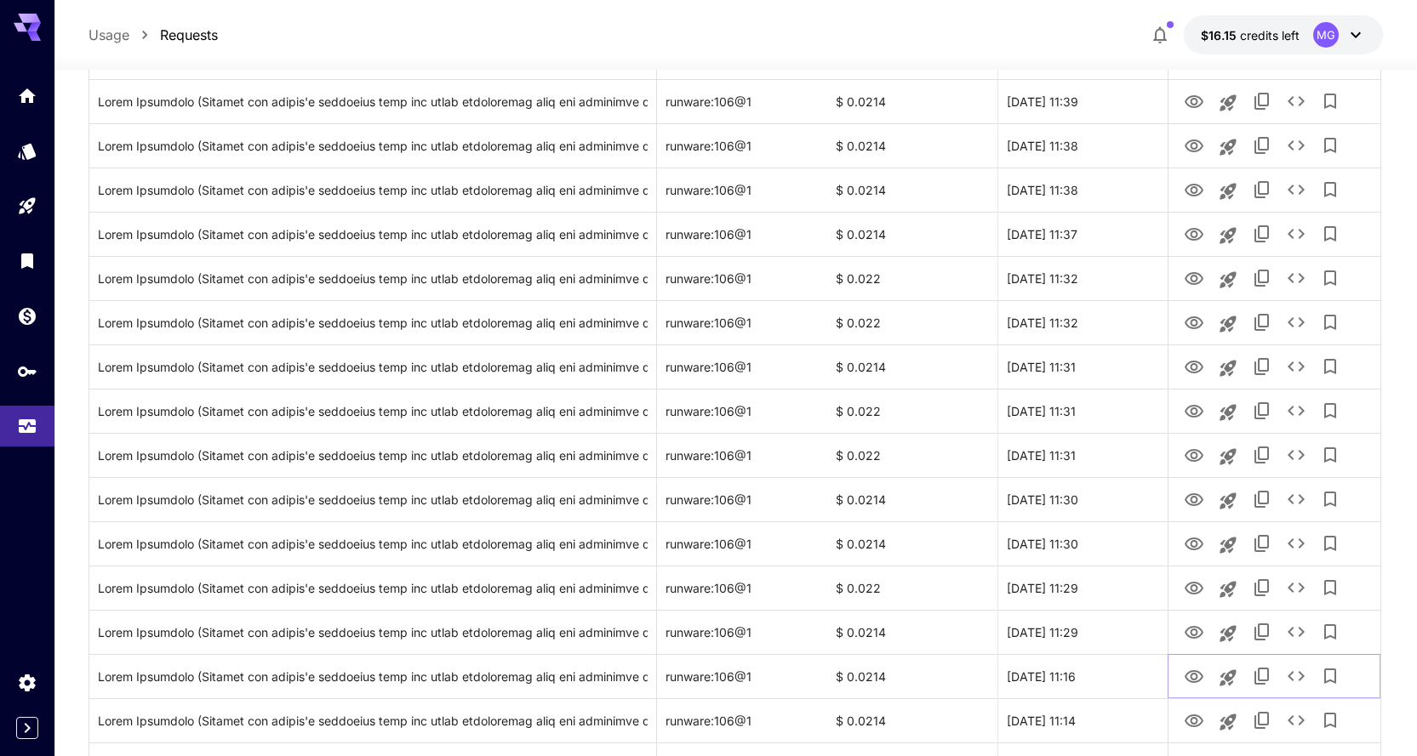
scroll to position [1134, 0]
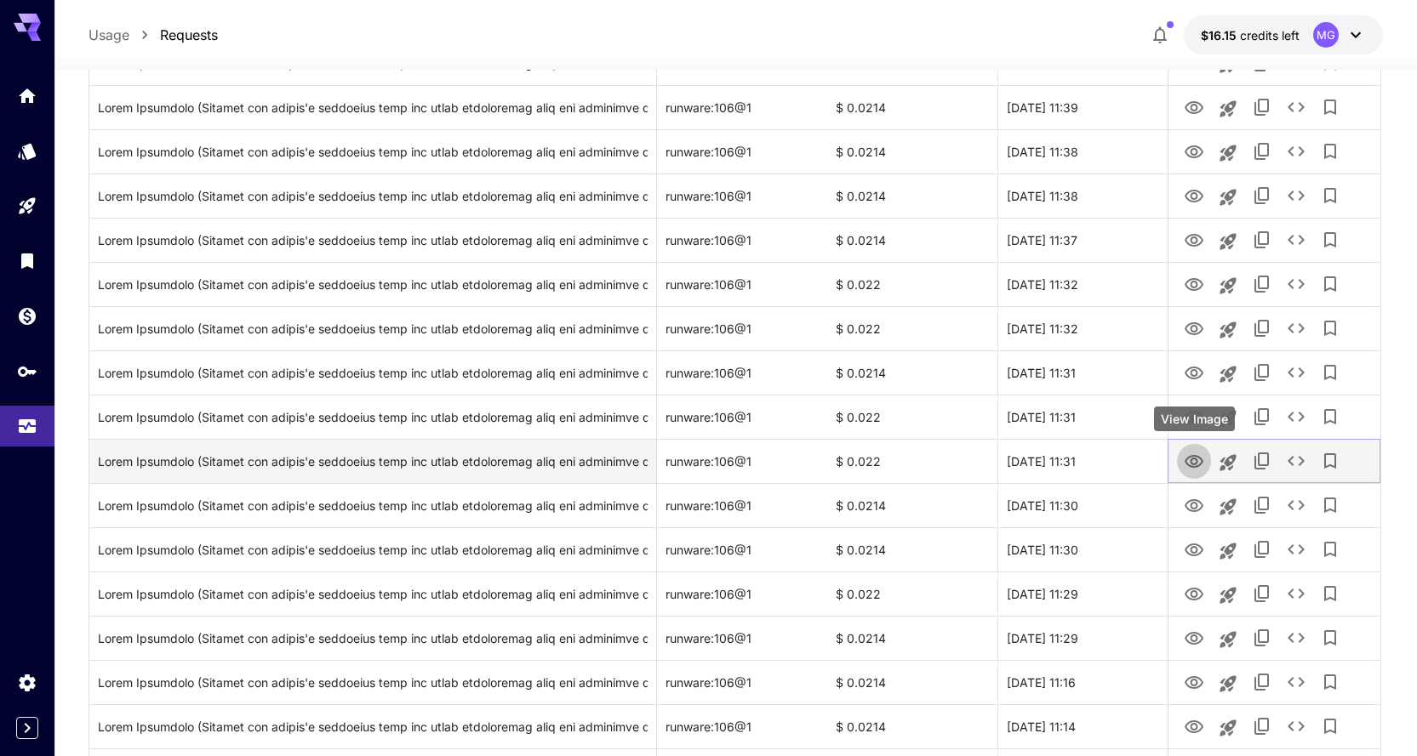
click at [1190, 455] on icon "View Image" at bounding box center [1194, 462] width 20 height 20
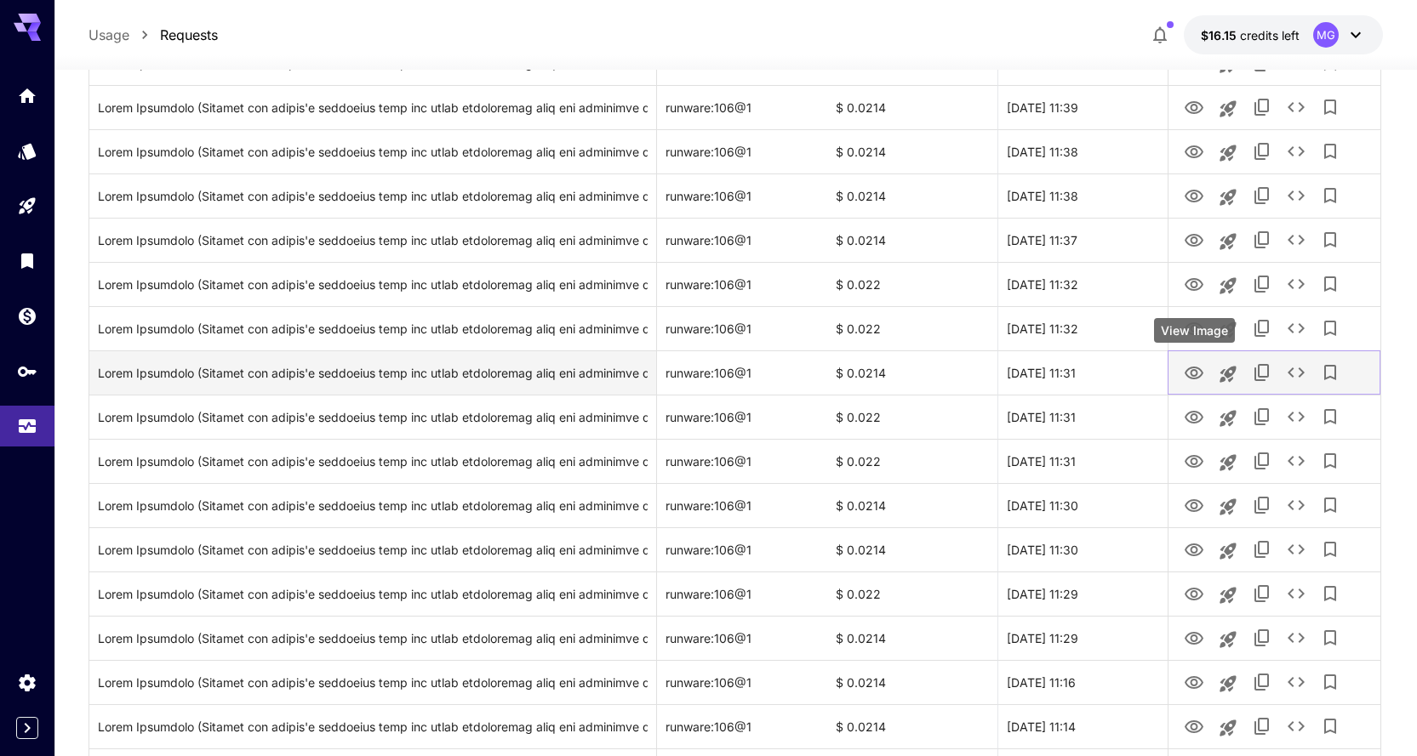
click at [1193, 366] on icon "View Image" at bounding box center [1194, 373] width 20 height 20
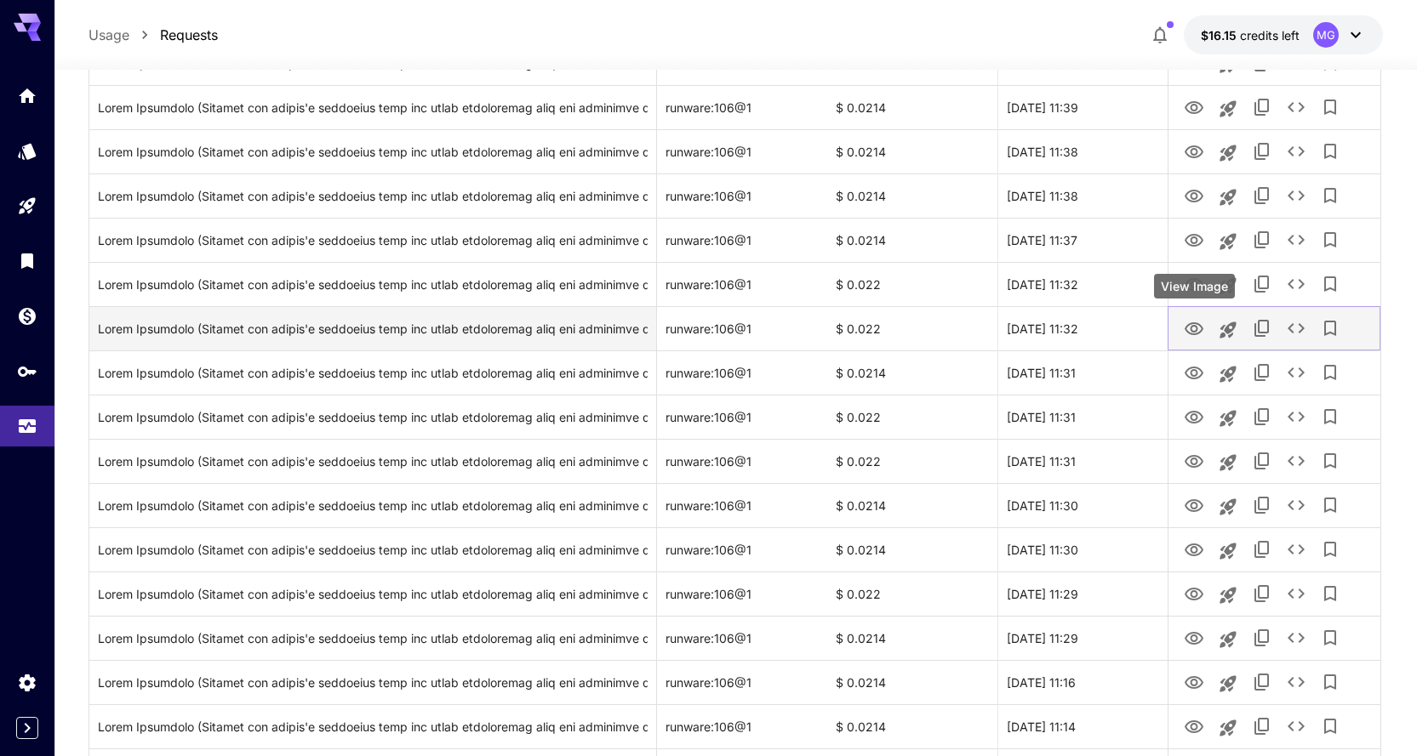
click at [1194, 328] on icon "View Image" at bounding box center [1194, 329] width 20 height 20
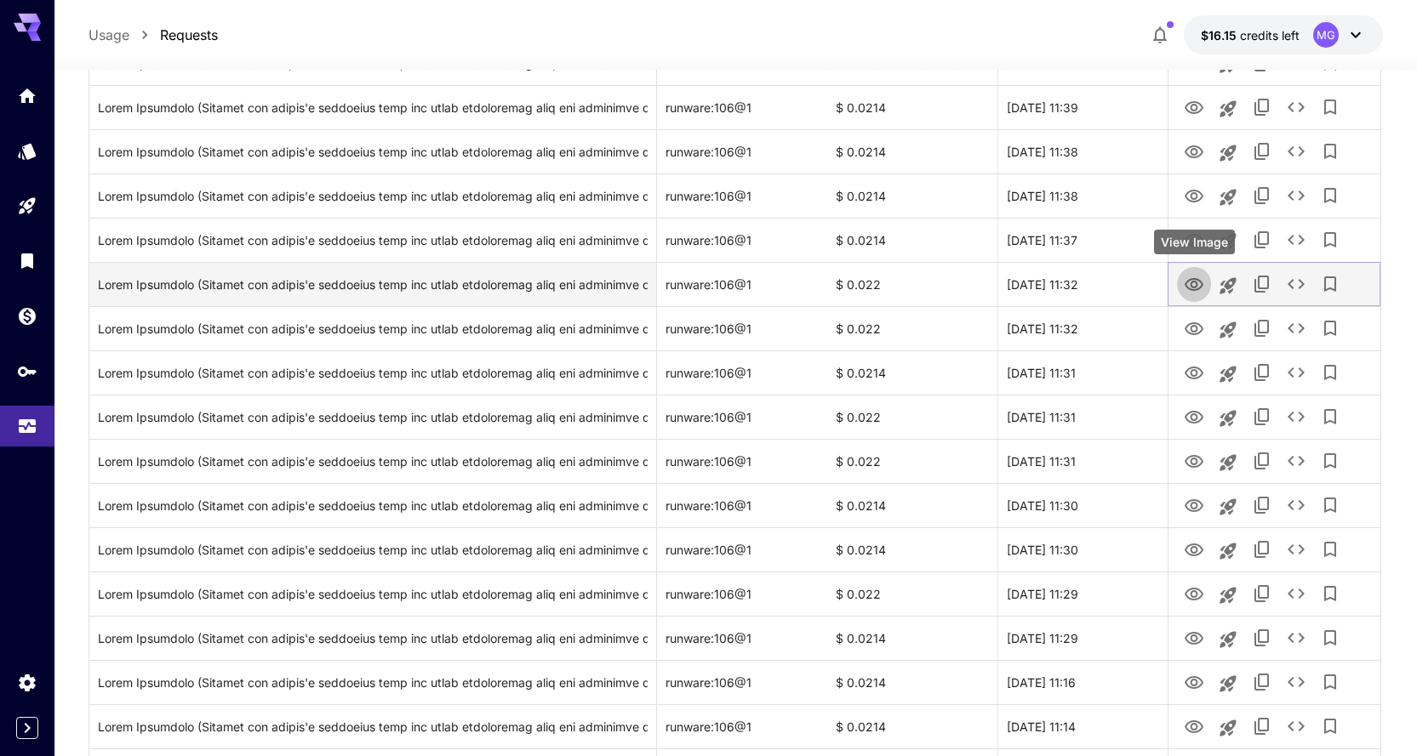
click at [1196, 282] on icon "View Image" at bounding box center [1193, 284] width 19 height 13
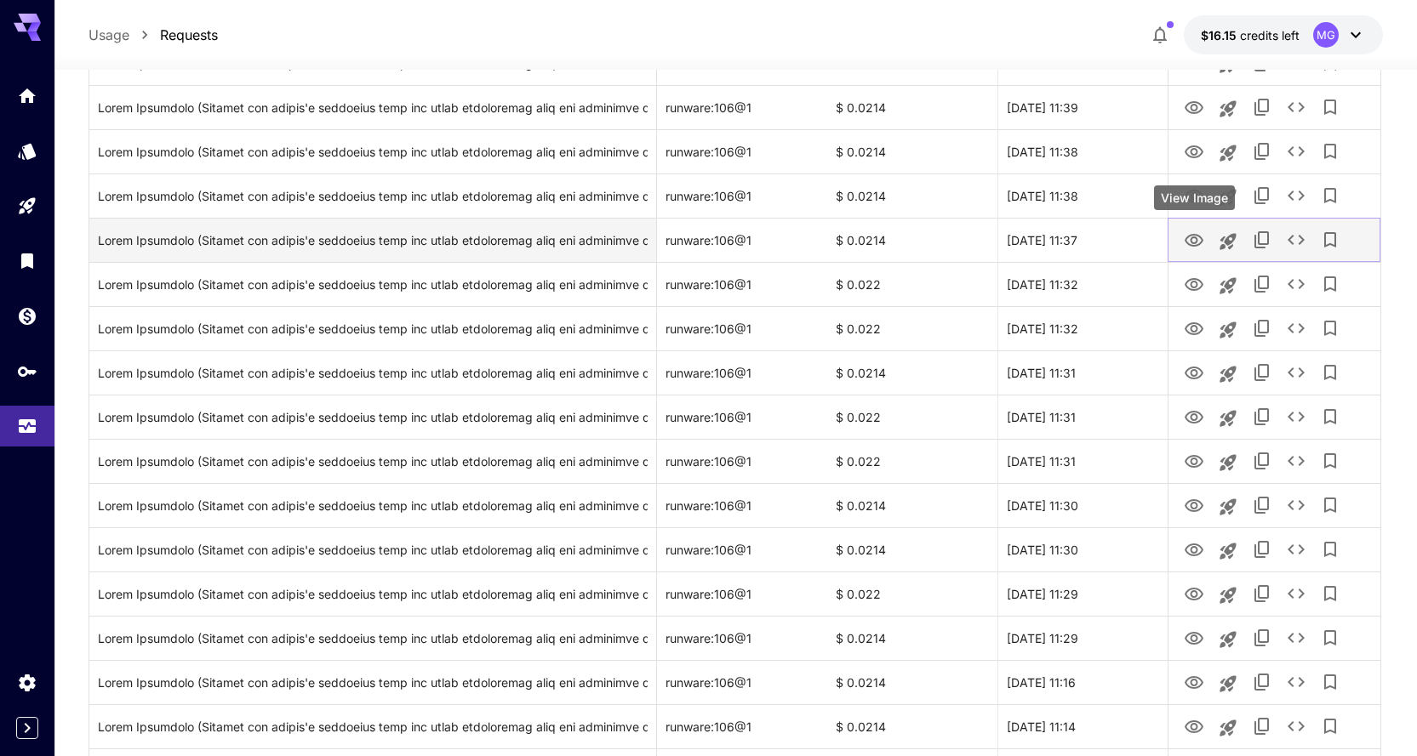
click at [1198, 239] on icon "View Image" at bounding box center [1194, 241] width 20 height 20
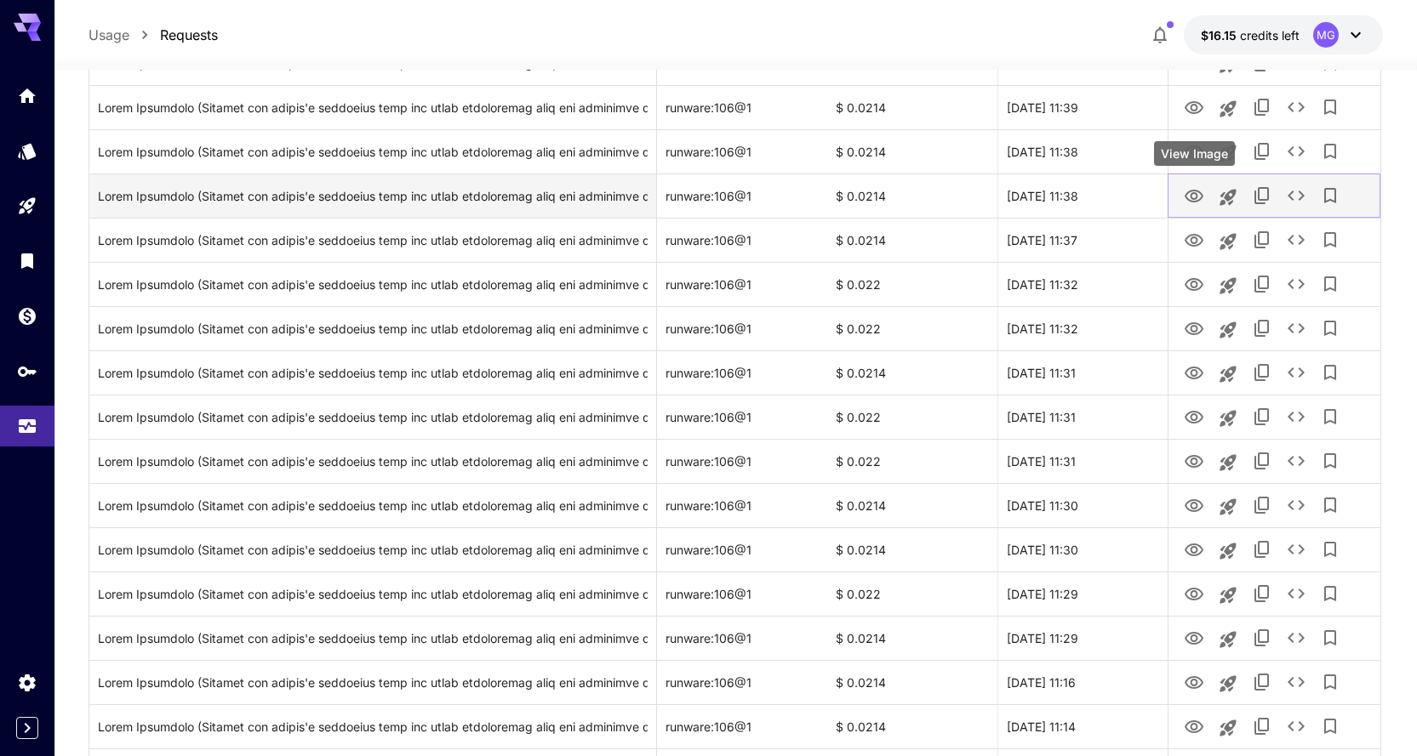
click at [1197, 193] on icon "View Image" at bounding box center [1194, 196] width 20 height 20
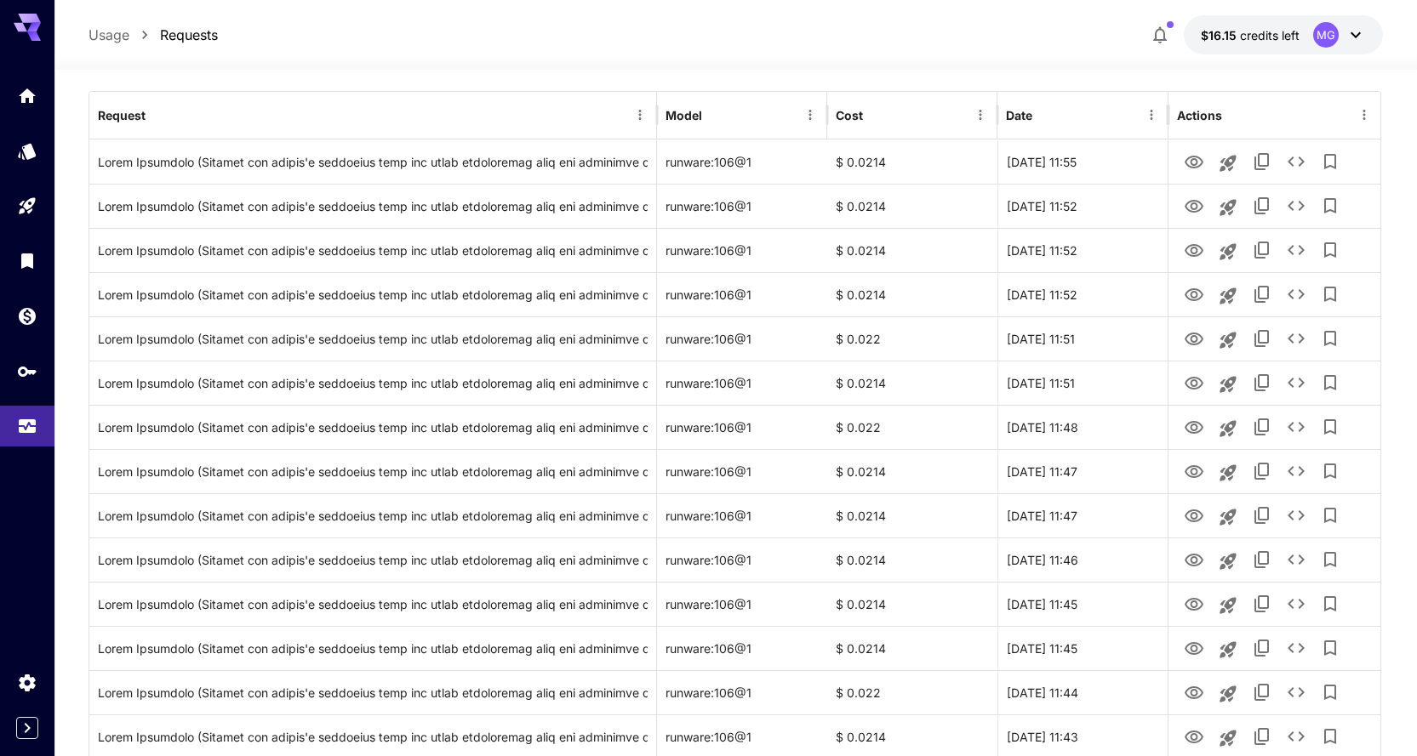
scroll to position [186, 0]
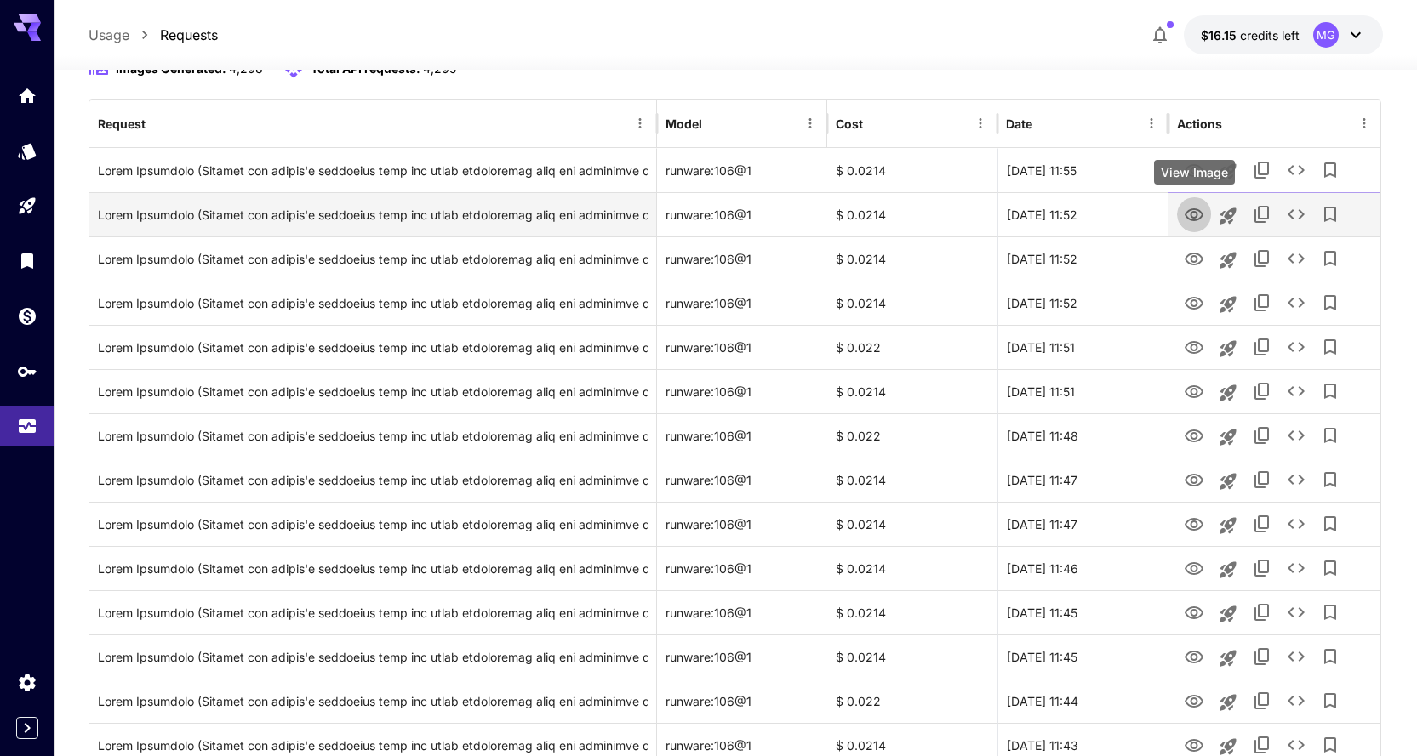
click at [1196, 210] on icon "View Image" at bounding box center [1193, 214] width 19 height 13
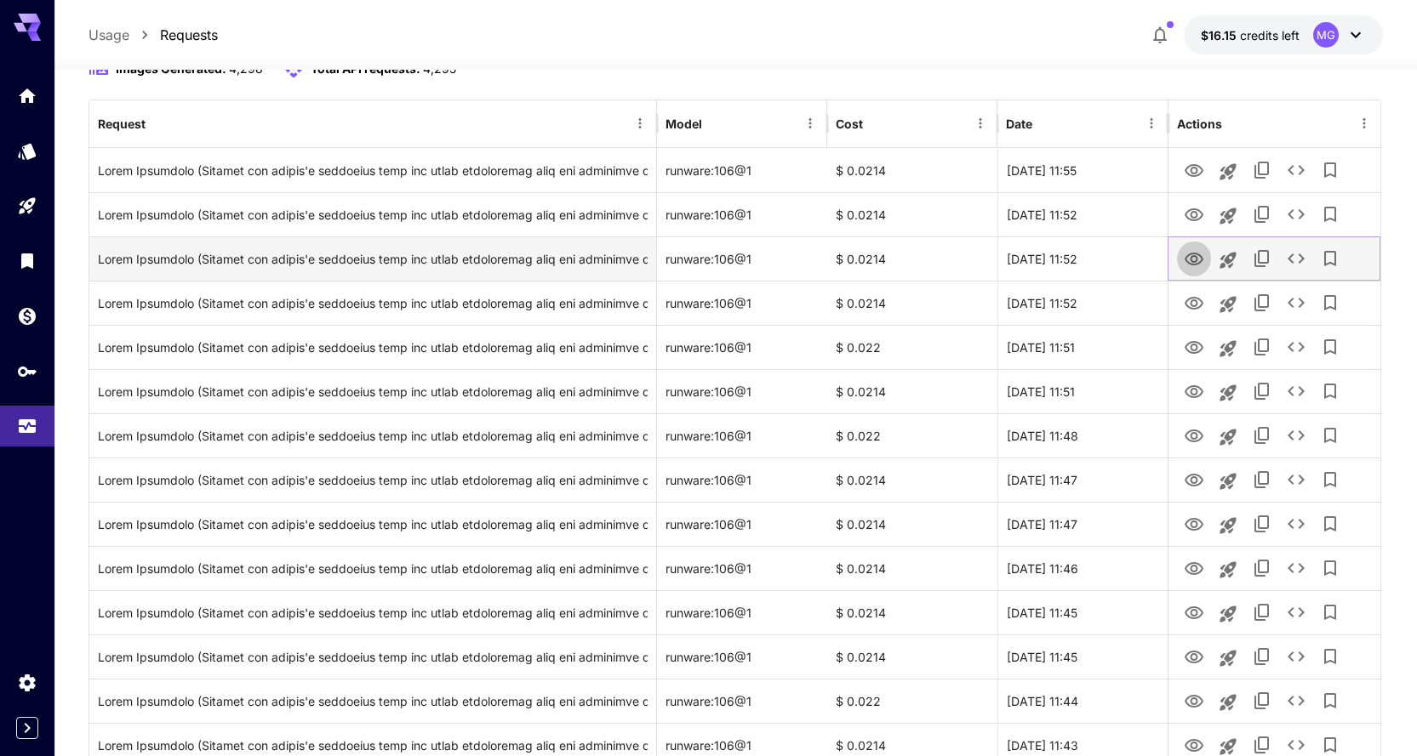
click at [1197, 263] on icon "View Image" at bounding box center [1194, 259] width 20 height 20
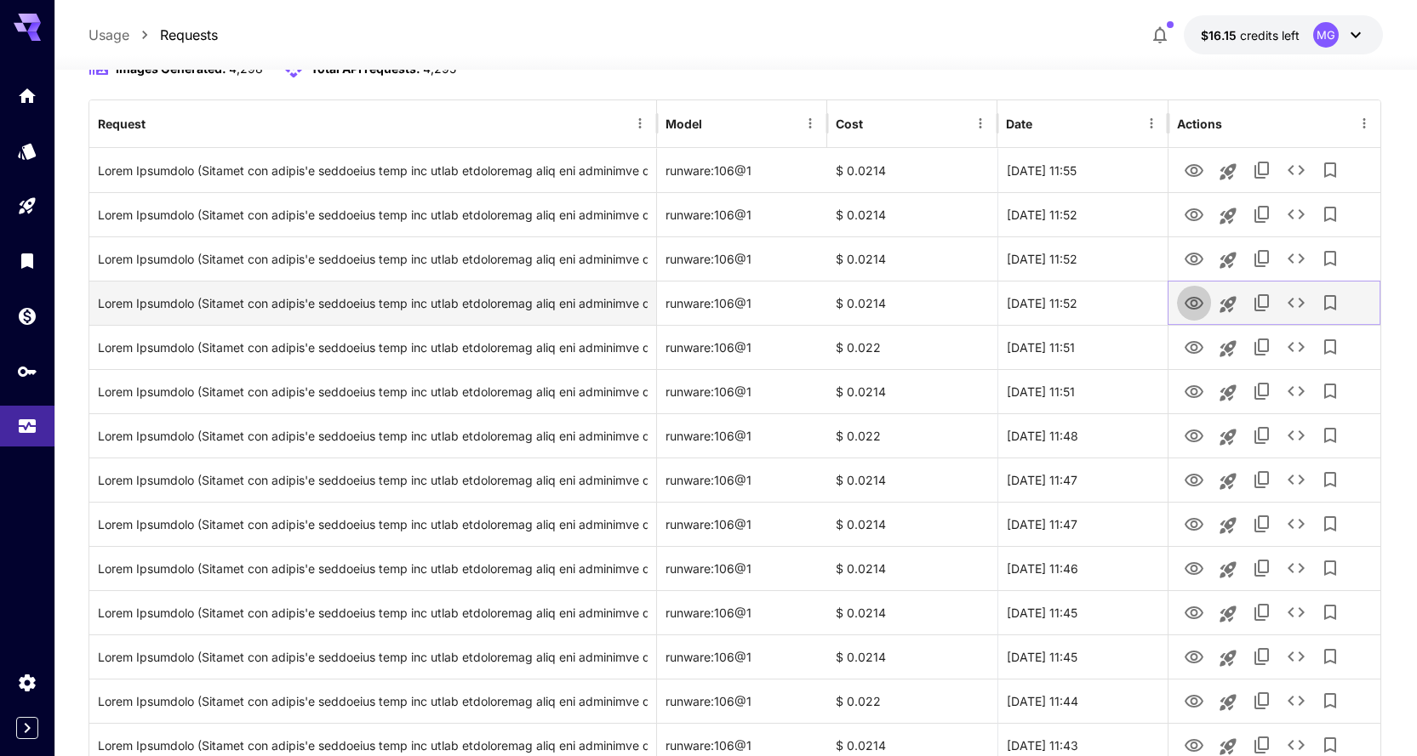
click at [1190, 303] on icon "View Image" at bounding box center [1194, 304] width 20 height 20
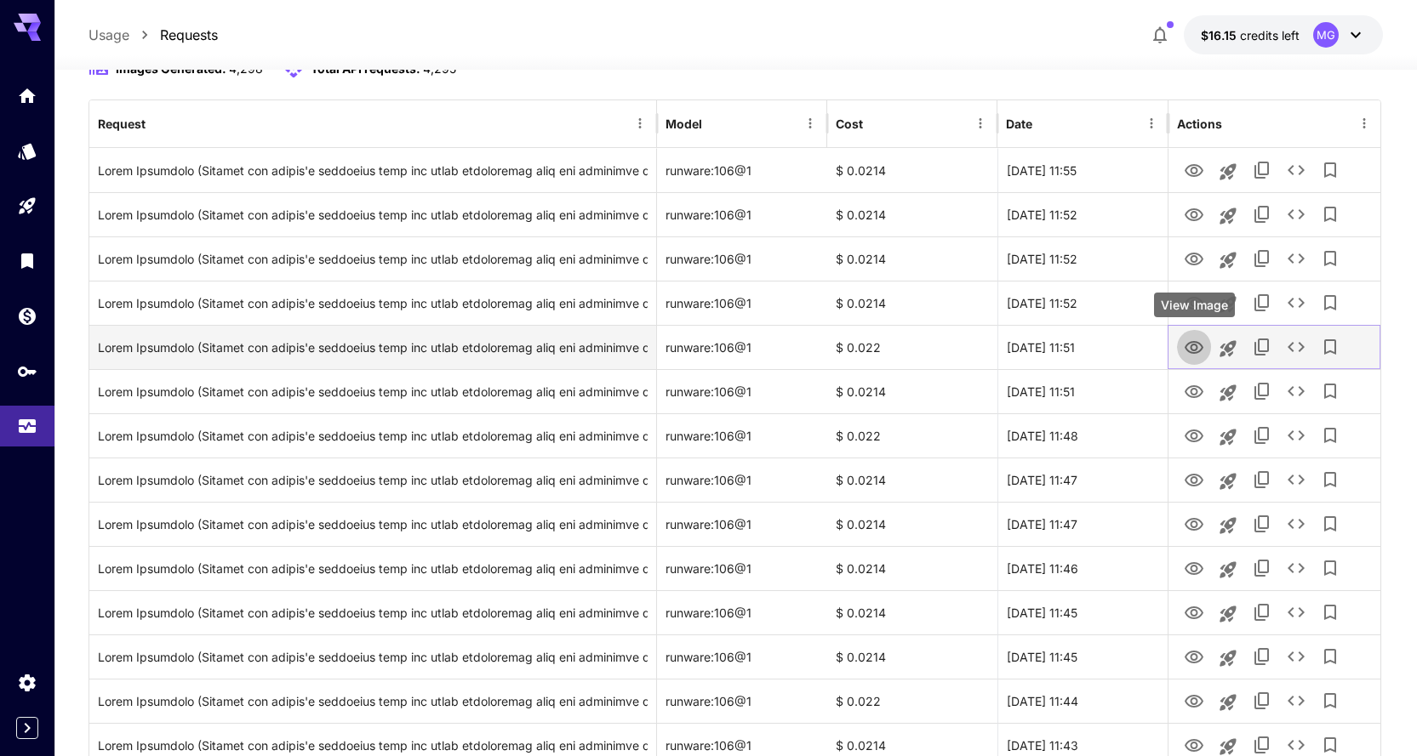
click at [1185, 345] on icon "View Image" at bounding box center [1194, 348] width 20 height 20
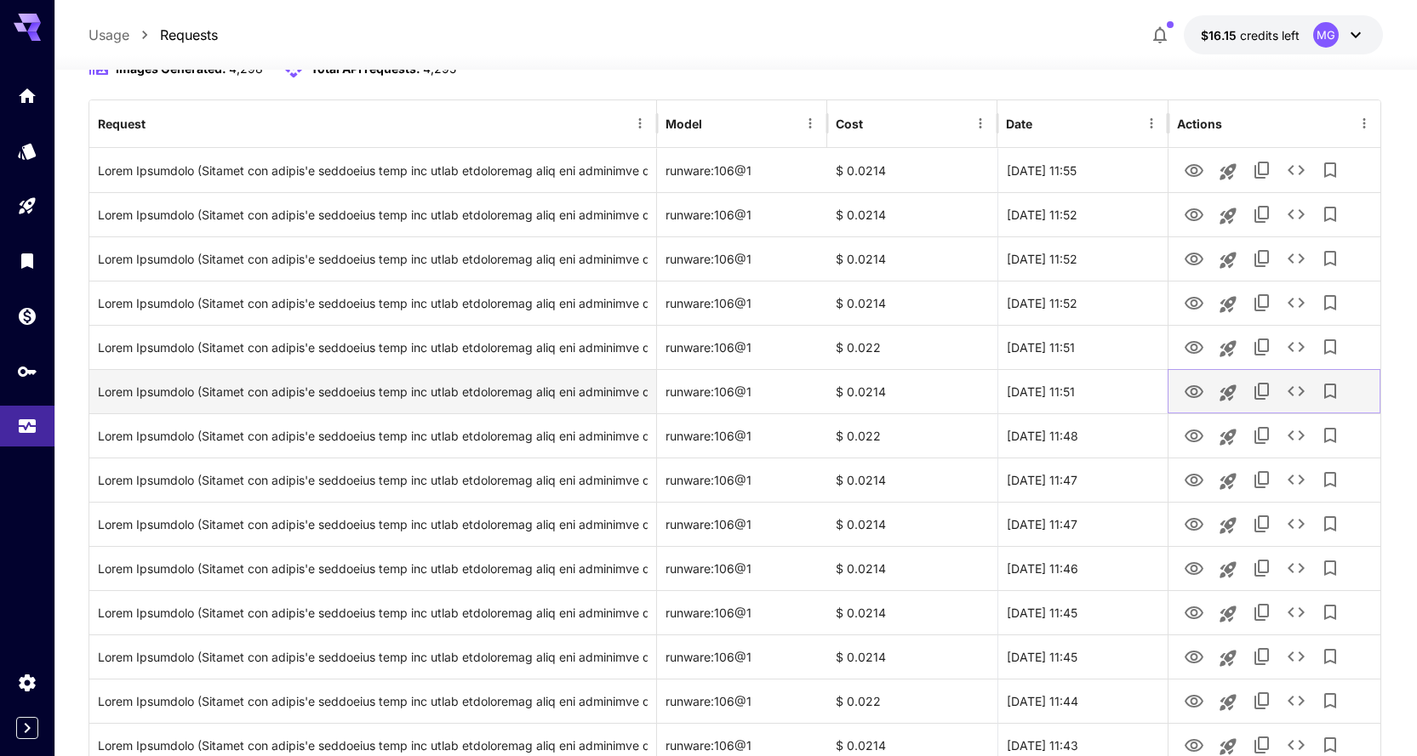
click at [1190, 385] on icon "View Image" at bounding box center [1194, 392] width 20 height 20
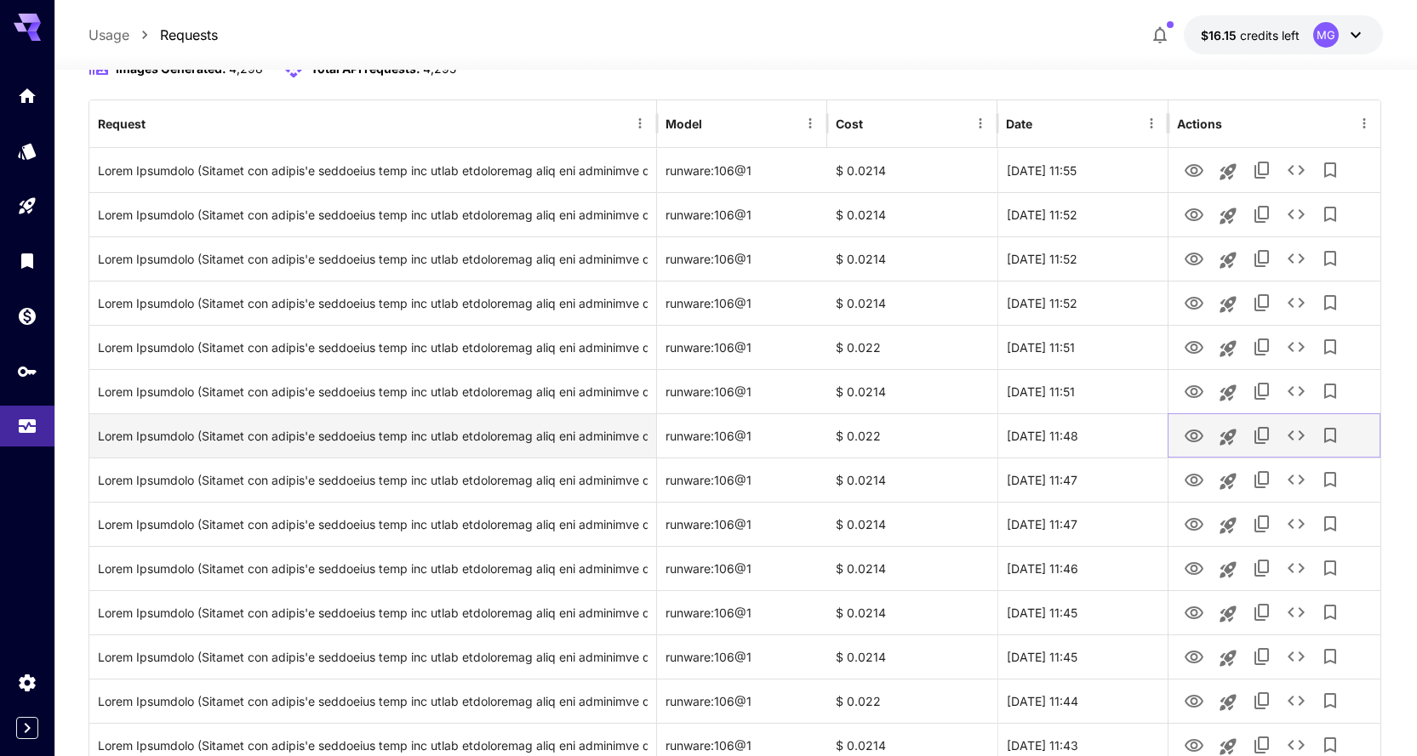
click at [1190, 442] on icon "View Image" at bounding box center [1194, 436] width 20 height 20
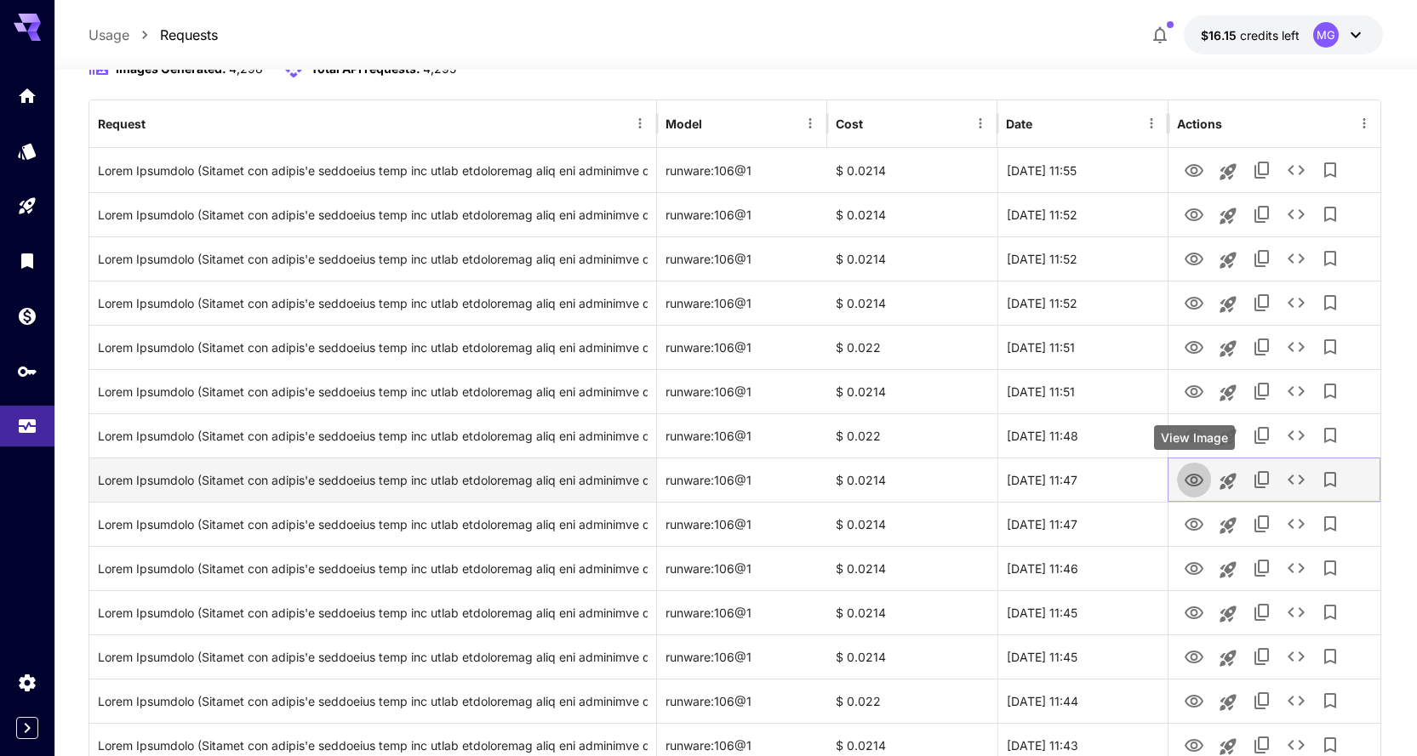
click at [1195, 482] on icon "View Image" at bounding box center [1194, 481] width 20 height 20
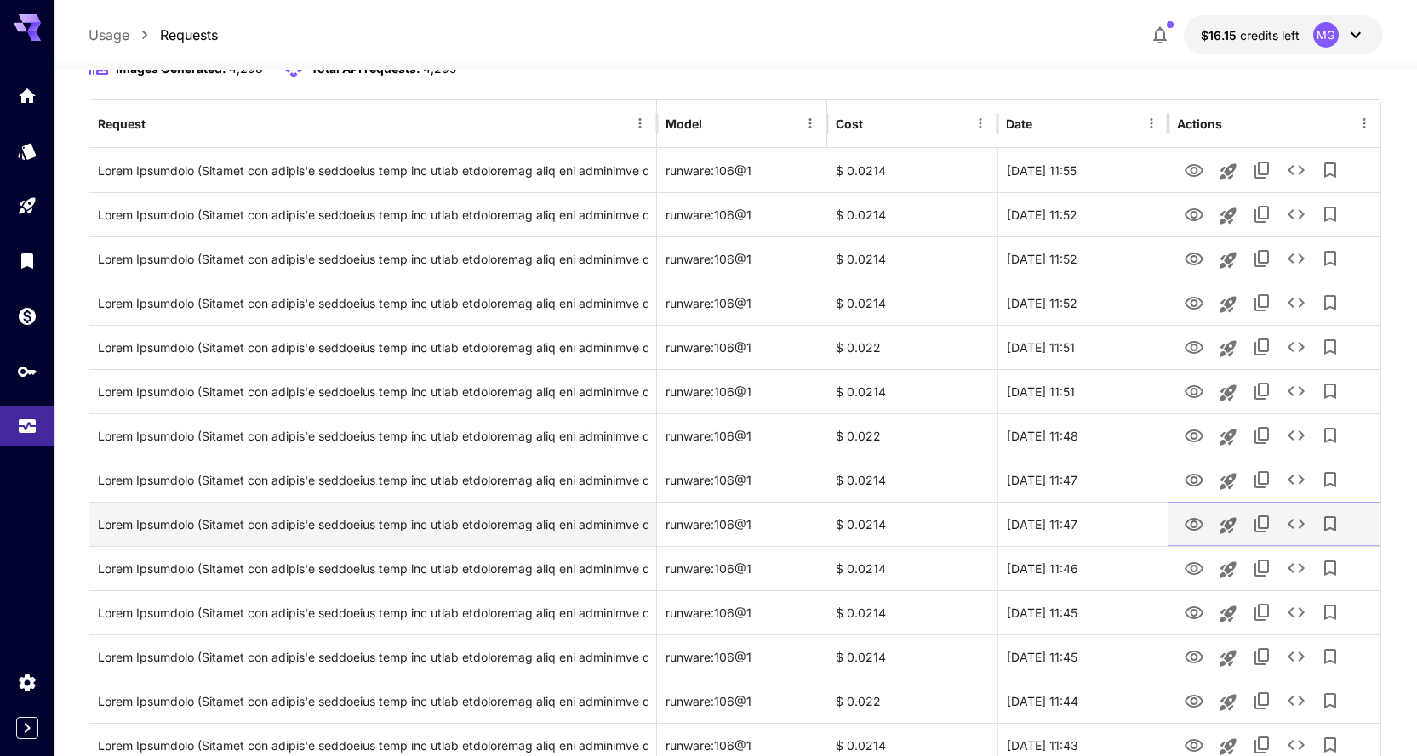
click at [1190, 523] on icon "View Image" at bounding box center [1194, 525] width 20 height 20
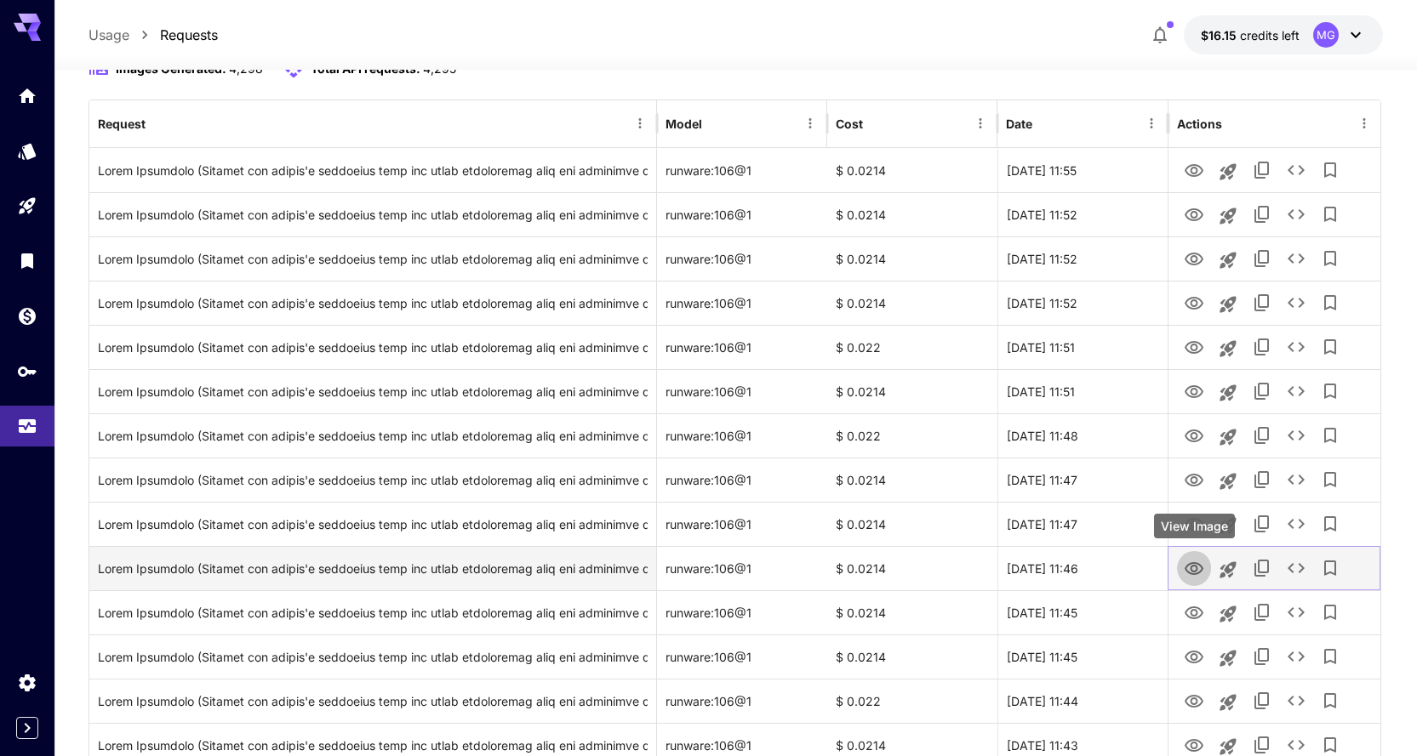
click at [1204, 573] on icon "View Image" at bounding box center [1194, 569] width 20 height 20
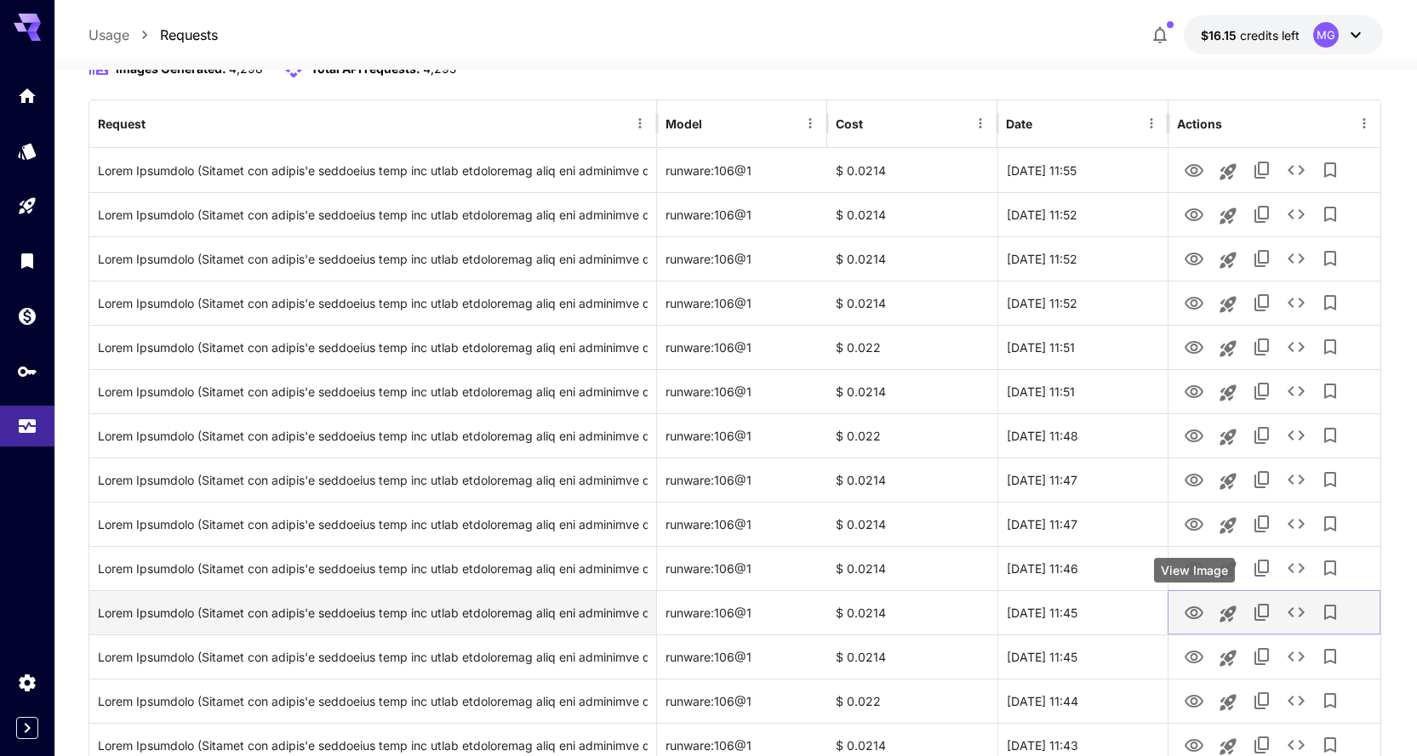
click at [1198, 613] on icon "View Image" at bounding box center [1194, 613] width 20 height 20
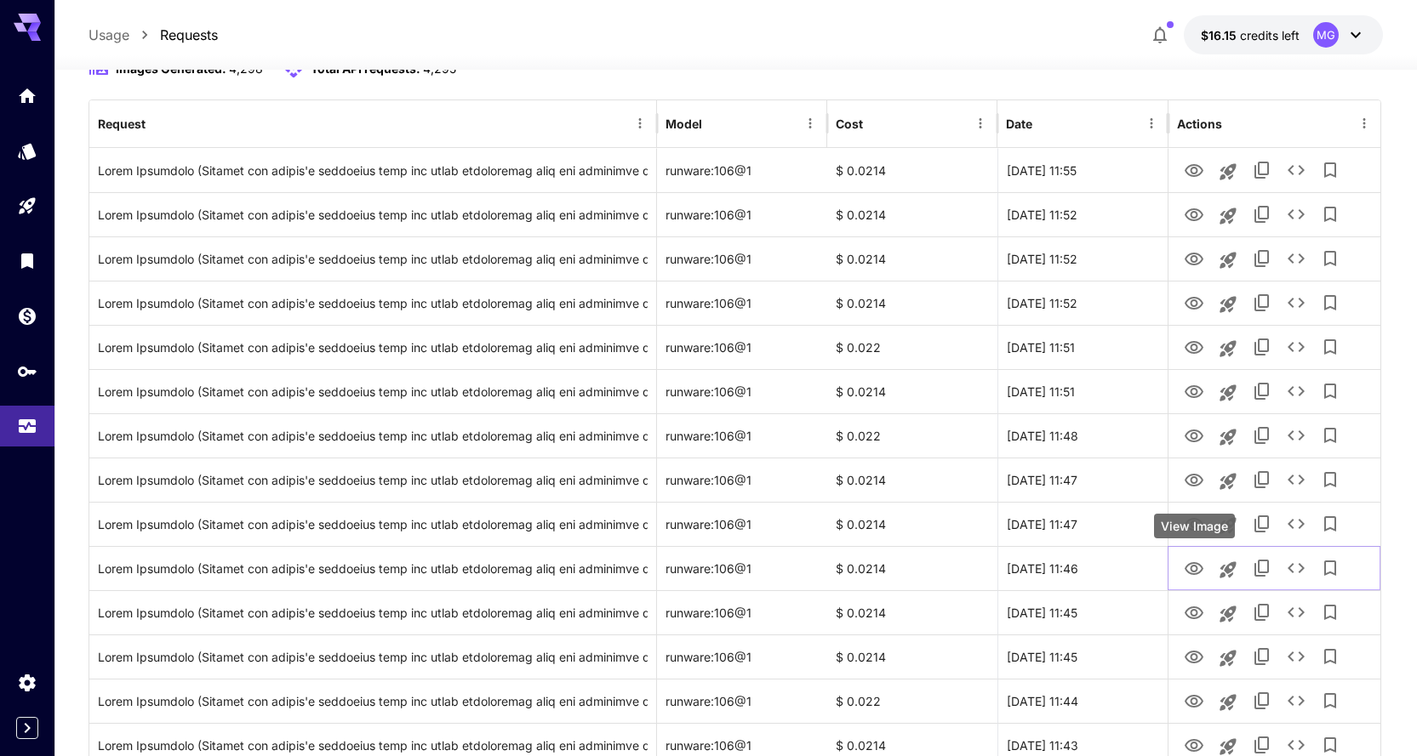
click at [1192, 526] on div "View Image" at bounding box center [1194, 526] width 81 height 25
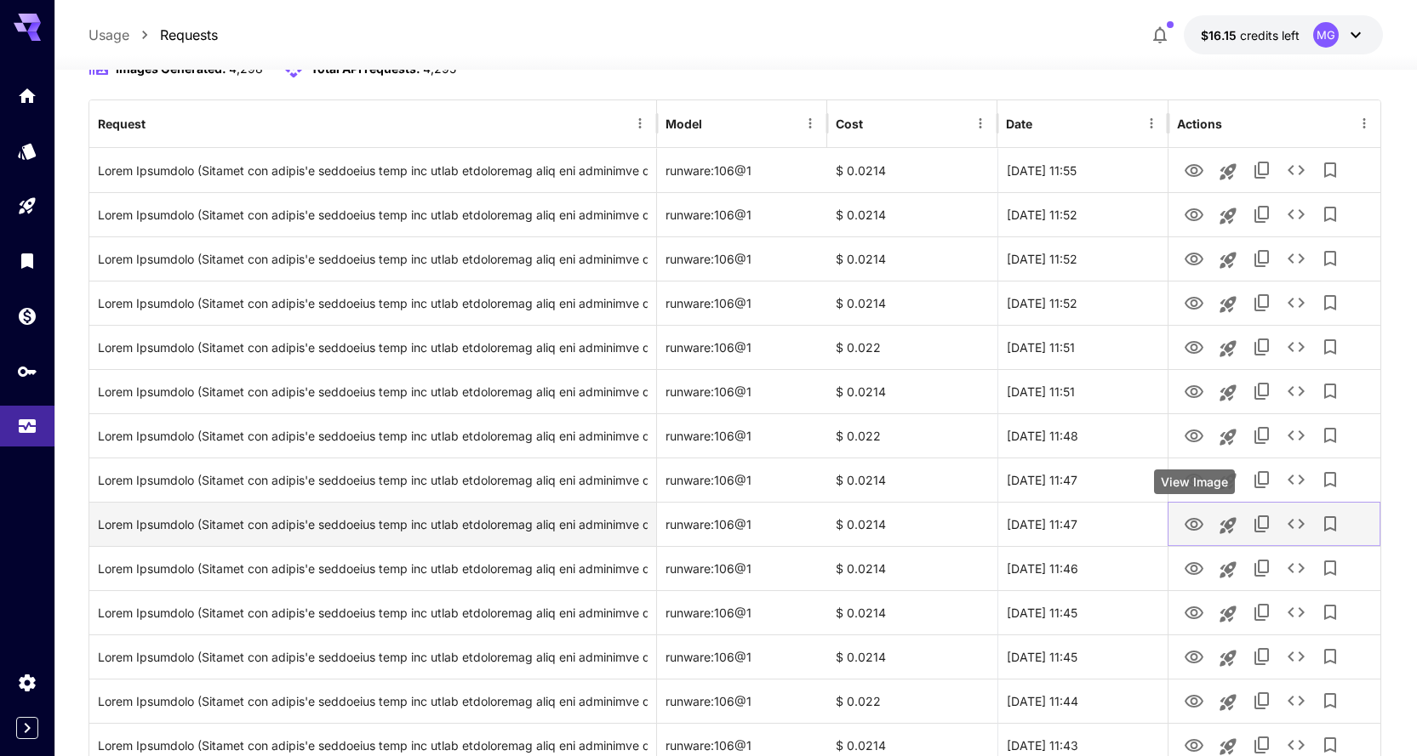
click at [1194, 528] on icon "View Image" at bounding box center [1193, 524] width 19 height 13
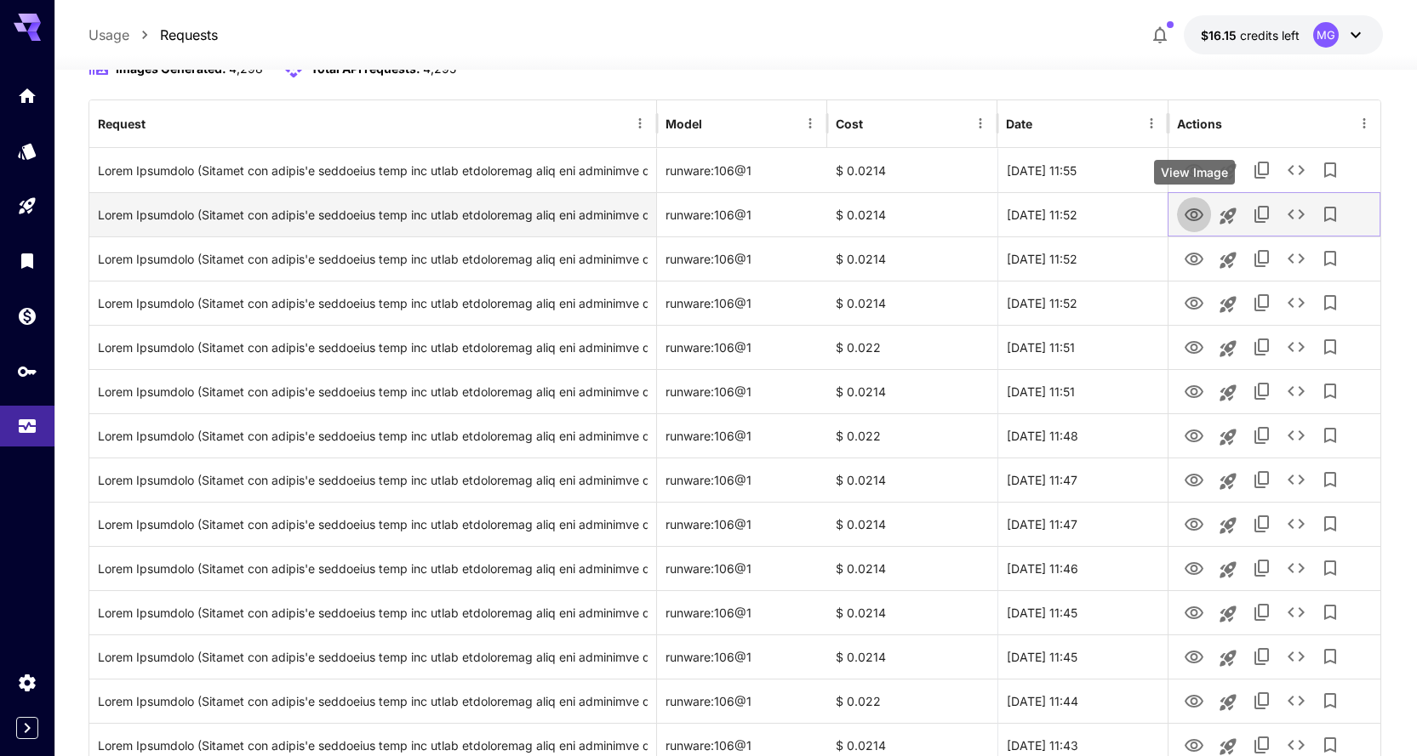
click at [1192, 213] on icon "View Image" at bounding box center [1193, 214] width 19 height 13
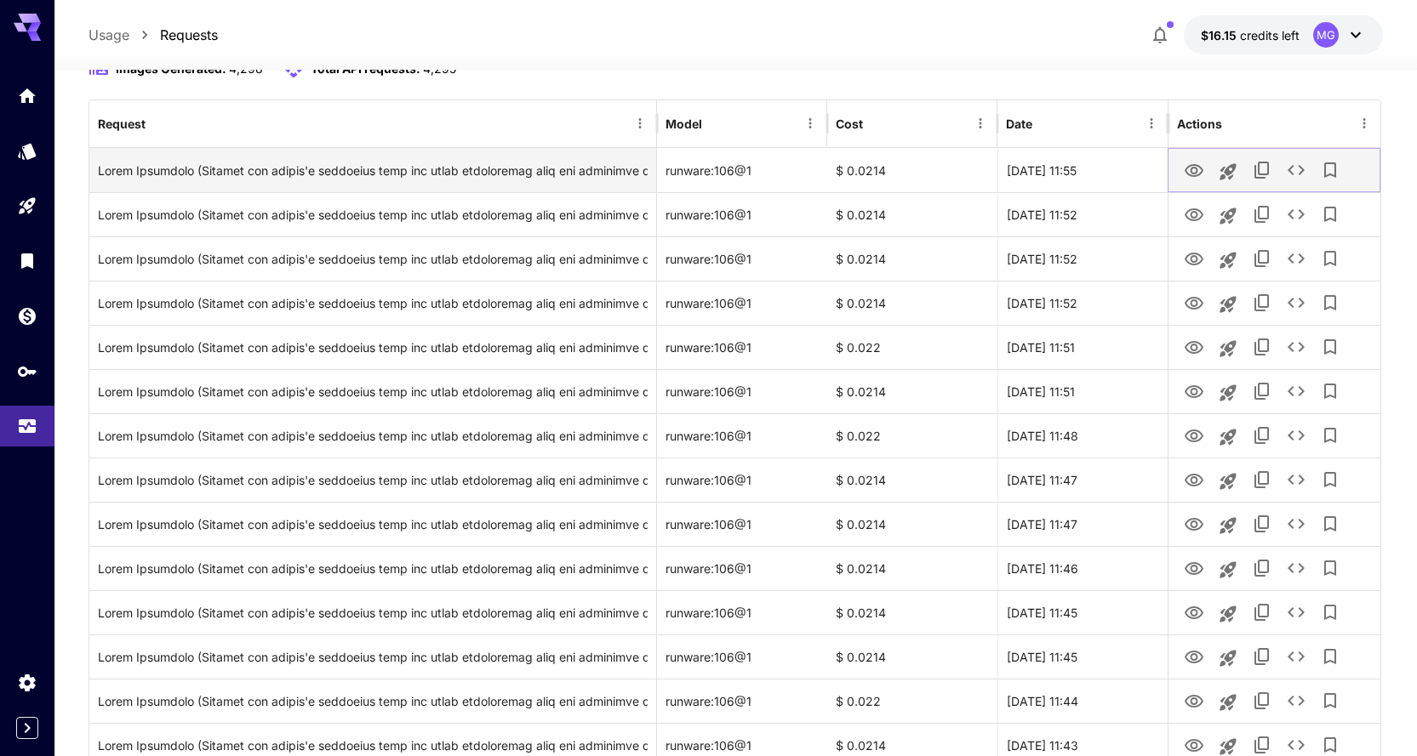
click at [1195, 173] on icon "View Image" at bounding box center [1193, 170] width 19 height 13
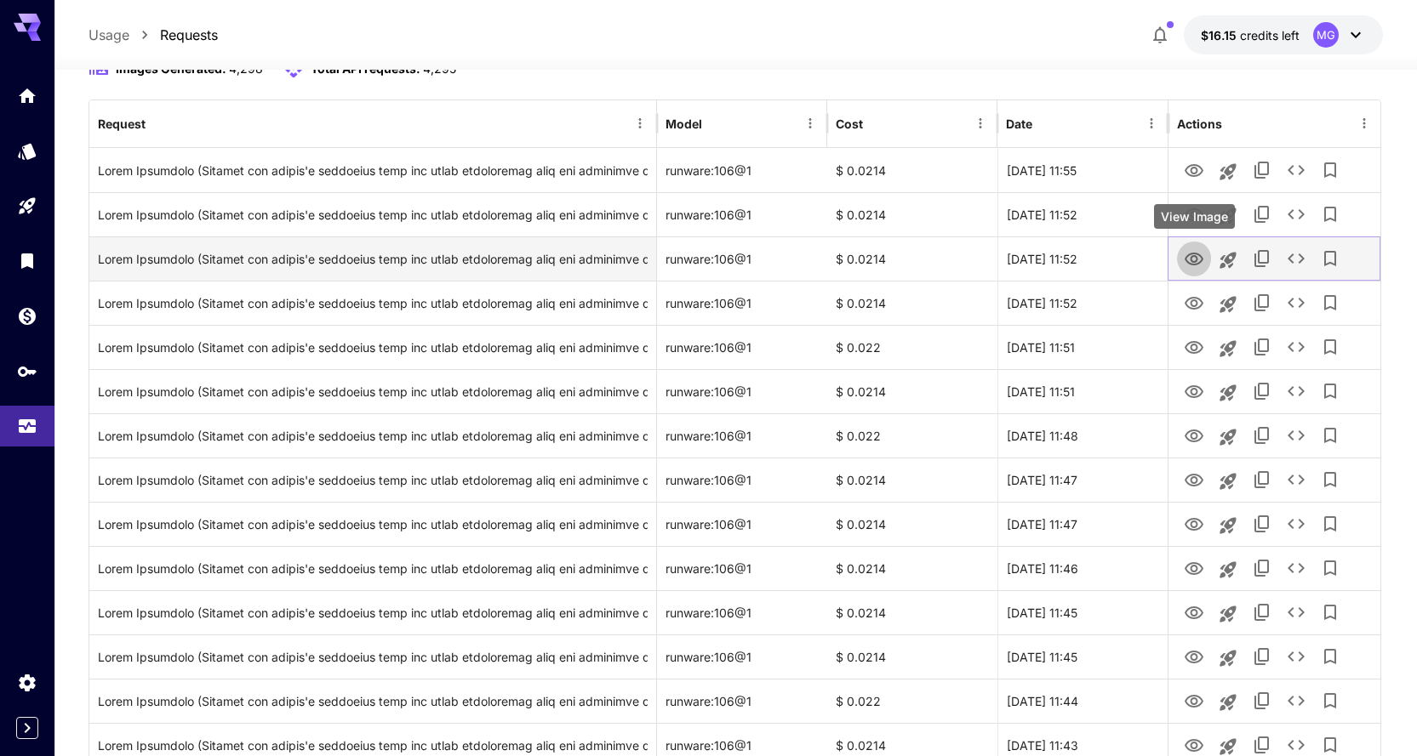
click at [1183, 252] on button "View Image" at bounding box center [1194, 258] width 34 height 35
click at [1193, 255] on icon "View Image" at bounding box center [1193, 259] width 19 height 13
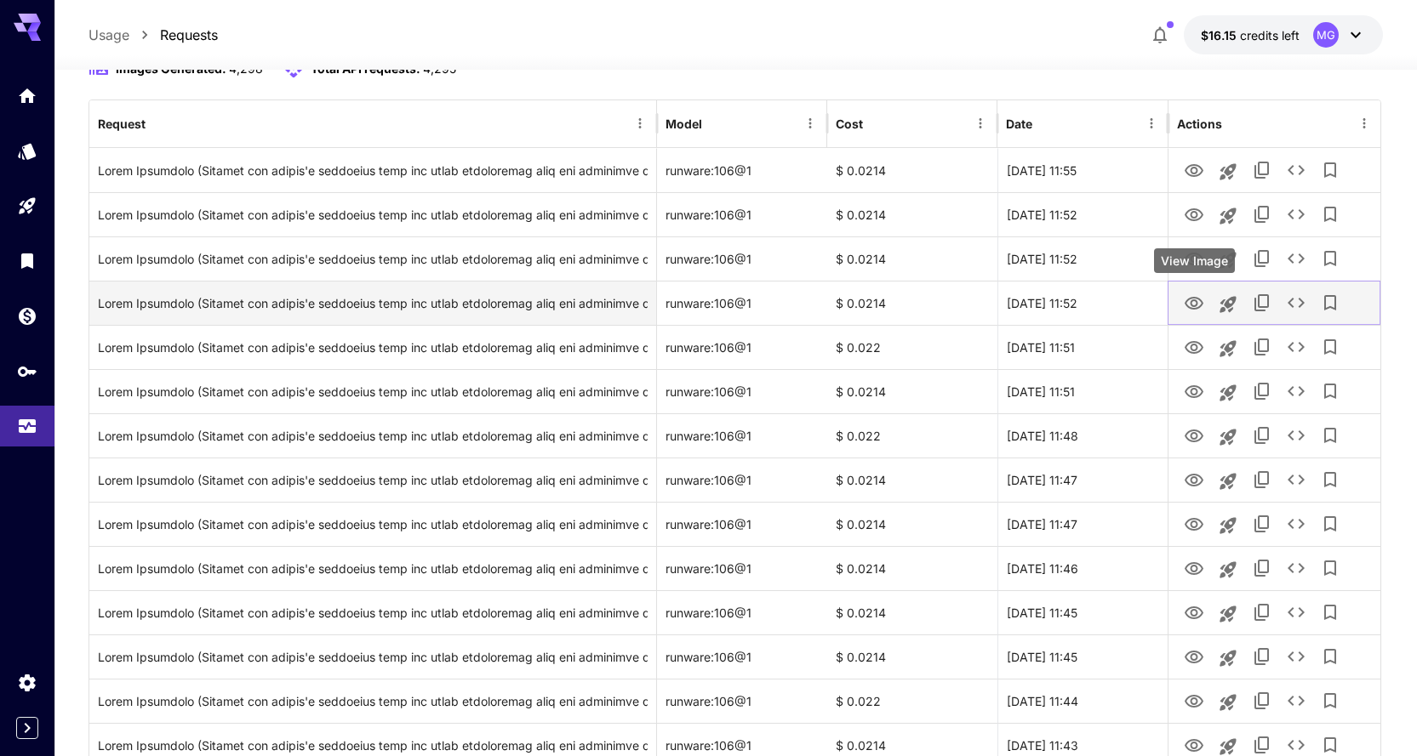
click at [1190, 304] on icon "View Image" at bounding box center [1193, 303] width 19 height 13
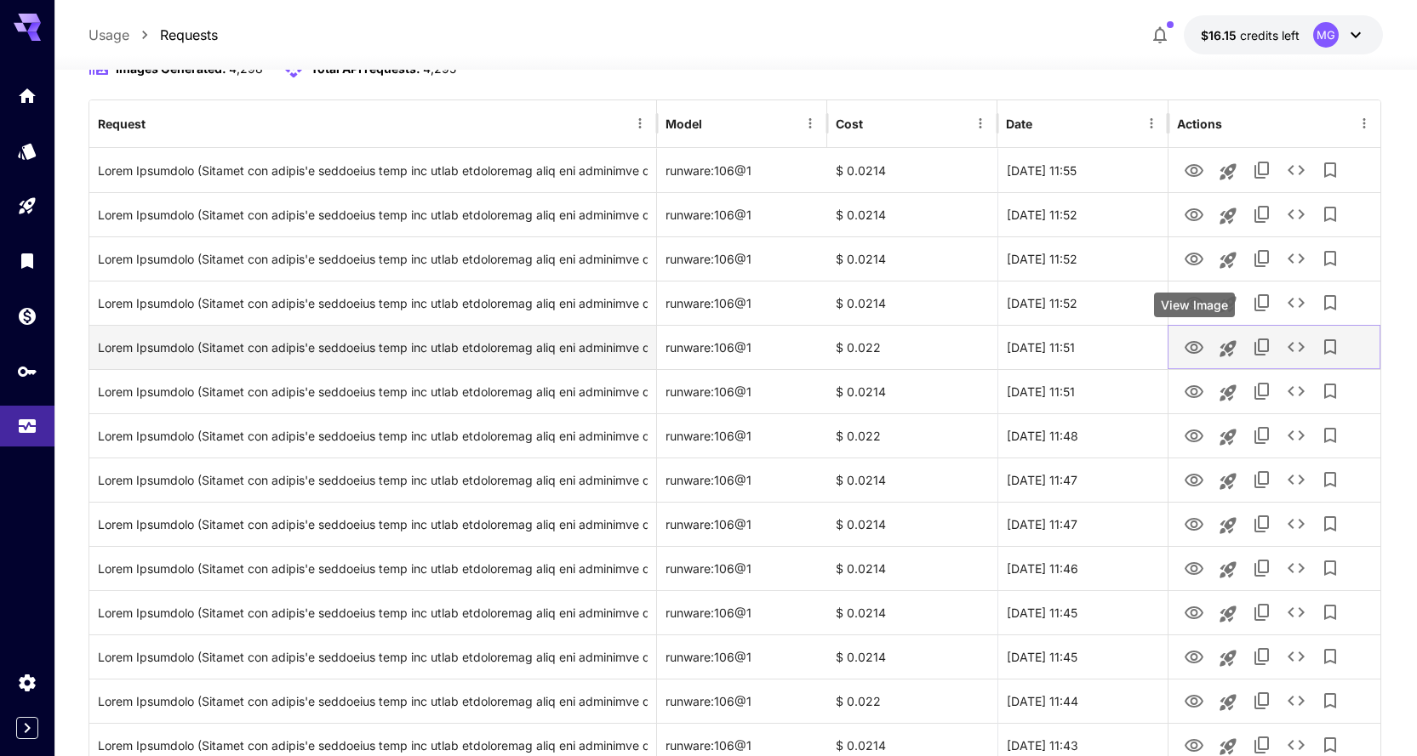
click at [1196, 342] on icon "View Image" at bounding box center [1193, 347] width 19 height 13
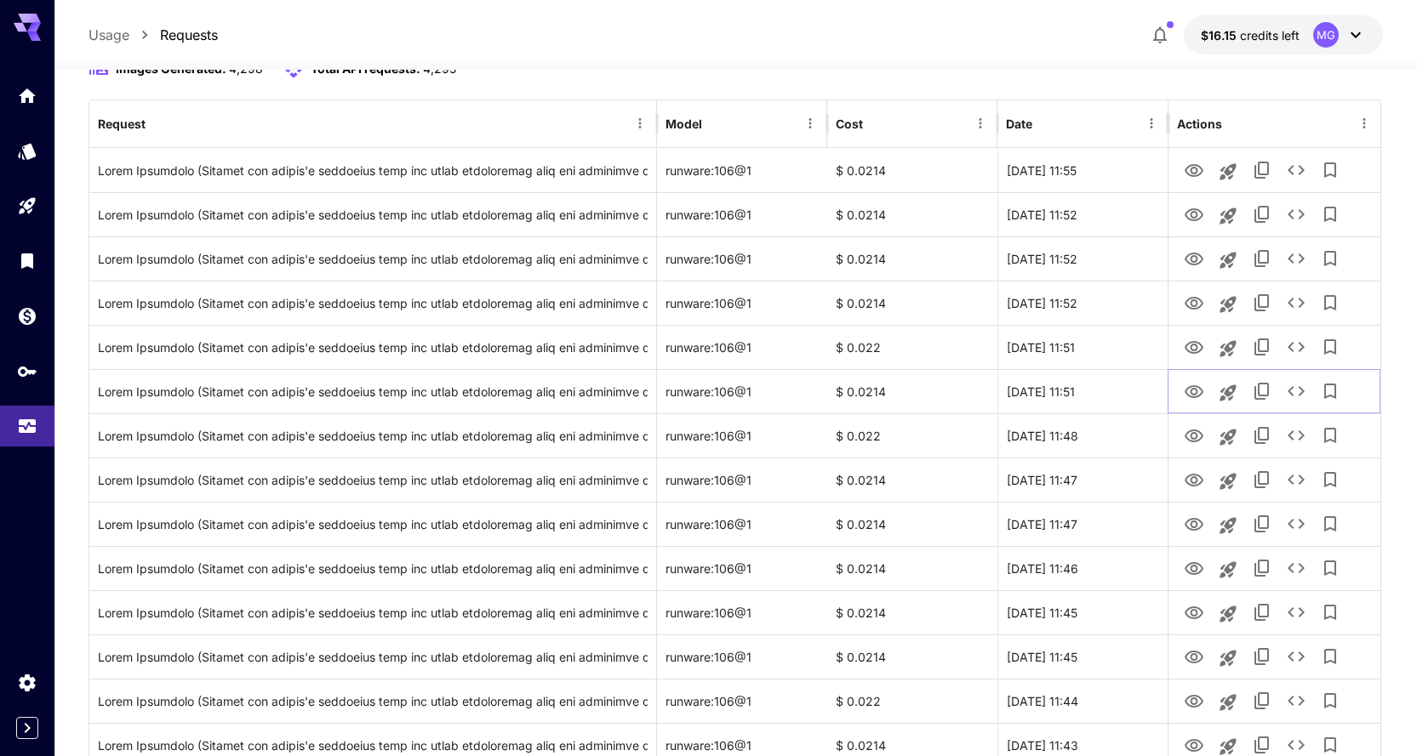
click at [1194, 390] on icon "View Image" at bounding box center [1194, 392] width 20 height 20
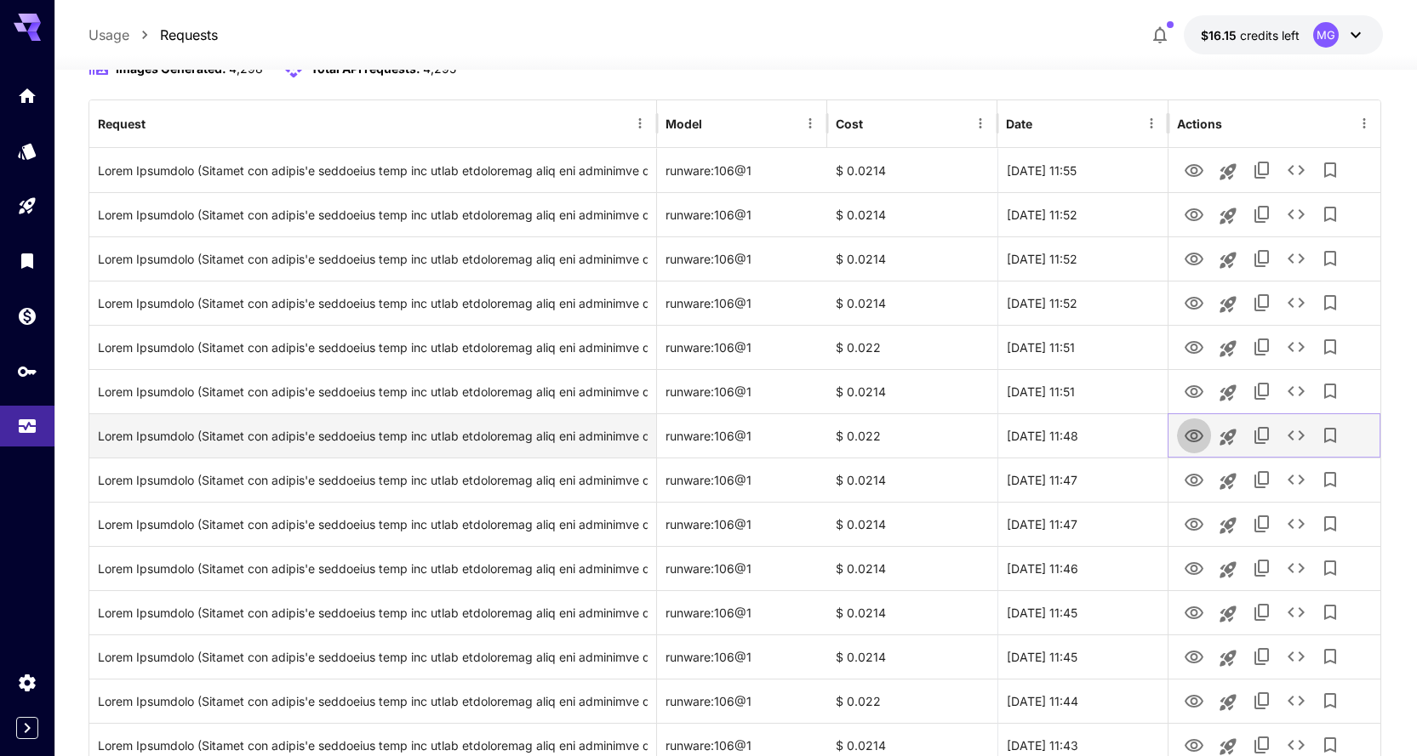
drag, startPoint x: 1185, startPoint y: 427, endPoint x: 1194, endPoint y: 433, distance: 10.4
click at [1186, 427] on icon "View Image" at bounding box center [1194, 436] width 20 height 20
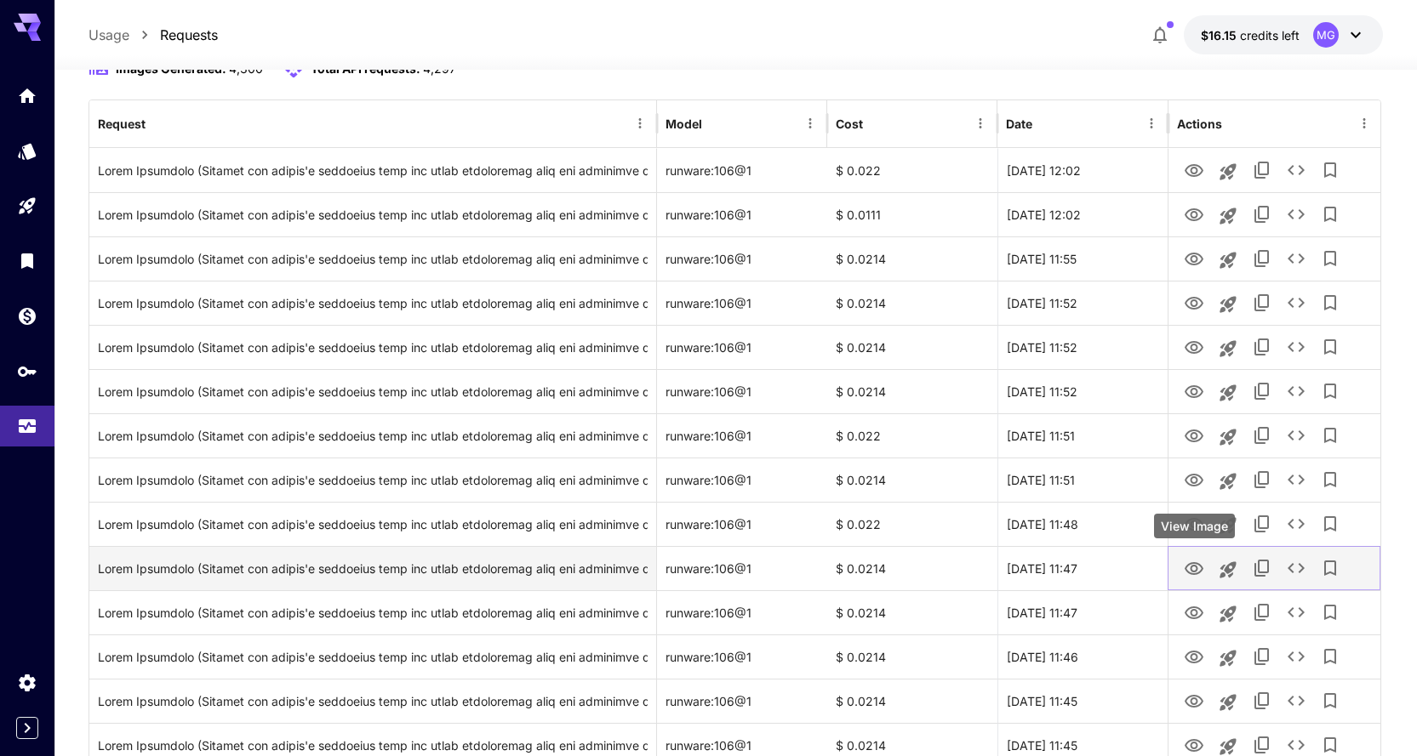
click at [1193, 568] on icon "View Image" at bounding box center [1194, 569] width 20 height 20
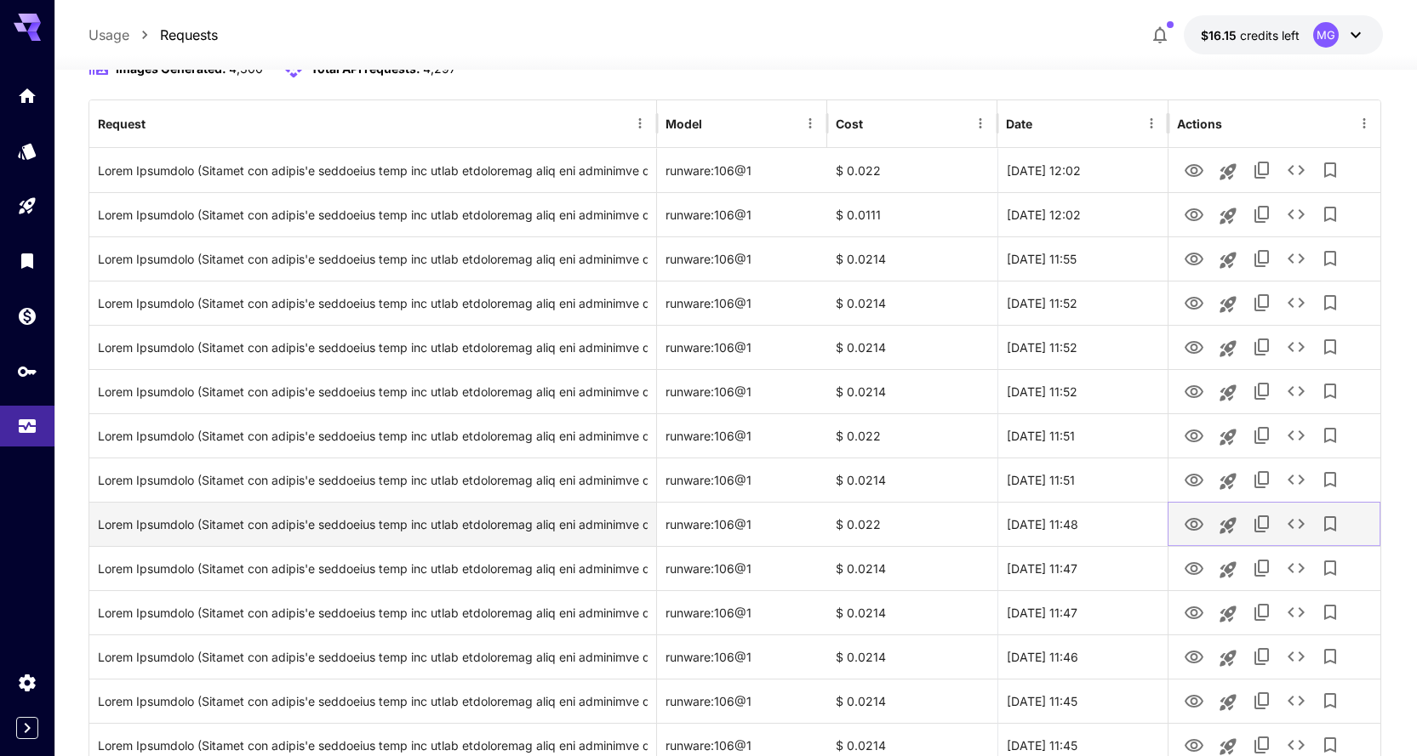
click at [1193, 520] on icon "View Image" at bounding box center [1194, 525] width 20 height 20
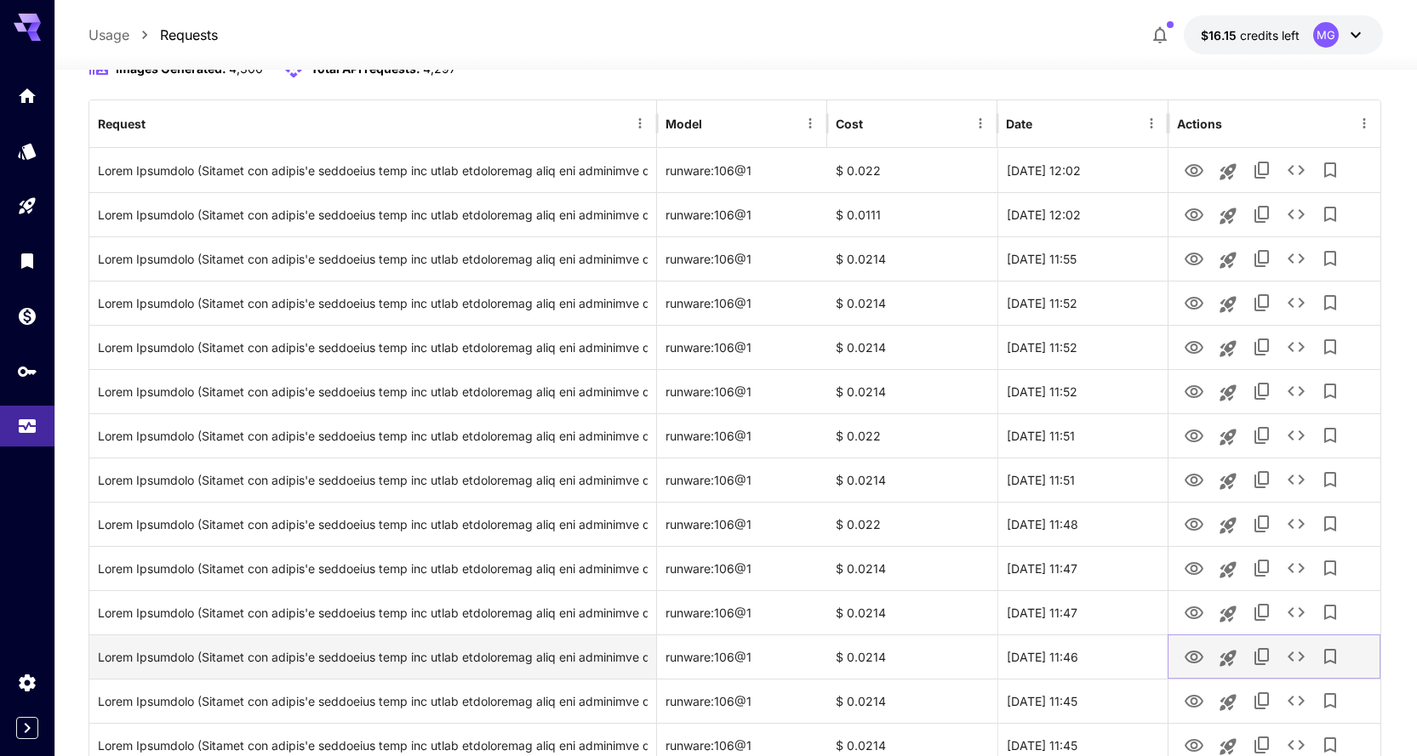
click at [1195, 651] on icon "View Image" at bounding box center [1193, 657] width 19 height 13
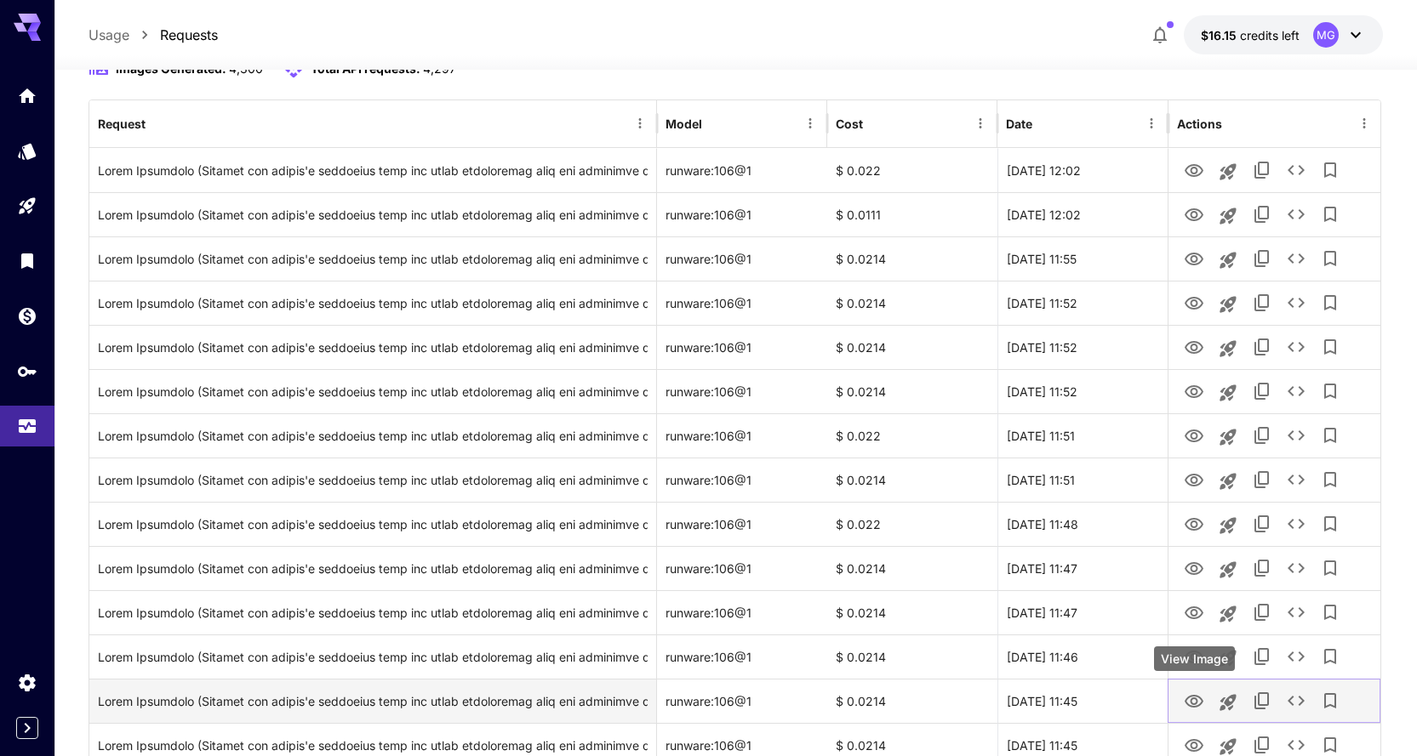
click at [1197, 693] on icon "View Image" at bounding box center [1194, 702] width 20 height 20
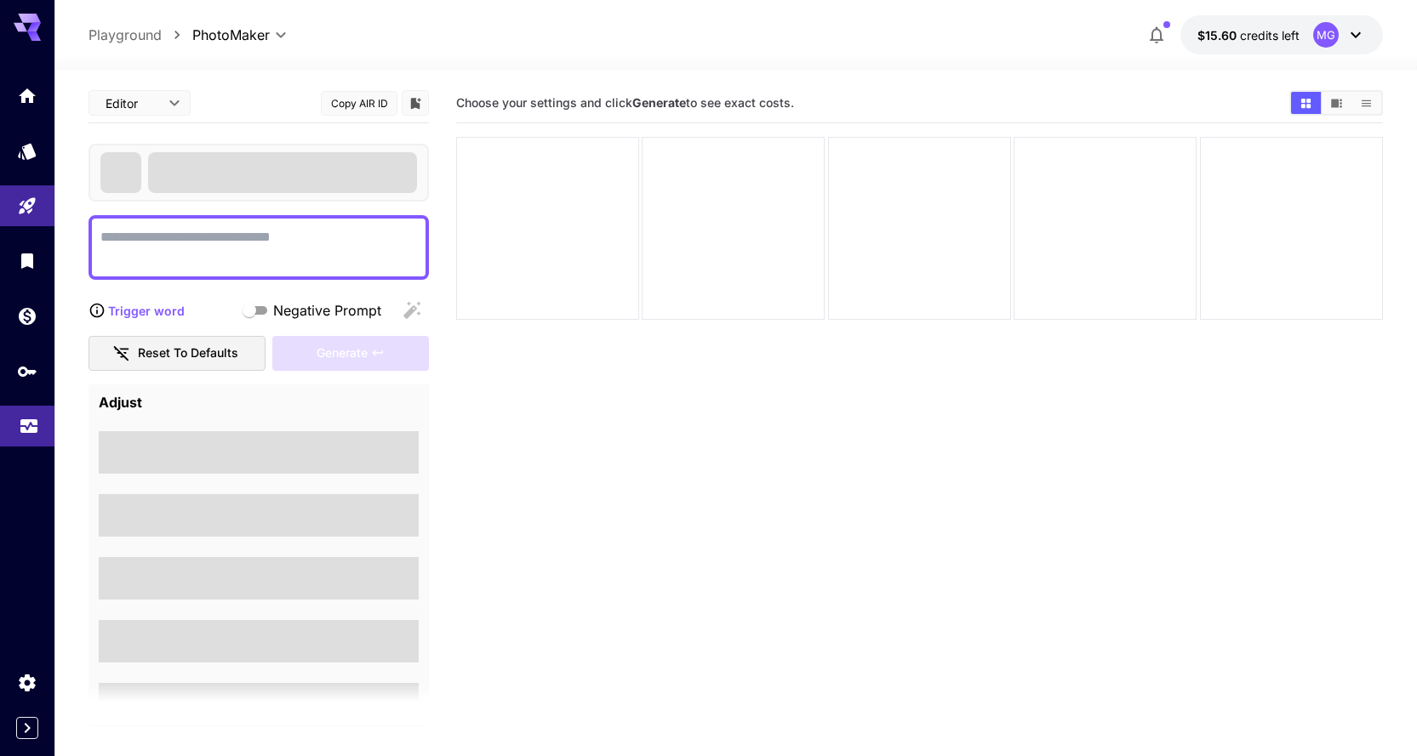
click at [31, 421] on icon "Usage" at bounding box center [28, 418] width 17 height 9
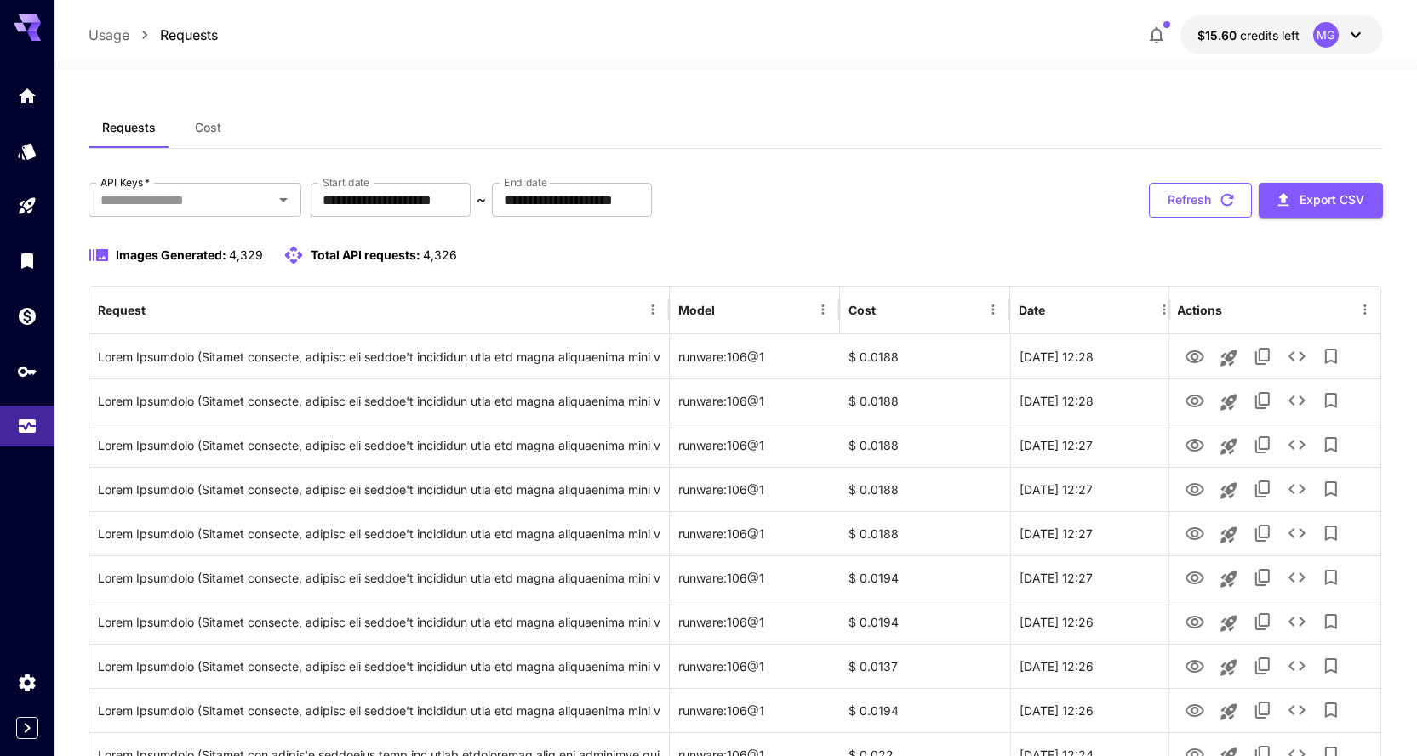
click at [25, 430] on icon "Usage" at bounding box center [27, 421] width 20 height 20
click at [1232, 196] on icon "button" at bounding box center [1227, 200] width 13 height 13
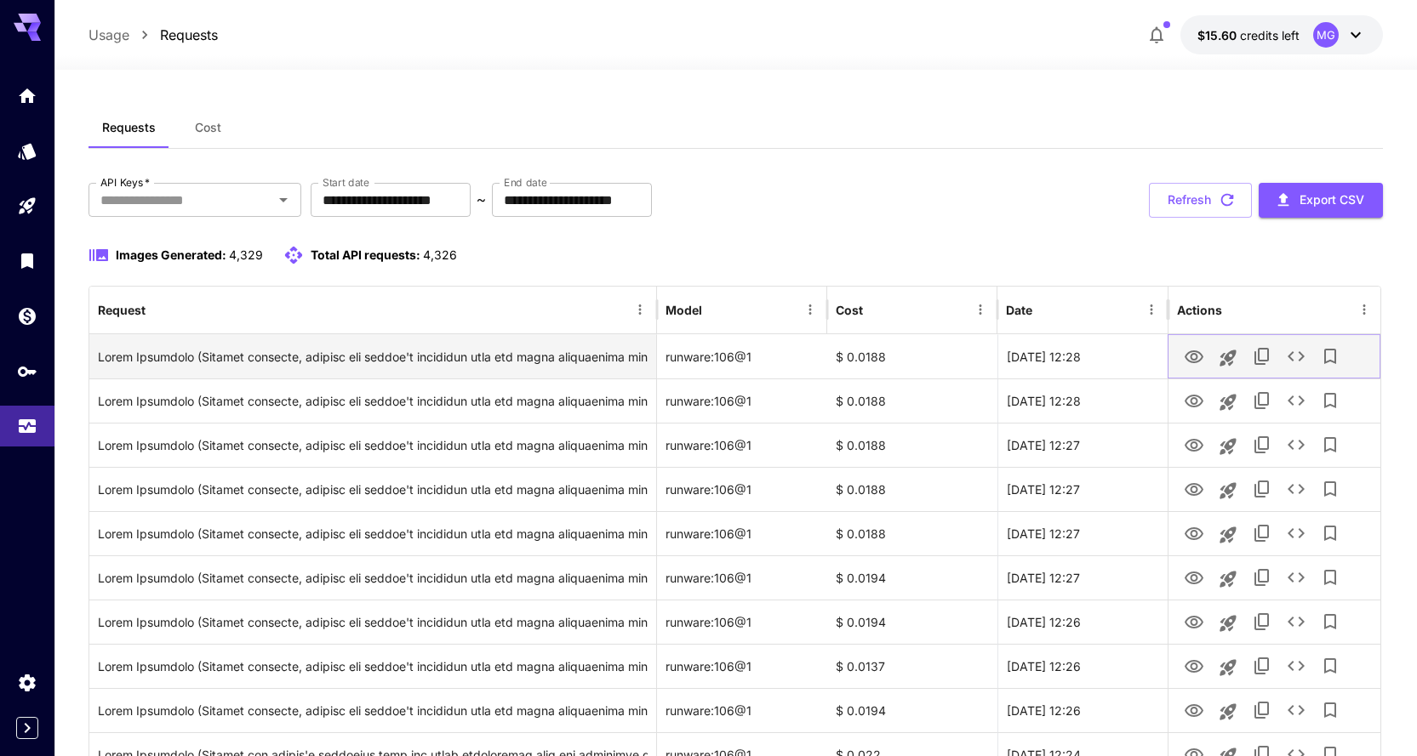
click at [1193, 354] on icon "View Image" at bounding box center [1193, 357] width 19 height 13
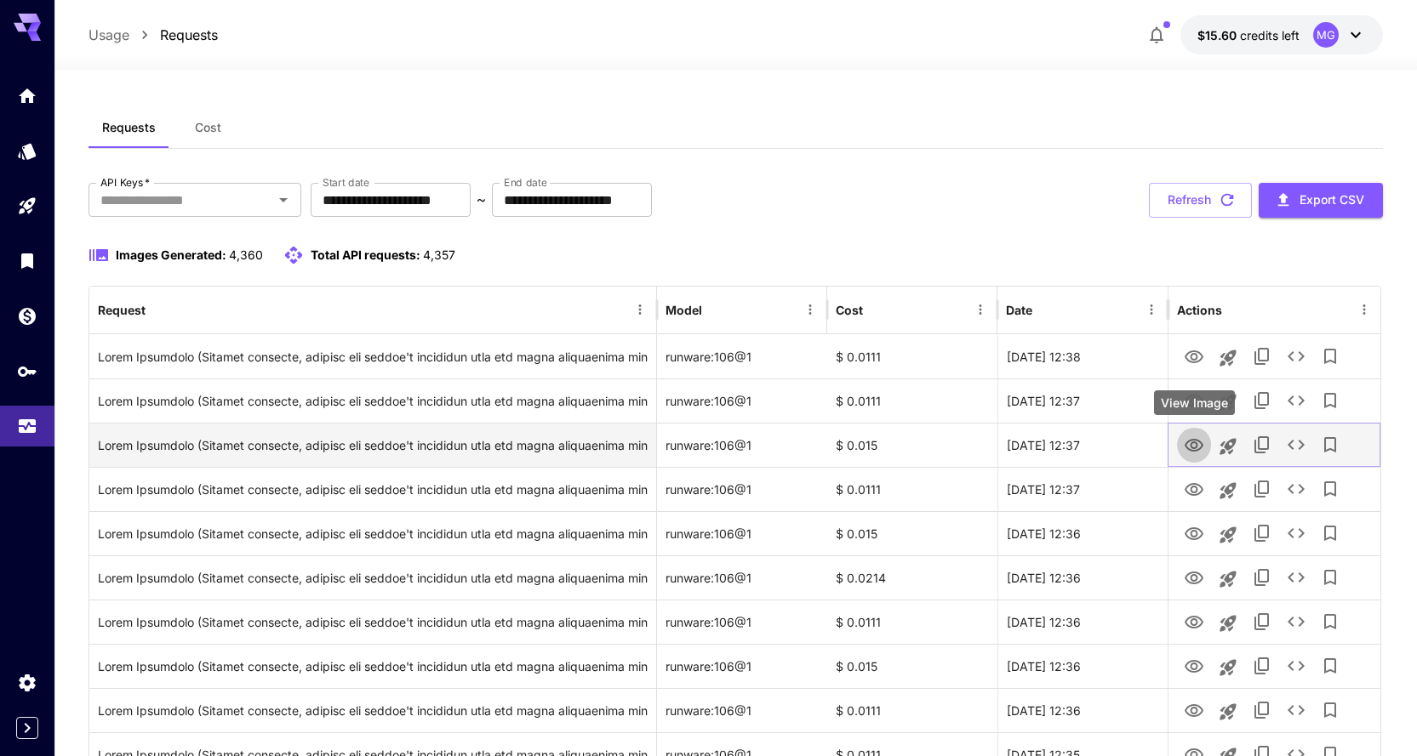
click at [1190, 441] on icon "View Image" at bounding box center [1193, 445] width 19 height 13
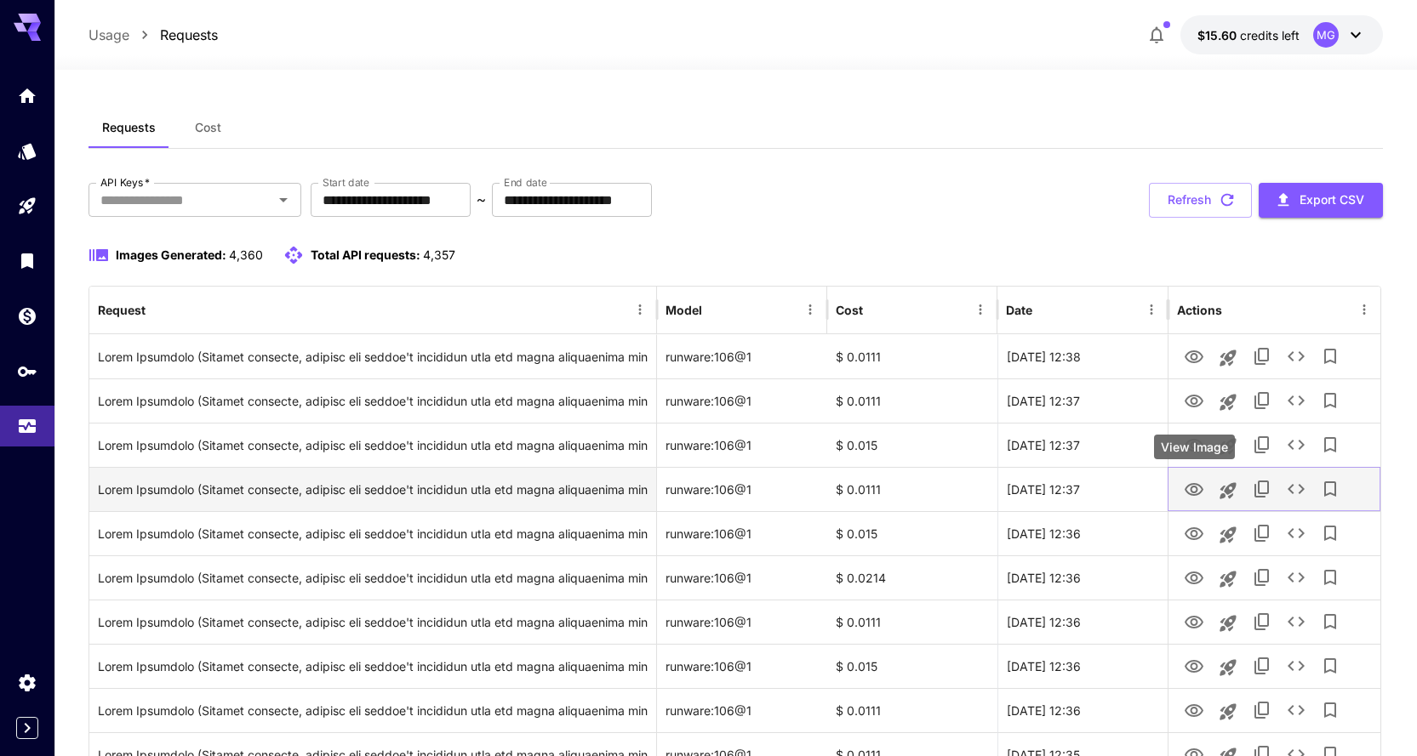
click at [1188, 482] on icon "View Image" at bounding box center [1194, 490] width 20 height 20
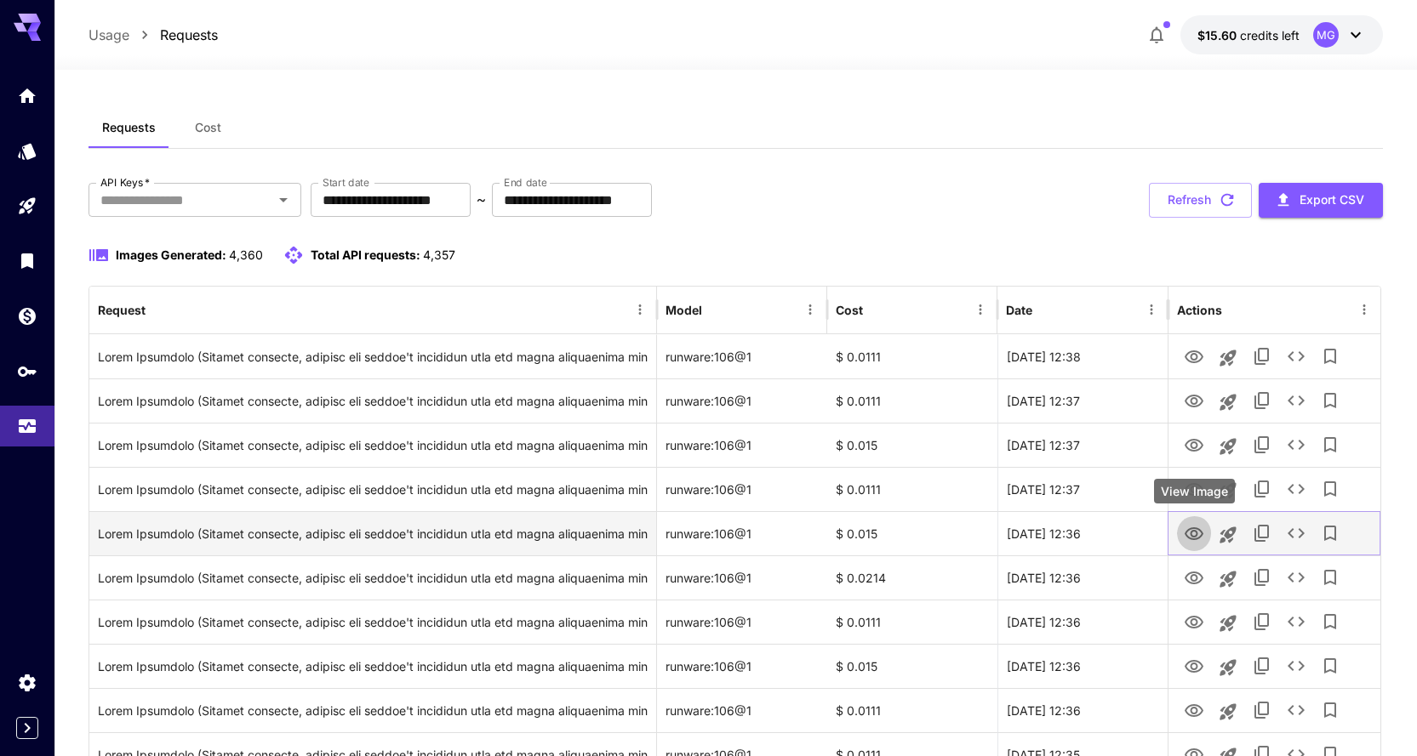
click at [1190, 535] on icon "View Image" at bounding box center [1194, 534] width 20 height 20
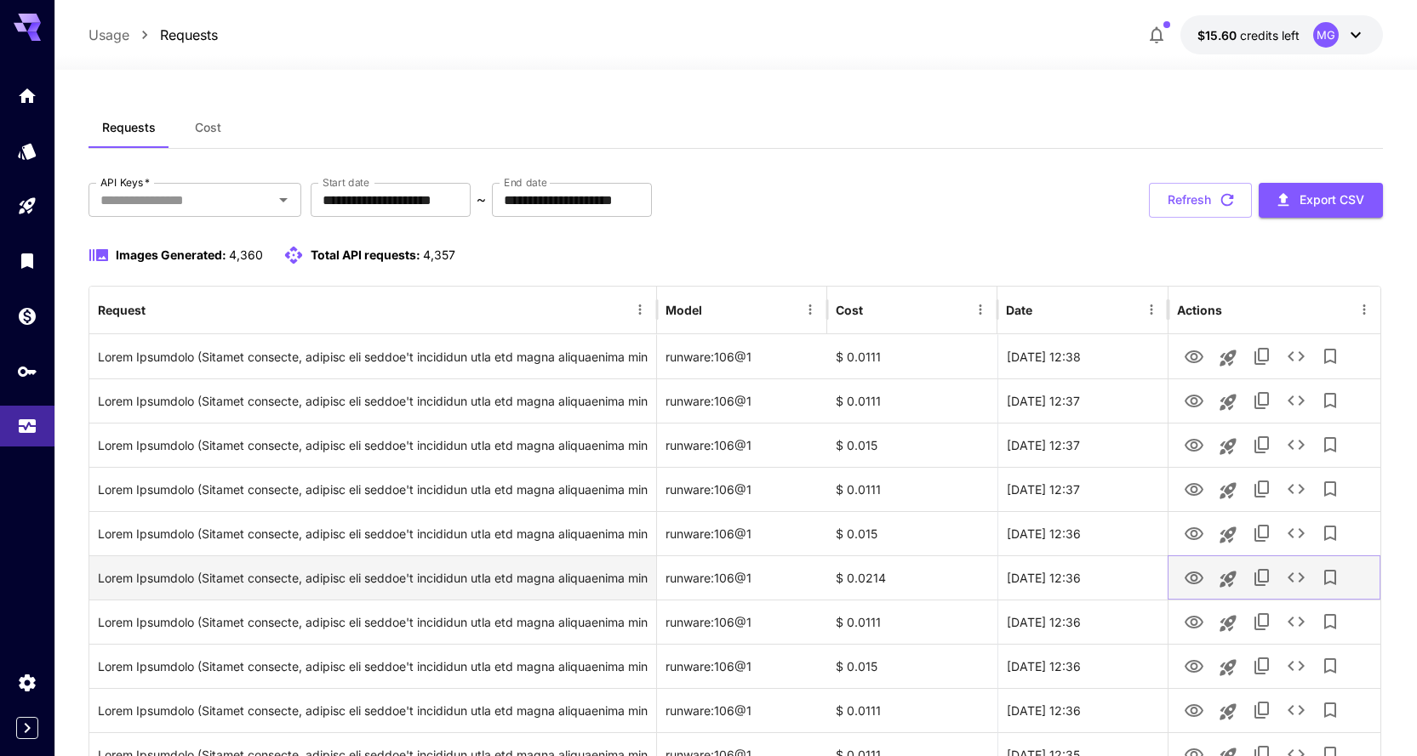
click at [1192, 574] on icon "View Image" at bounding box center [1194, 578] width 20 height 20
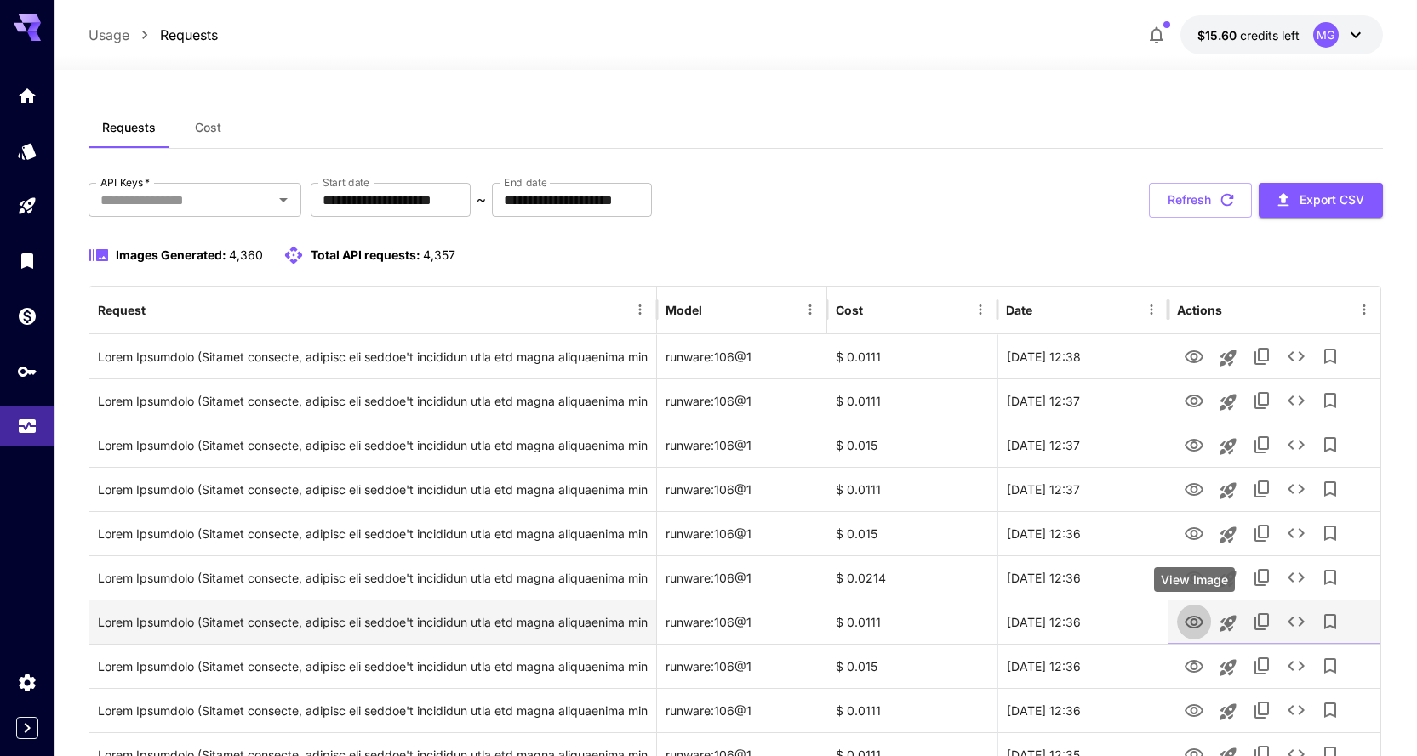
click at [1188, 619] on icon "View Image" at bounding box center [1193, 622] width 19 height 13
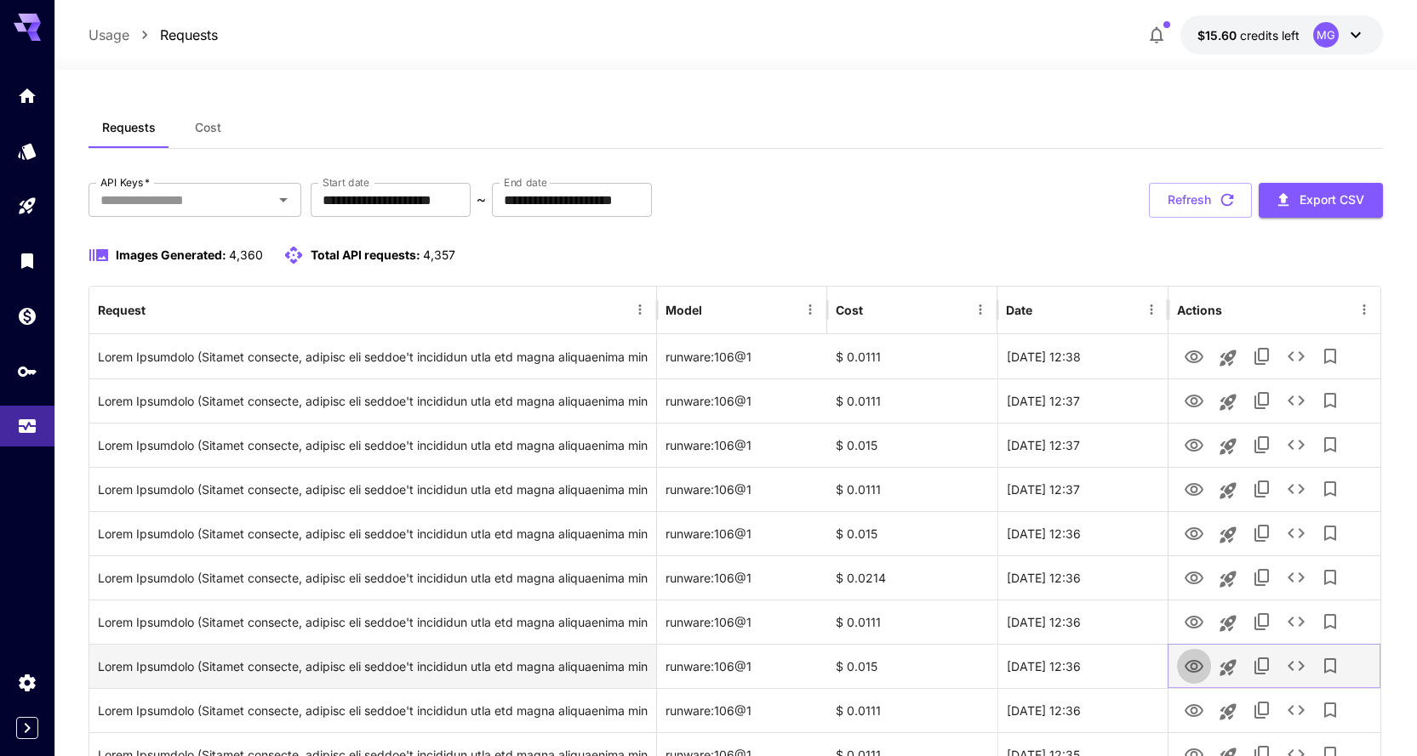
click at [1192, 666] on icon "View Image" at bounding box center [1194, 667] width 20 height 20
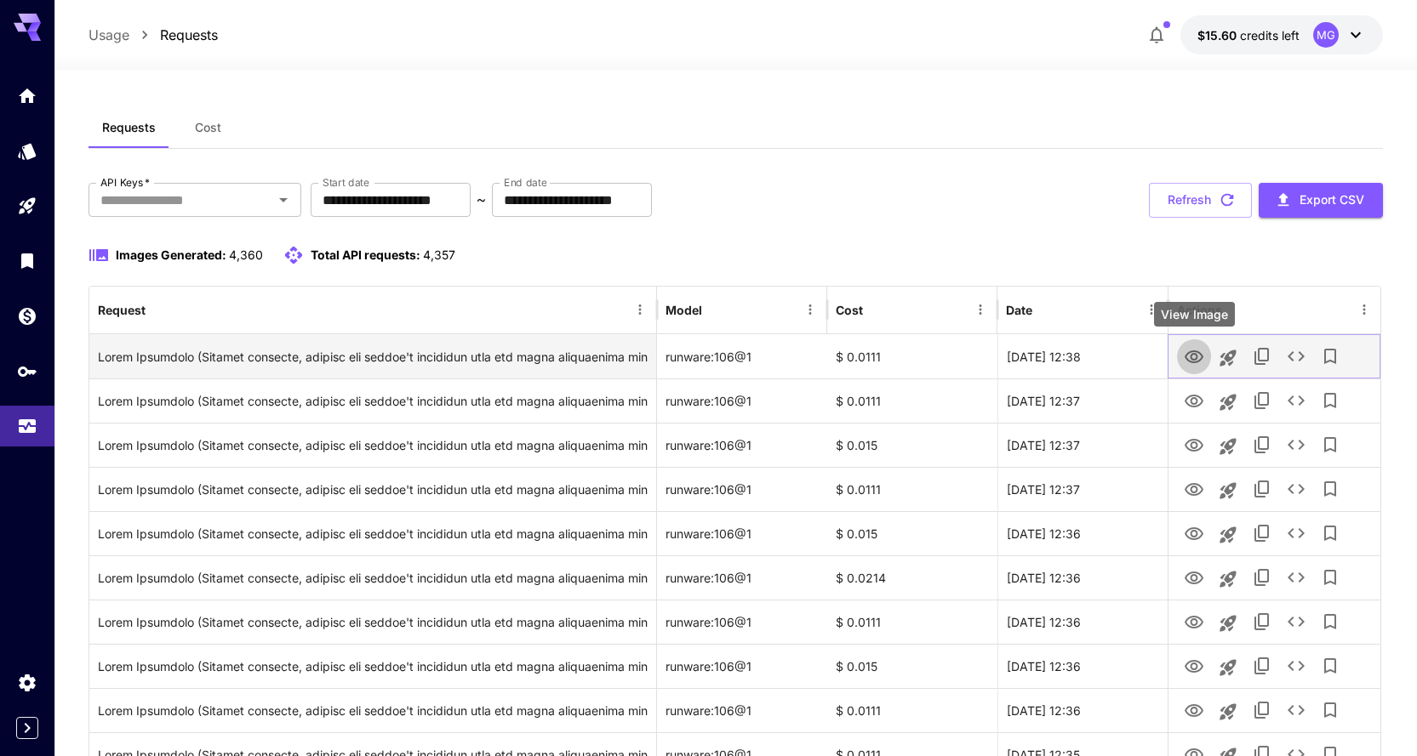
click at [1186, 350] on icon "View Image" at bounding box center [1194, 357] width 20 height 20
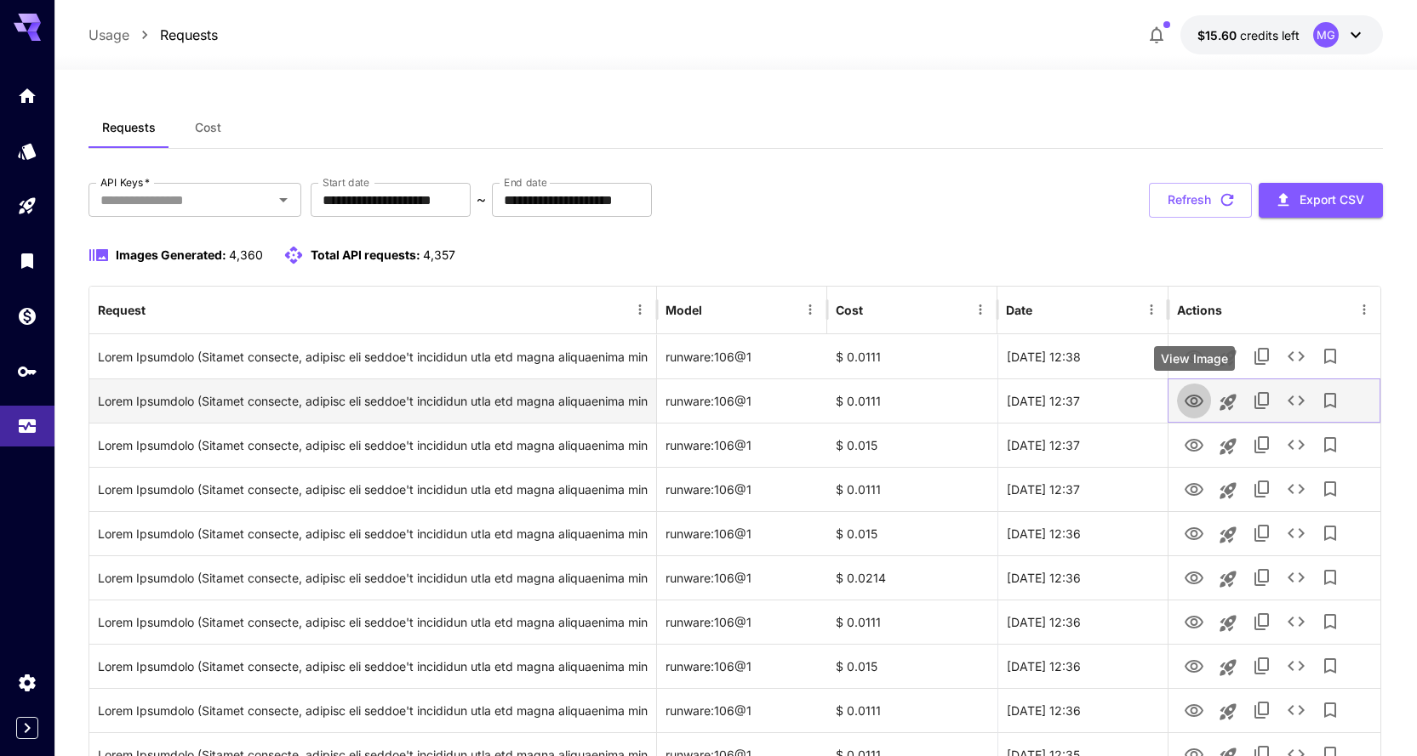
click at [1189, 403] on icon "View Image" at bounding box center [1194, 401] width 20 height 20
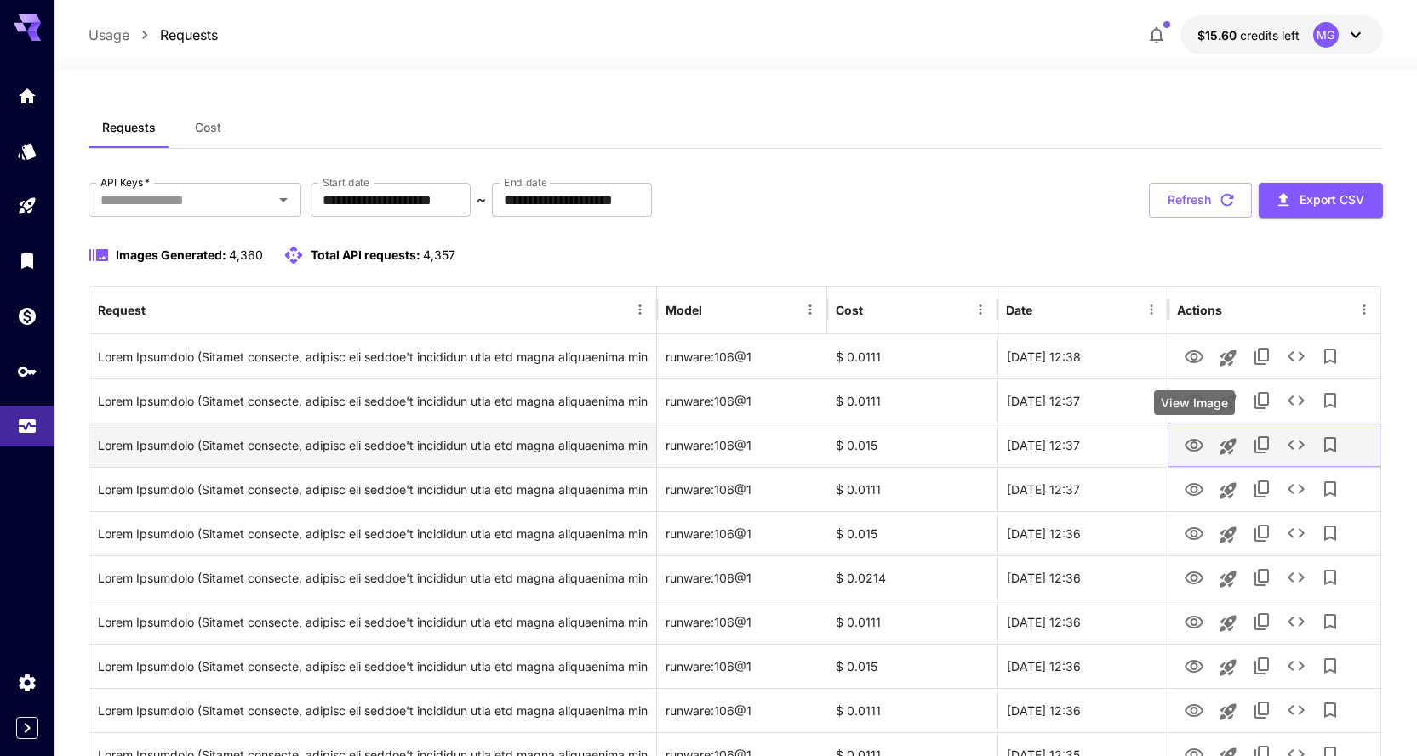
click at [1197, 442] on icon "View Image" at bounding box center [1194, 446] width 20 height 20
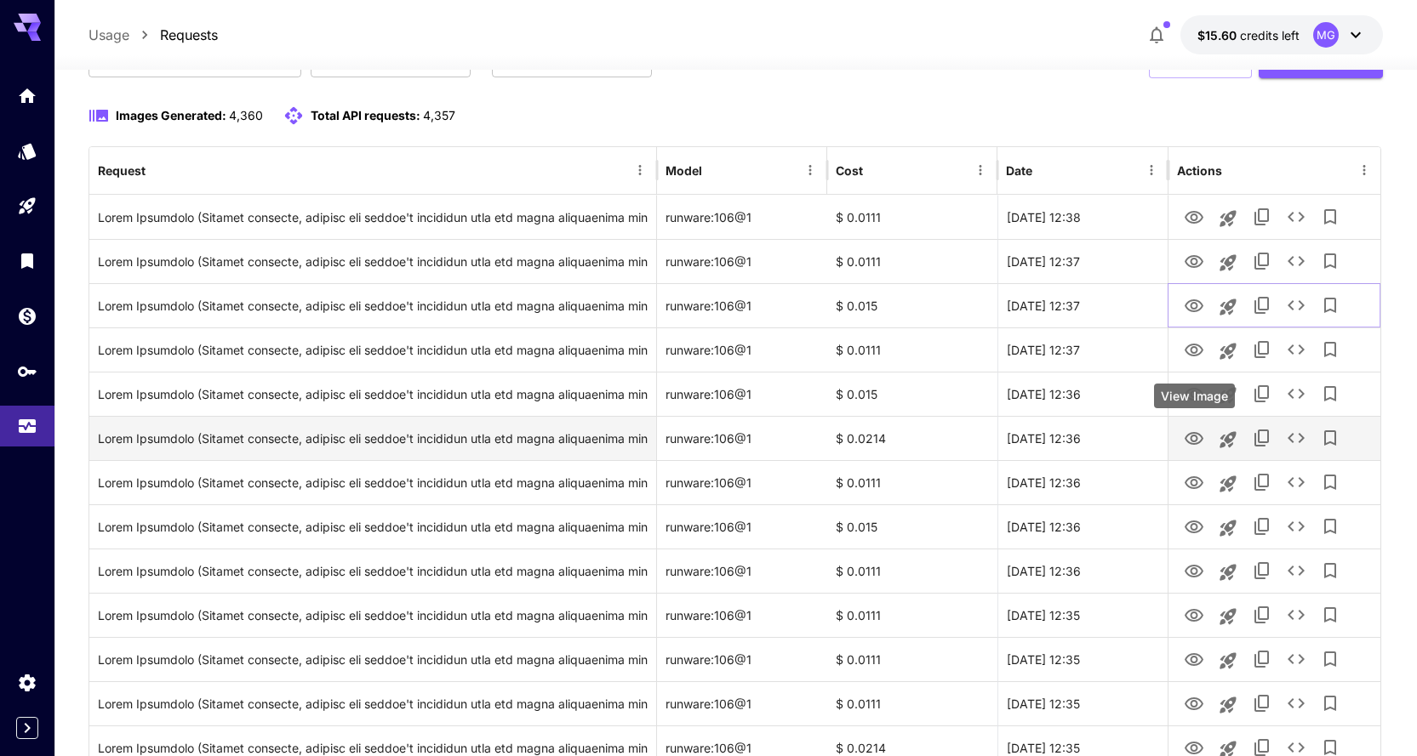
scroll to position [255, 0]
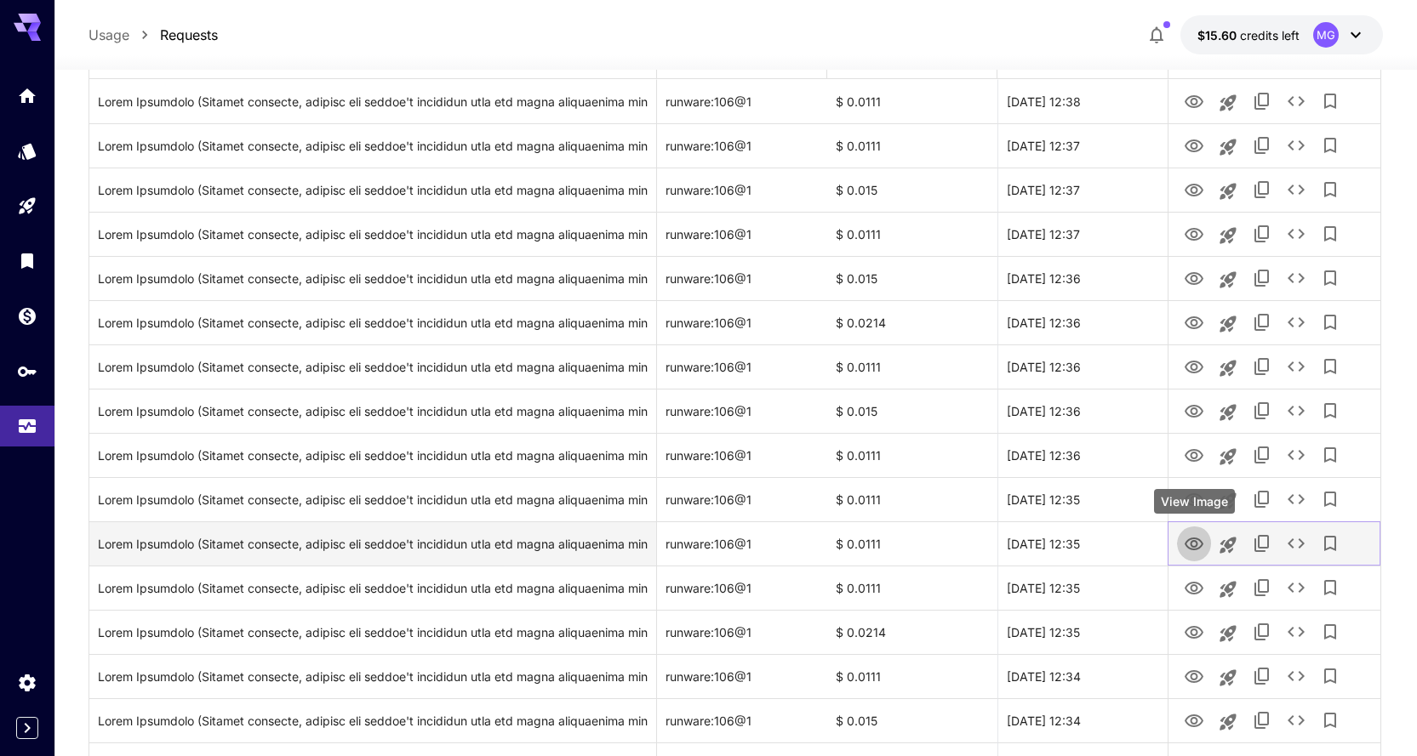
click at [1193, 541] on icon "View Image" at bounding box center [1193, 544] width 19 height 13
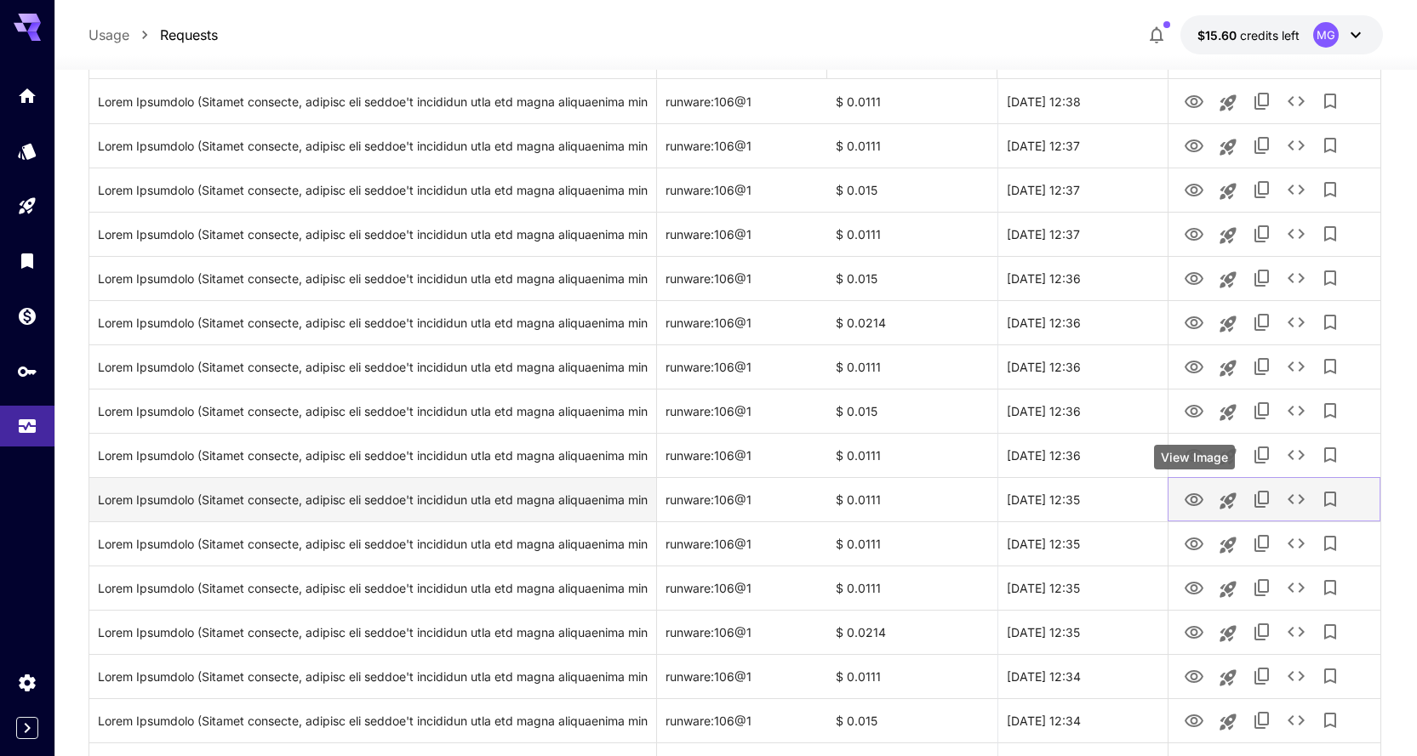
click at [1184, 495] on icon "View Image" at bounding box center [1194, 500] width 20 height 20
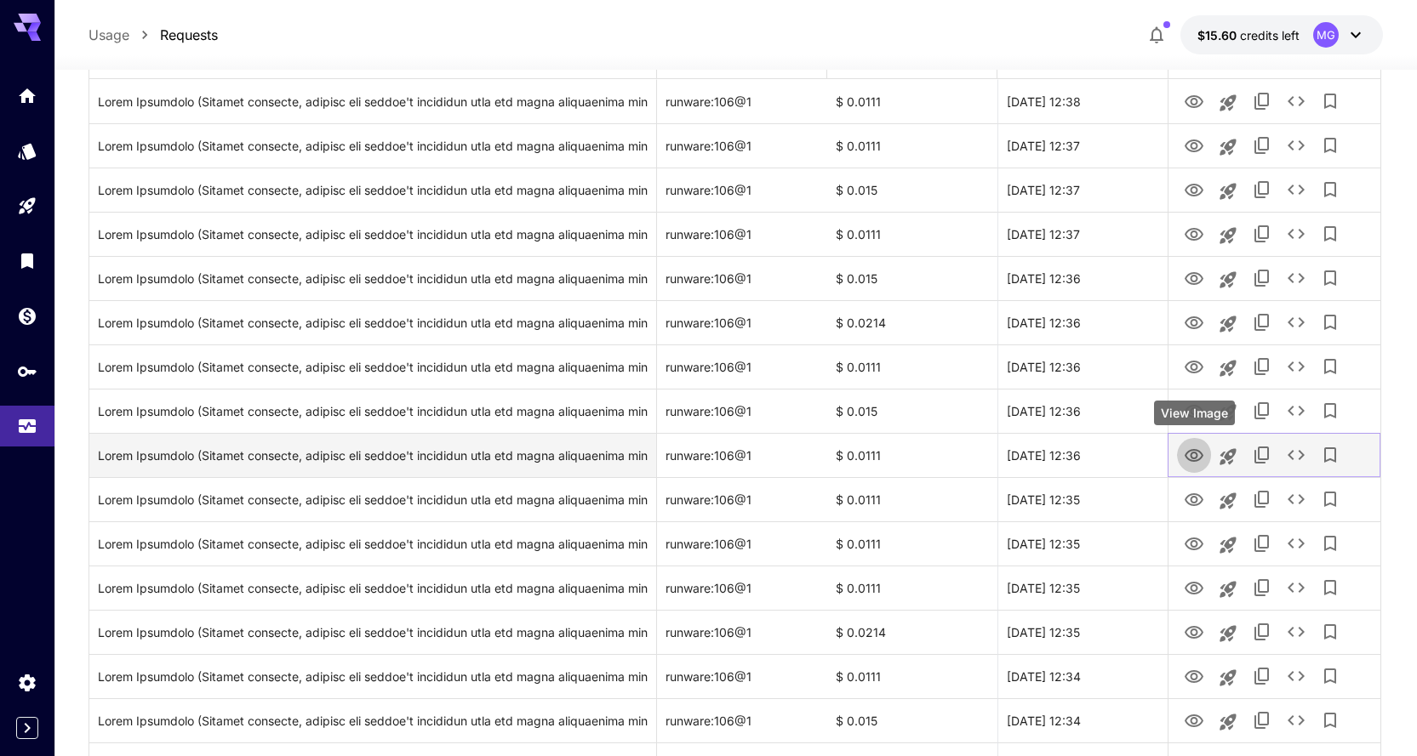
click at [1187, 453] on icon "View Image" at bounding box center [1193, 455] width 19 height 13
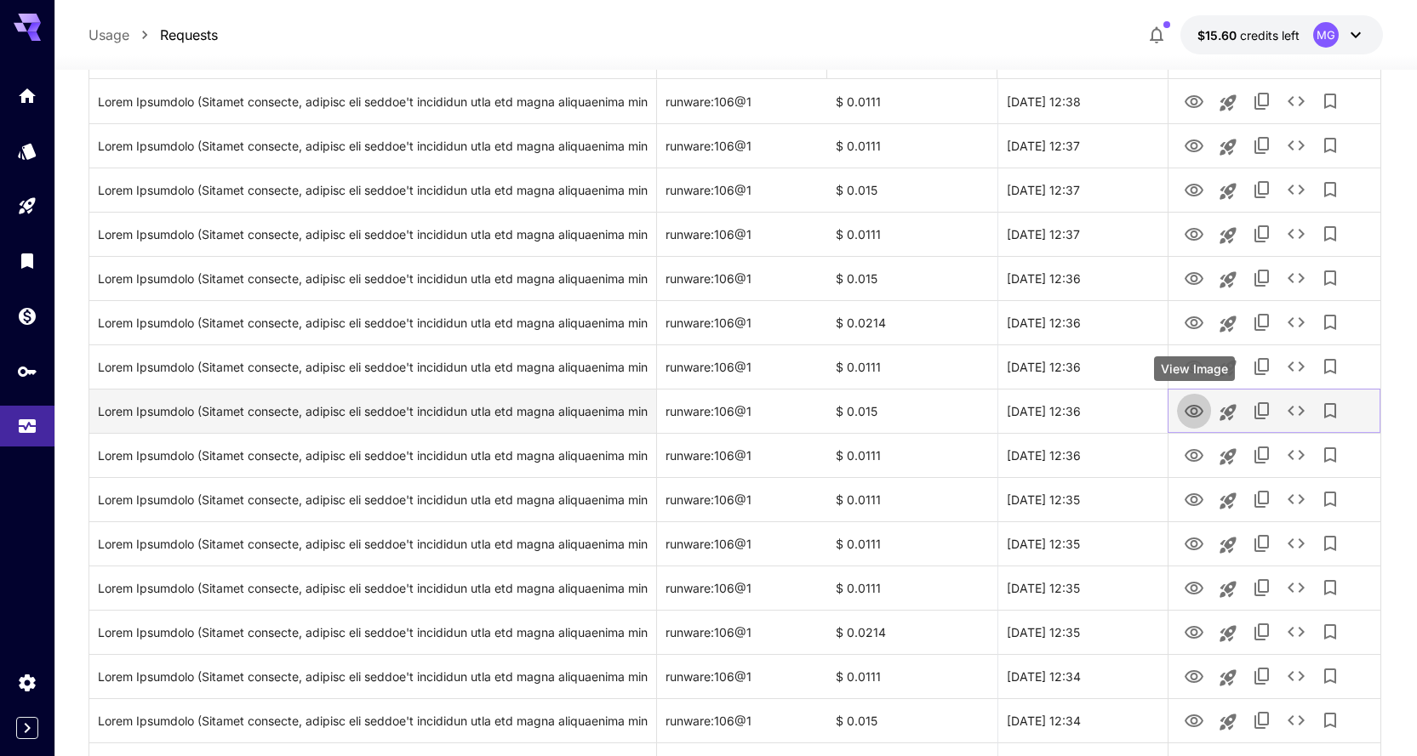
click at [1190, 407] on icon "View Image" at bounding box center [1193, 411] width 19 height 13
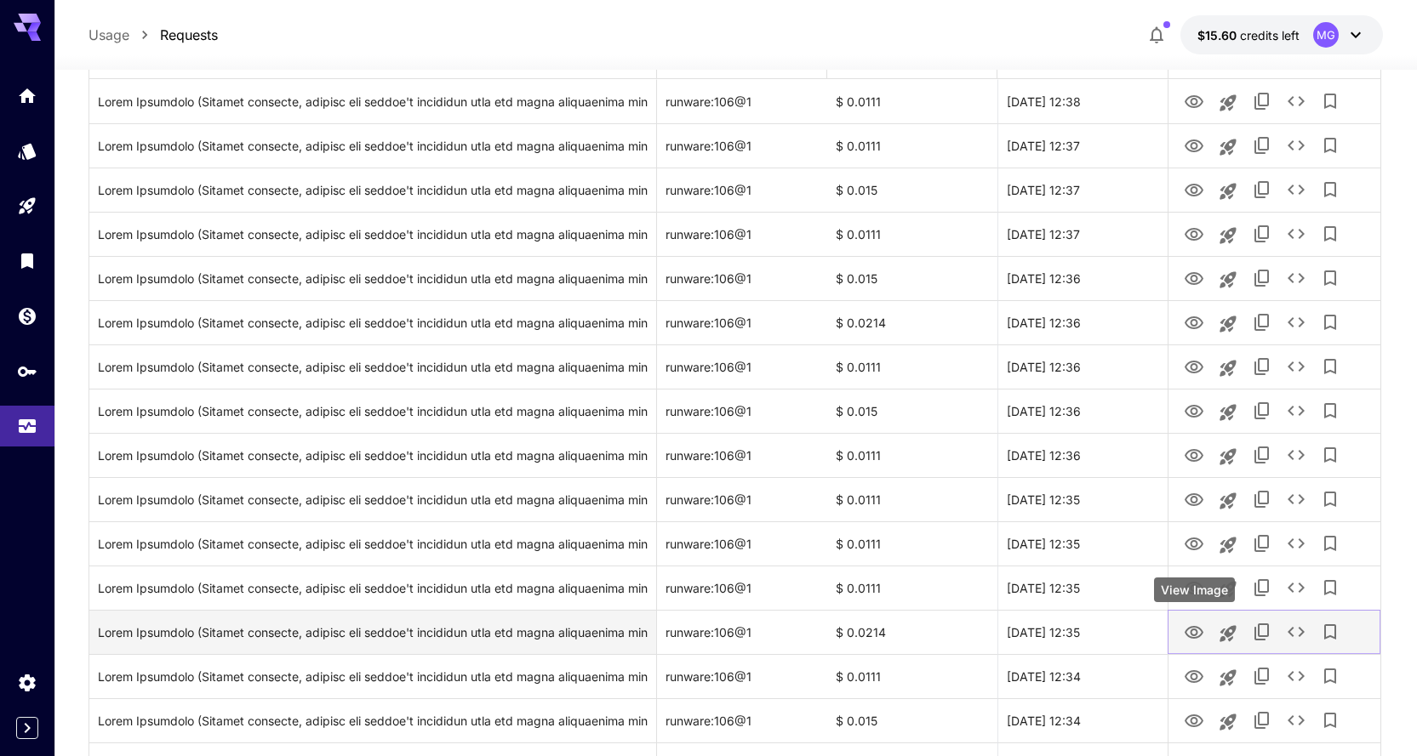
click at [1200, 633] on icon "View Image" at bounding box center [1194, 633] width 20 height 20
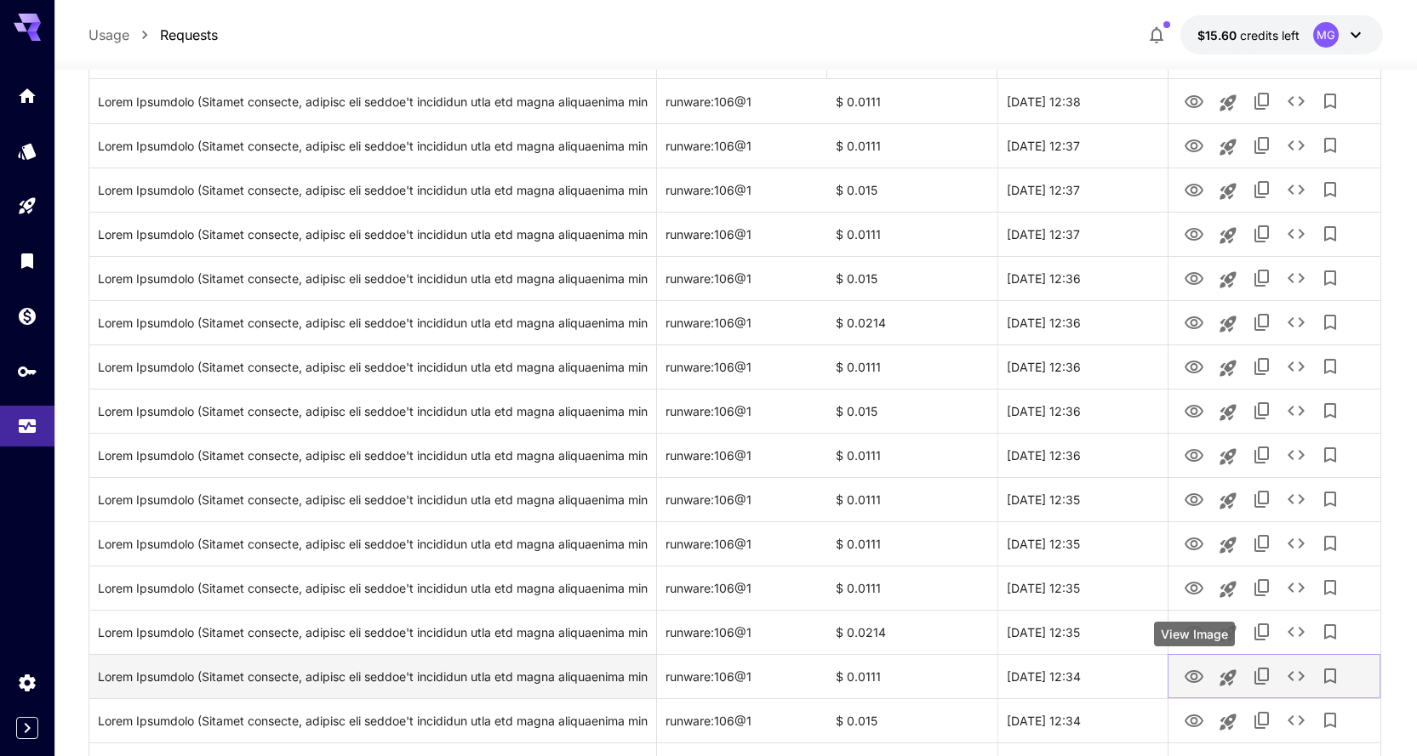
click at [1188, 673] on icon "View Image" at bounding box center [1193, 676] width 19 height 13
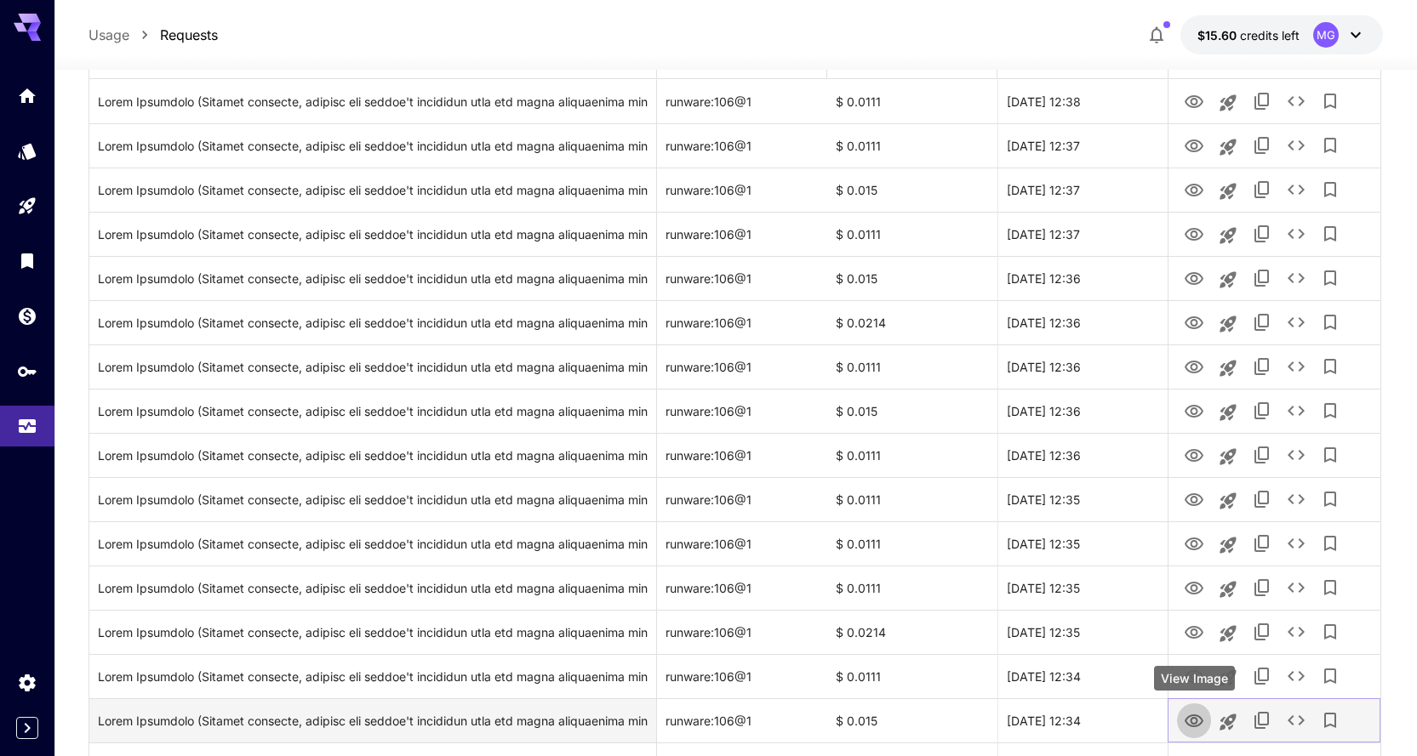
click at [1201, 718] on icon "View Image" at bounding box center [1193, 721] width 19 height 13
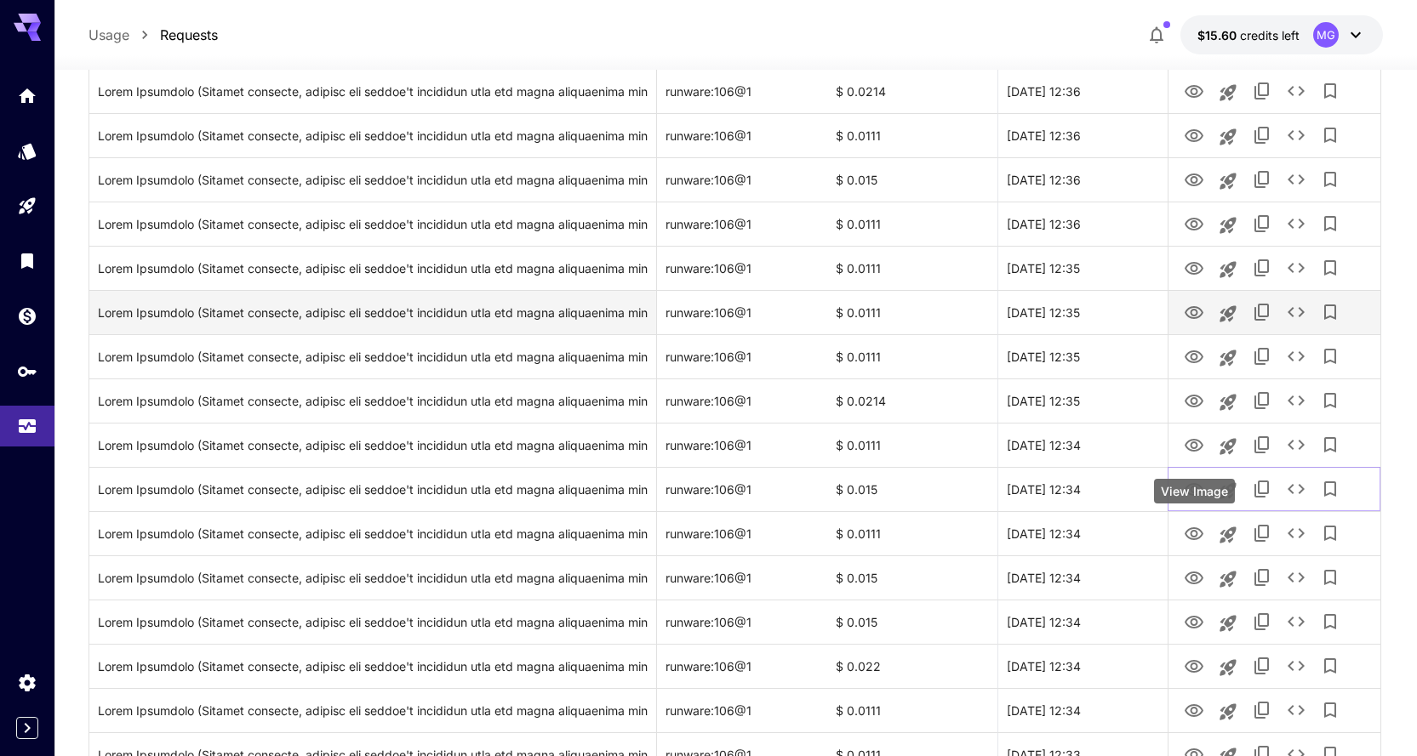
scroll to position [511, 0]
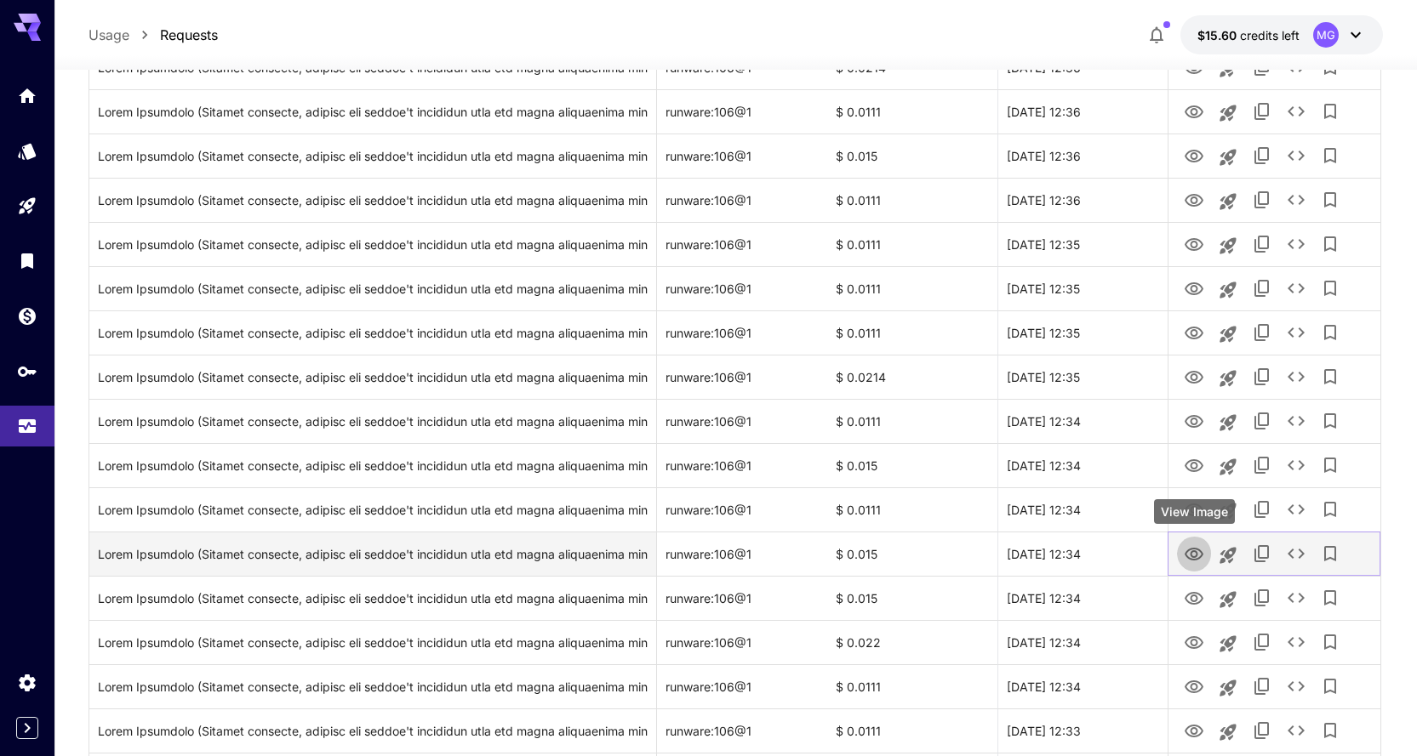
click at [1187, 545] on icon "View Image" at bounding box center [1194, 555] width 20 height 20
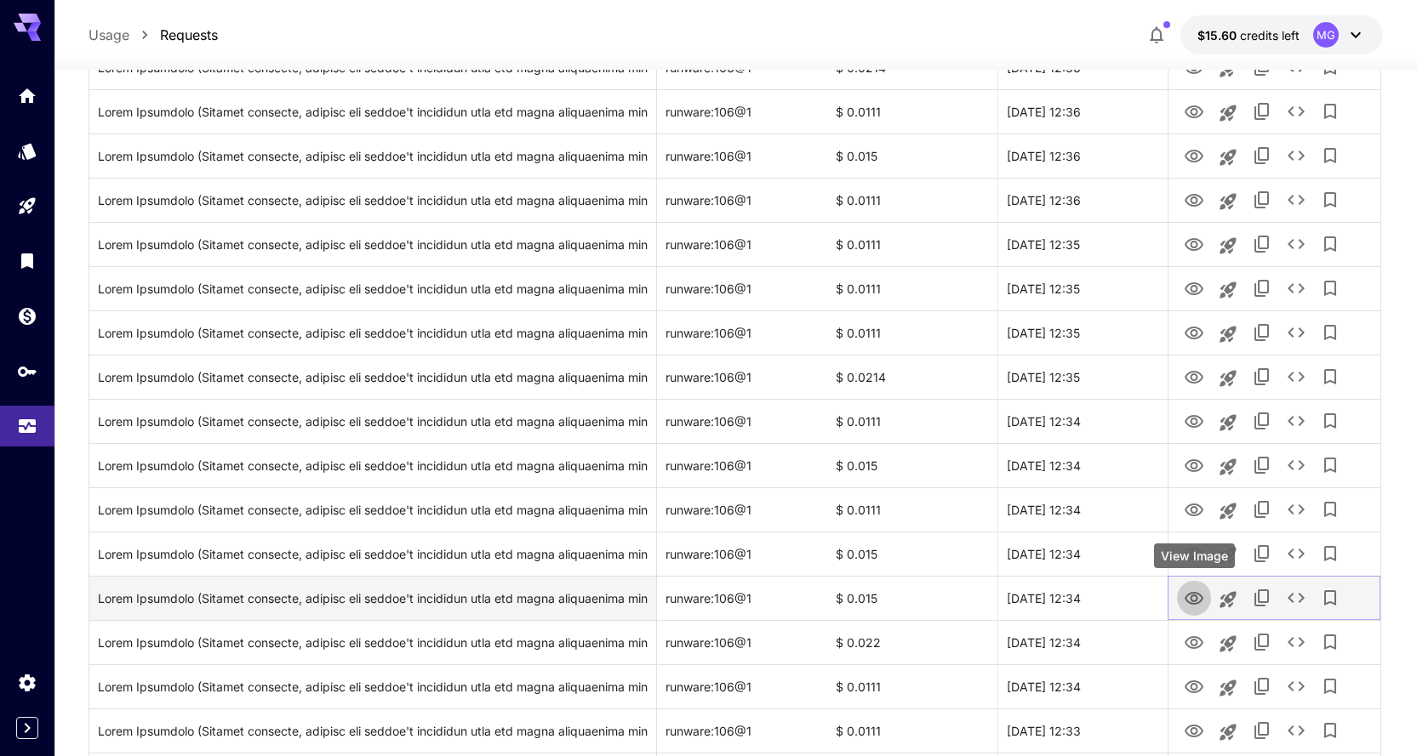
click at [1191, 591] on icon "View Image" at bounding box center [1194, 599] width 20 height 20
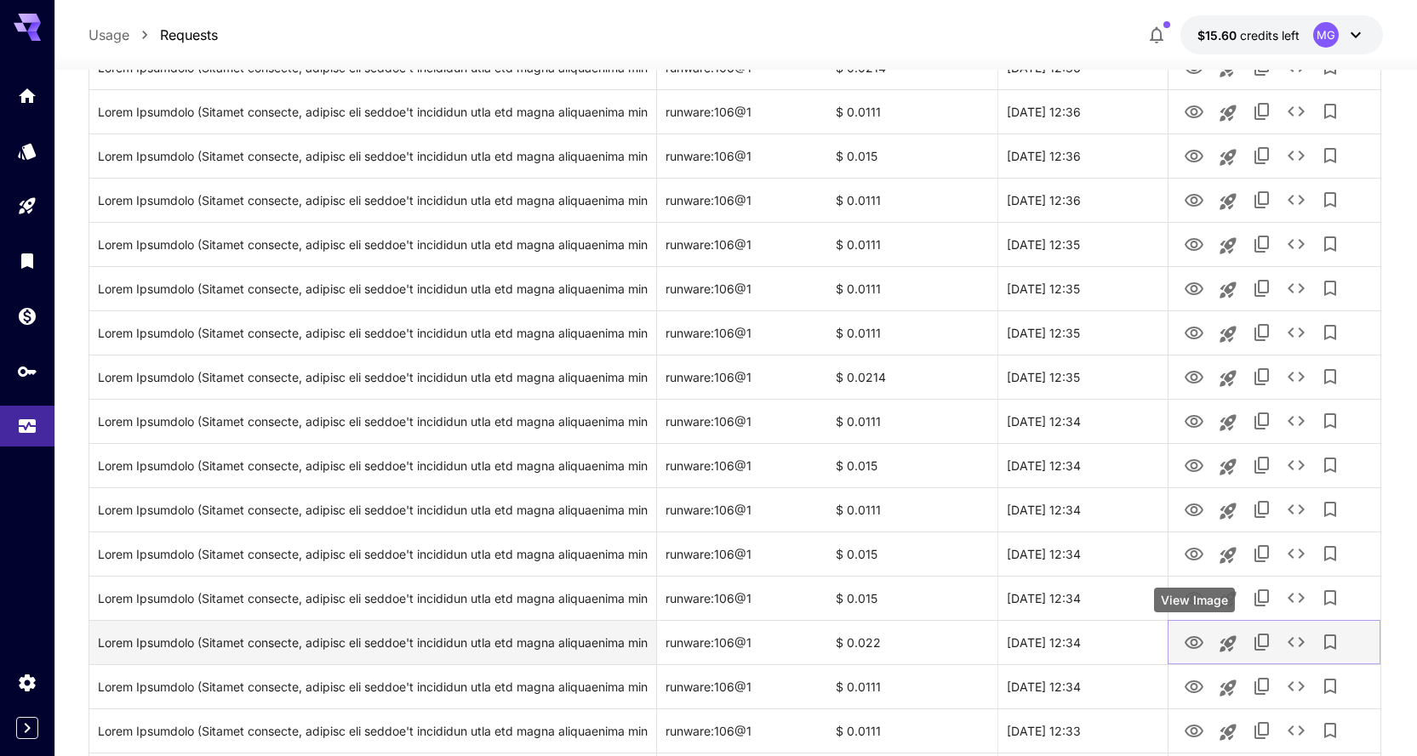
click at [1200, 648] on icon "View Image" at bounding box center [1194, 643] width 20 height 20
